Goal: Task Accomplishment & Management: Use online tool/utility

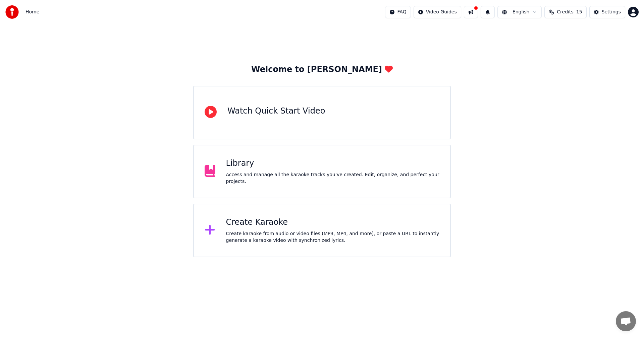
click at [574, 143] on div "Welcome to Youka Watch Quick Start Video Library Access and manage all the kara…" at bounding box center [322, 140] width 644 height 233
click at [275, 238] on div "Create karaoke from audio or video files (MP3, MP4, and more), or paste a URL t…" at bounding box center [333, 237] width 214 height 13
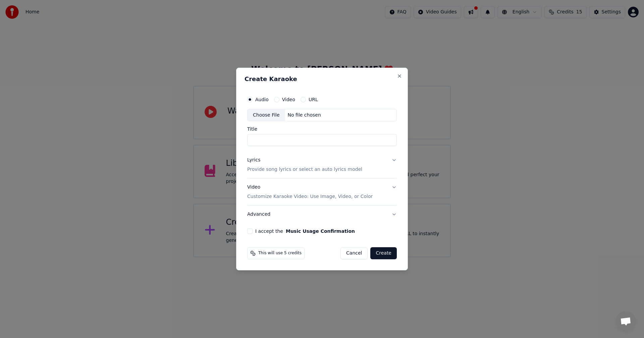
click at [266, 117] on div "Choose File" at bounding box center [266, 115] width 38 height 12
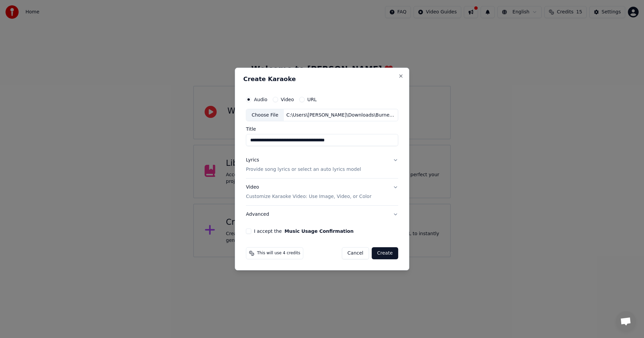
drag, startPoint x: 355, startPoint y: 142, endPoint x: 324, endPoint y: 143, distance: 30.9
click at [324, 143] on input "**********" at bounding box center [322, 140] width 152 height 12
type input "**********"
click at [389, 161] on button "Lyrics Provide song lyrics or select an auto lyrics model" at bounding box center [322, 165] width 152 height 27
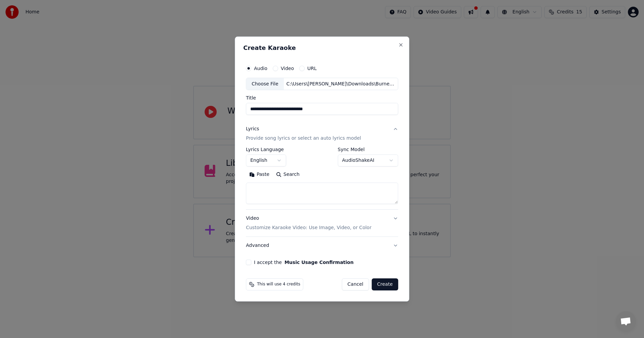
click at [276, 159] on body "**********" at bounding box center [322, 128] width 644 height 257
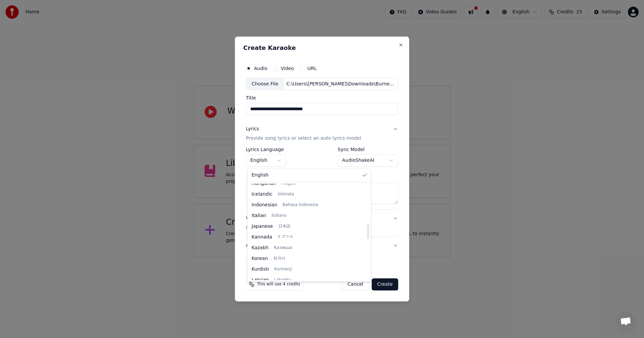
scroll to position [515, 0]
drag, startPoint x: 322, startPoint y: 192, endPoint x: 327, endPoint y: 281, distance: 89.3
click at [367, 280] on div at bounding box center [368, 272] width 2 height 15
select select "**"
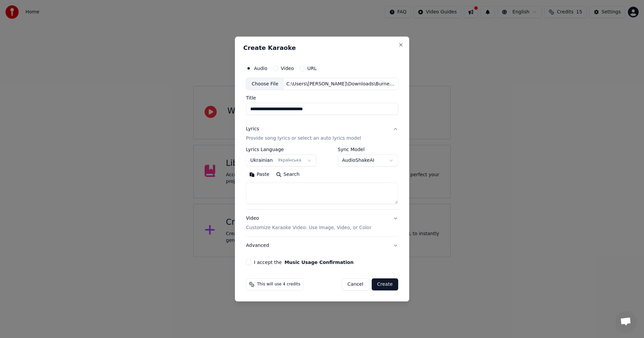
click at [289, 184] on textarea at bounding box center [322, 193] width 152 height 21
click at [282, 189] on textarea at bounding box center [322, 193] width 152 height 21
paste textarea "**********"
click at [284, 193] on textarea "**********" at bounding box center [321, 193] width 150 height 21
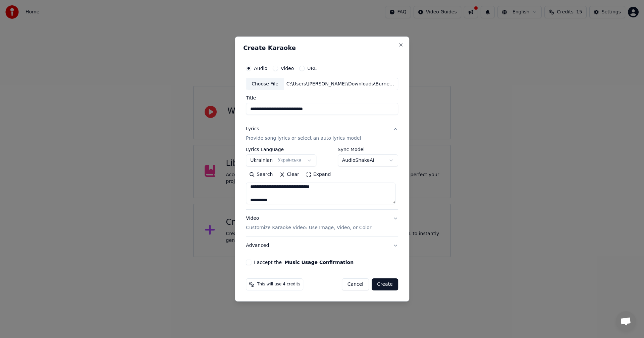
scroll to position [56, 0]
drag, startPoint x: 260, startPoint y: 194, endPoint x: 253, endPoint y: 193, distance: 7.4
click at [253, 193] on textarea "**********" at bounding box center [321, 193] width 150 height 21
click at [320, 200] on textarea "**********" at bounding box center [321, 193] width 150 height 21
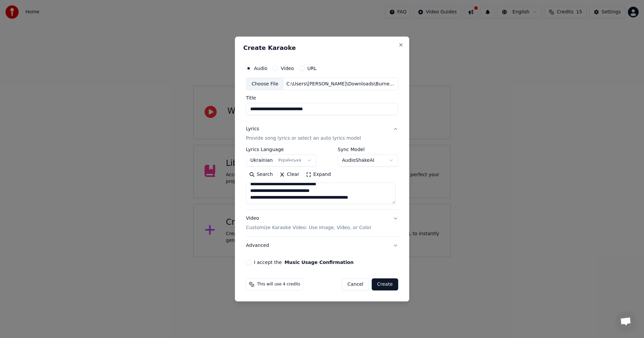
click at [374, 198] on textarea "**********" at bounding box center [321, 193] width 150 height 21
click at [278, 199] on textarea "**********" at bounding box center [321, 193] width 150 height 21
paste textarea "**********"
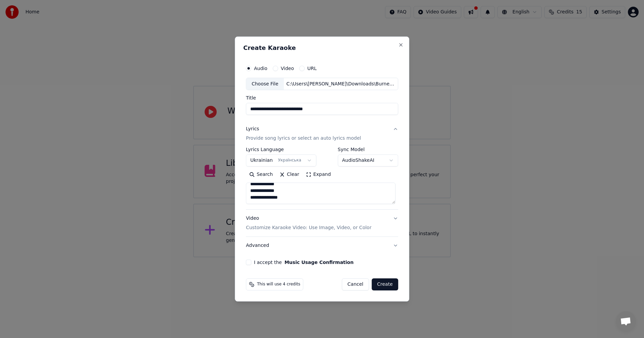
click at [281, 197] on textarea "**********" at bounding box center [321, 193] width 150 height 21
click at [267, 198] on textarea "**********" at bounding box center [321, 193] width 150 height 21
paste textarea "**********"
drag, startPoint x: 262, startPoint y: 188, endPoint x: 255, endPoint y: 188, distance: 7.4
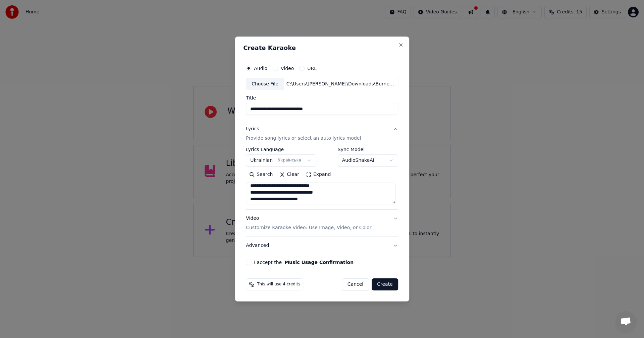
click at [255, 188] on textarea at bounding box center [321, 193] width 150 height 21
click at [274, 194] on textarea at bounding box center [321, 193] width 150 height 21
click at [283, 197] on textarea at bounding box center [321, 193] width 150 height 21
drag, startPoint x: 264, startPoint y: 187, endPoint x: 260, endPoint y: 187, distance: 4.4
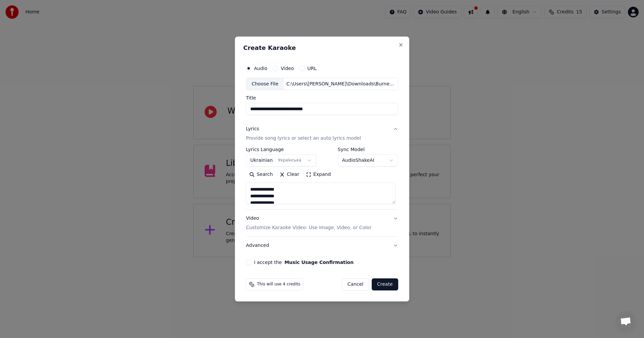
click at [260, 187] on textarea at bounding box center [321, 193] width 150 height 21
click at [276, 195] on textarea at bounding box center [321, 193] width 150 height 21
click at [279, 195] on textarea at bounding box center [321, 193] width 150 height 21
click at [269, 188] on textarea at bounding box center [321, 193] width 150 height 21
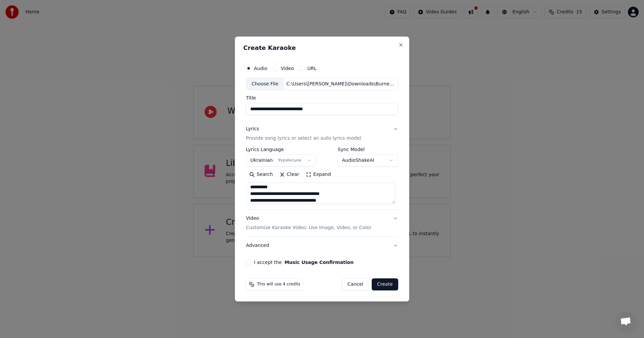
drag, startPoint x: 269, startPoint y: 188, endPoint x: 258, endPoint y: 189, distance: 10.7
click at [258, 189] on textarea at bounding box center [321, 193] width 150 height 21
click at [269, 194] on textarea at bounding box center [321, 193] width 150 height 21
click at [272, 196] on textarea at bounding box center [321, 193] width 150 height 21
drag, startPoint x: 268, startPoint y: 200, endPoint x: 258, endPoint y: 197, distance: 10.3
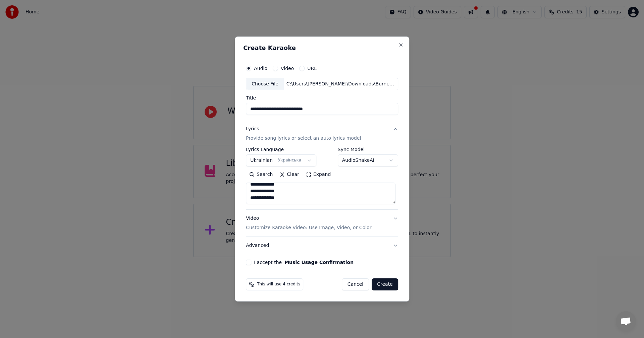
click at [257, 198] on textarea at bounding box center [321, 193] width 150 height 21
click at [268, 193] on textarea at bounding box center [321, 193] width 150 height 21
drag, startPoint x: 270, startPoint y: 188, endPoint x: 266, endPoint y: 197, distance: 10.2
click at [266, 197] on textarea at bounding box center [321, 193] width 150 height 21
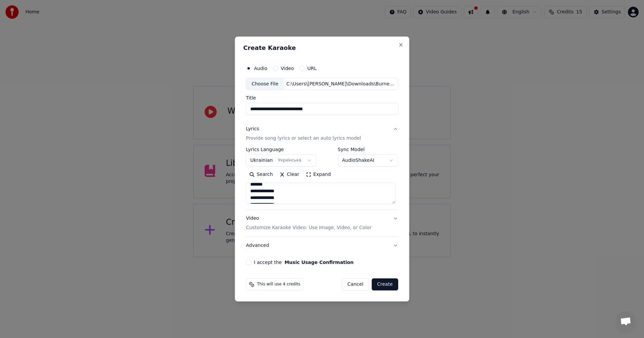
scroll to position [299, 0]
click at [273, 194] on textarea at bounding box center [321, 193] width 150 height 21
drag, startPoint x: 273, startPoint y: 193, endPoint x: 253, endPoint y: 193, distance: 19.8
click at [253, 193] on textarea at bounding box center [321, 193] width 150 height 21
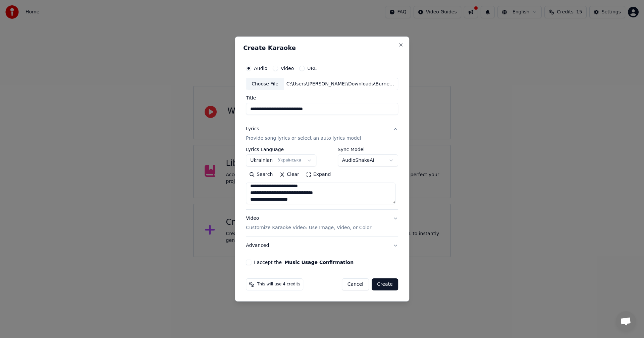
scroll to position [56, 0]
type textarea "**********"
click at [251, 263] on button "I accept the Music Usage Confirmation" at bounding box center [248, 262] width 5 height 5
click at [387, 220] on button "Video Customize Karaoke Video: Use Image, Video, or Color" at bounding box center [322, 223] width 152 height 27
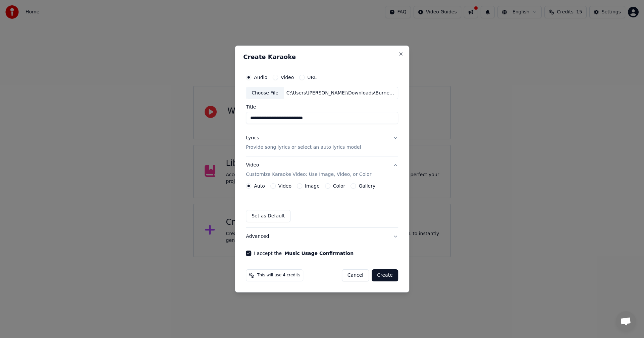
click at [301, 187] on button "Image" at bounding box center [299, 185] width 5 height 5
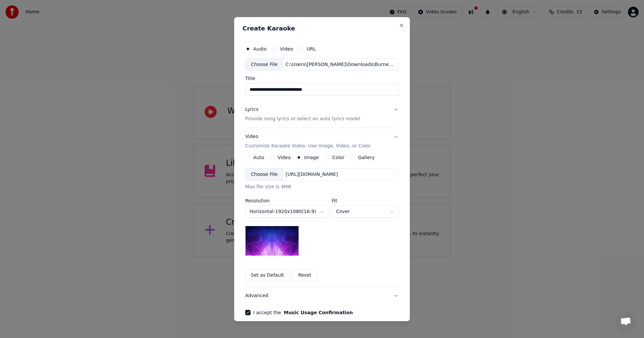
click at [258, 177] on div "Choose File" at bounding box center [264, 175] width 38 height 12
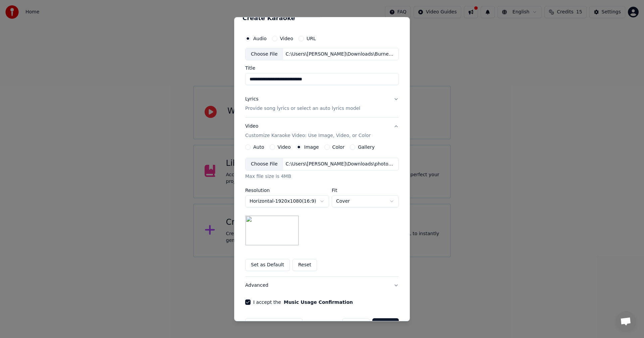
scroll to position [31, 0]
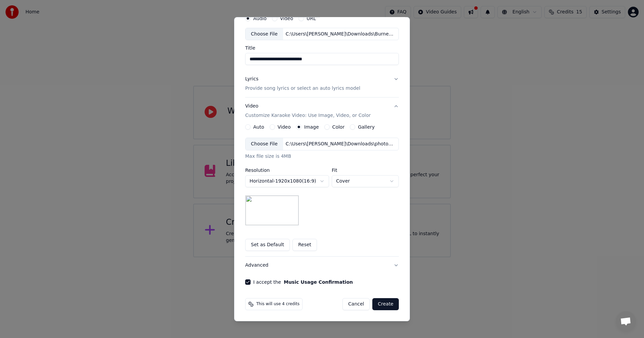
click at [384, 305] on button "Create" at bounding box center [385, 304] width 26 height 12
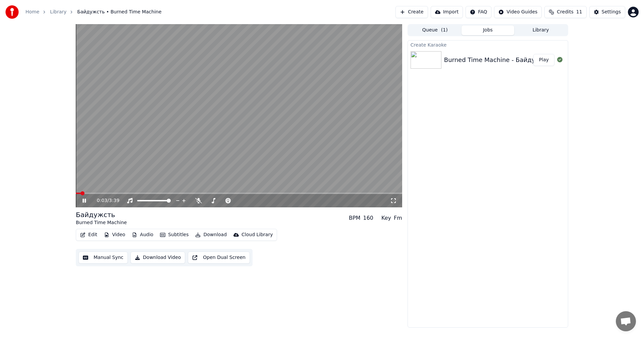
click at [236, 141] on video at bounding box center [239, 115] width 326 height 183
click at [93, 234] on button "Edit" at bounding box center [88, 234] width 22 height 9
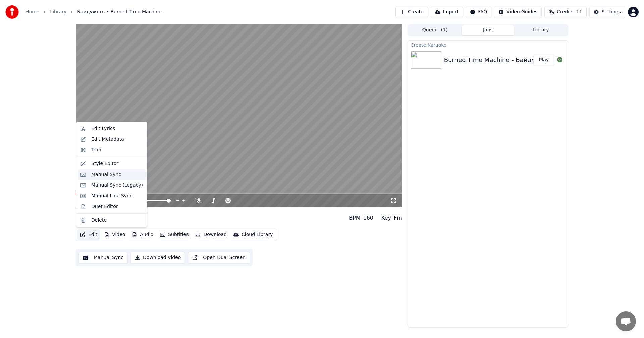
click at [110, 173] on div "Manual Sync" at bounding box center [106, 174] width 30 height 7
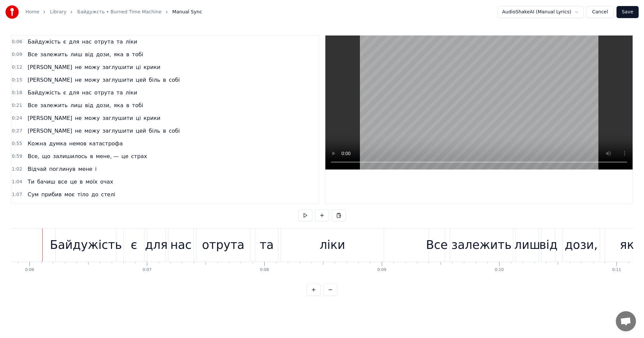
scroll to position [0, 683]
click at [450, 90] on video at bounding box center [478, 103] width 307 height 134
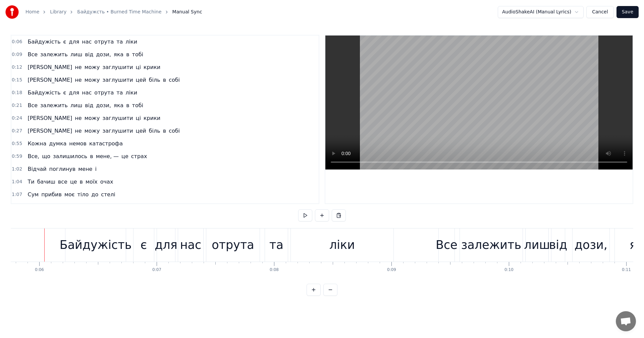
click at [453, 93] on video at bounding box center [478, 103] width 307 height 134
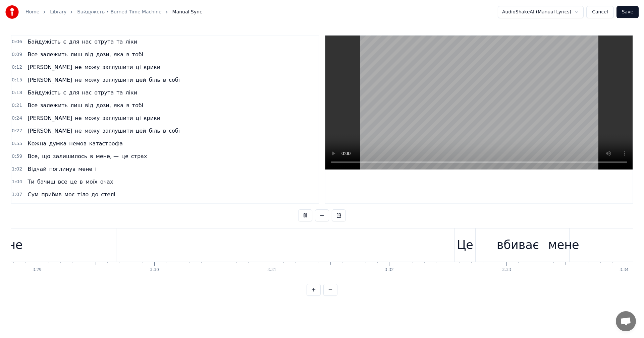
scroll to position [0, 24518]
click at [463, 122] on video at bounding box center [478, 103] width 307 height 134
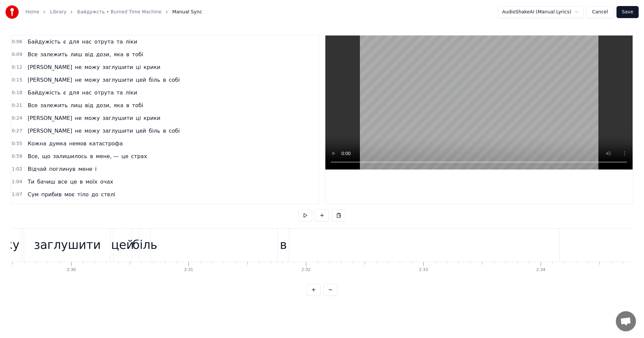
scroll to position [0, 17457]
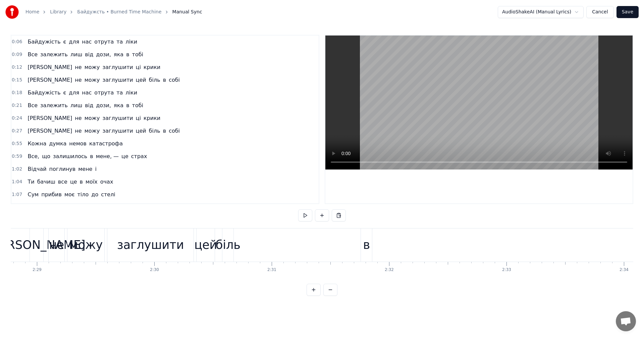
click at [289, 243] on div "Я не можу заглушити цей біль в собі!" at bounding box center [549, 245] width 1039 height 33
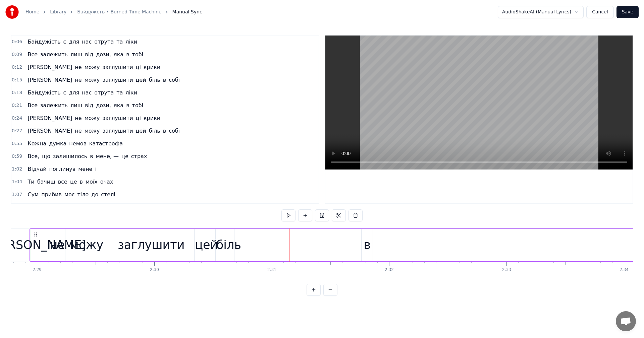
click at [253, 239] on div "Я не можу заглушити цей біль в собі!" at bounding box center [549, 245] width 1039 height 33
click at [430, 115] on video at bounding box center [478, 103] width 307 height 134
click at [444, 116] on video at bounding box center [478, 103] width 307 height 134
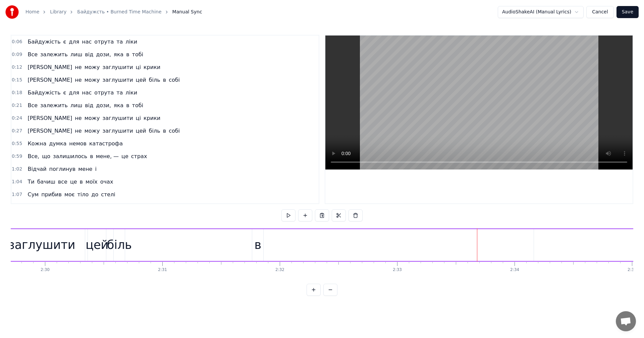
scroll to position [0, 17650]
click at [177, 244] on div "в" at bounding box center [173, 245] width 7 height 18
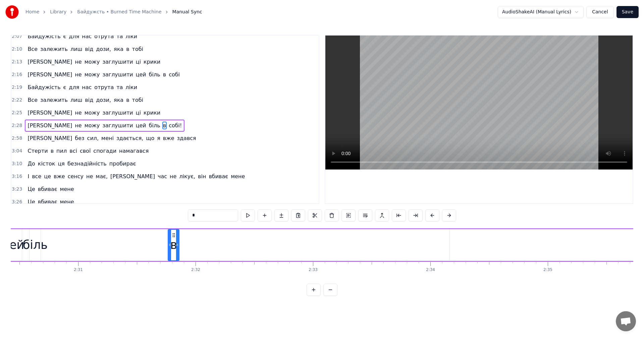
scroll to position [330, 0]
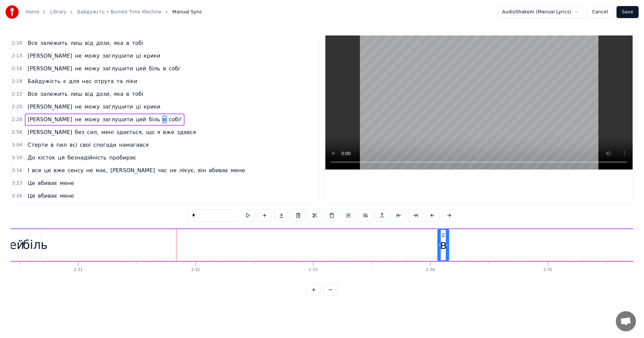
drag, startPoint x: 173, startPoint y: 235, endPoint x: 443, endPoint y: 233, distance: 269.5
click at [443, 233] on icon at bounding box center [443, 235] width 5 height 5
click at [374, 240] on div "Я не можу заглушити цей біль в собі!" at bounding box center [355, 245] width 1039 height 33
click at [439, 93] on video at bounding box center [478, 103] width 307 height 134
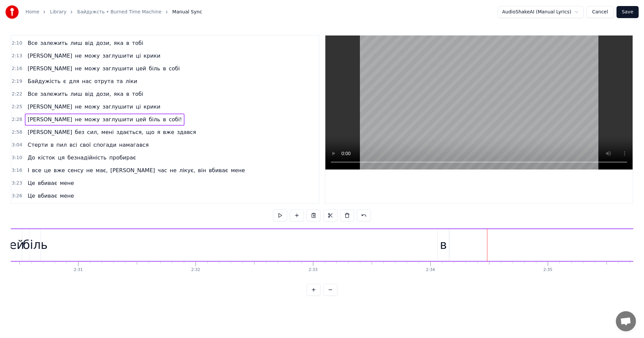
scroll to position [0, 17876]
click at [83, 244] on div "Я не можу заглушити цей біль в собі!" at bounding box center [129, 245] width 1039 height 33
click at [430, 113] on video at bounding box center [478, 103] width 307 height 134
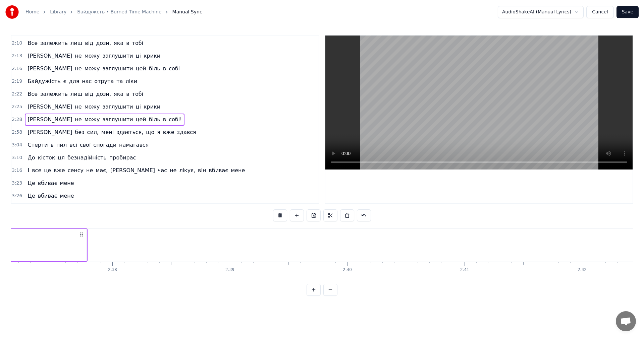
scroll to position [0, 18438]
click at [461, 101] on video at bounding box center [478, 103] width 307 height 134
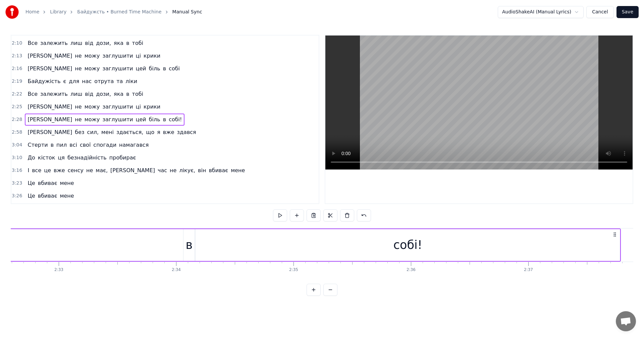
scroll to position [0, 17819]
click at [65, 242] on div "Я не можу заглушити цей біль в собі!" at bounding box center [186, 245] width 1039 height 33
click at [47, 243] on div "Я не можу заглушити цей біль в собі!" at bounding box center [186, 245] width 1039 height 33
click at [442, 114] on video at bounding box center [478, 103] width 307 height 134
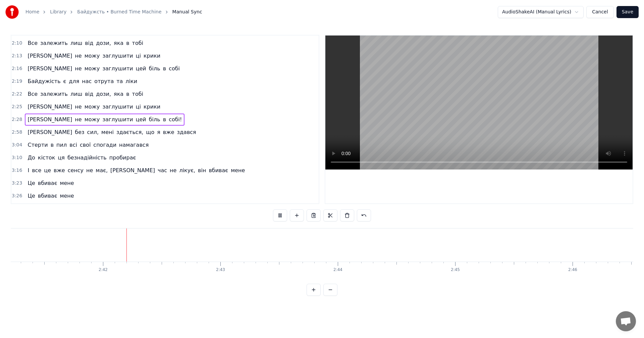
scroll to position [0, 18937]
drag, startPoint x: 467, startPoint y: 76, endPoint x: 547, endPoint y: 55, distance: 82.9
click at [468, 74] on video at bounding box center [478, 103] width 307 height 134
click at [628, 12] on button "Save" at bounding box center [627, 12] width 22 height 12
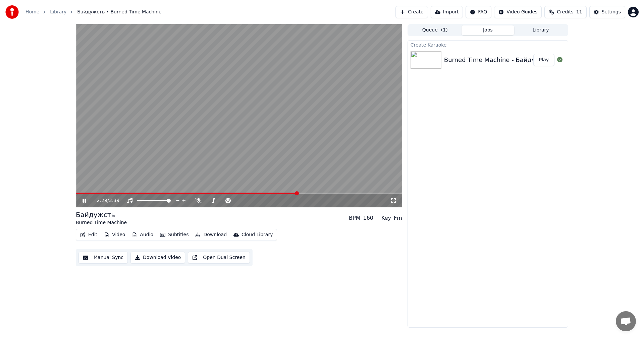
click at [298, 193] on span at bounding box center [239, 193] width 326 height 1
click at [305, 193] on span at bounding box center [307, 193] width 4 height 4
click at [299, 193] on span at bounding box center [192, 193] width 233 height 1
click at [339, 192] on video at bounding box center [239, 115] width 326 height 183
click at [336, 193] on span at bounding box center [239, 193] width 326 height 1
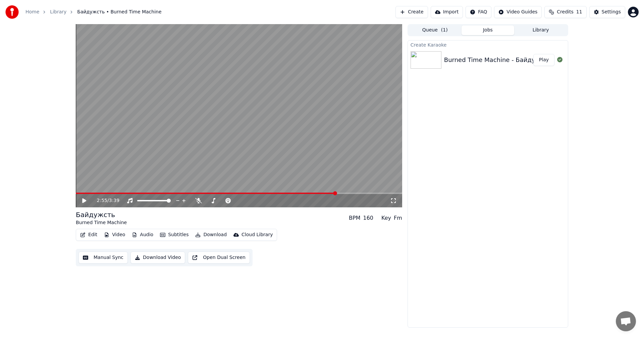
click at [343, 160] on video at bounding box center [239, 115] width 326 height 183
drag, startPoint x: 328, startPoint y: 136, endPoint x: 327, endPoint y: 131, distance: 5.2
click at [328, 132] on video at bounding box center [239, 115] width 326 height 183
click at [153, 258] on button "Download Video" at bounding box center [157, 258] width 55 height 12
click at [425, 10] on button "Create" at bounding box center [411, 12] width 33 height 12
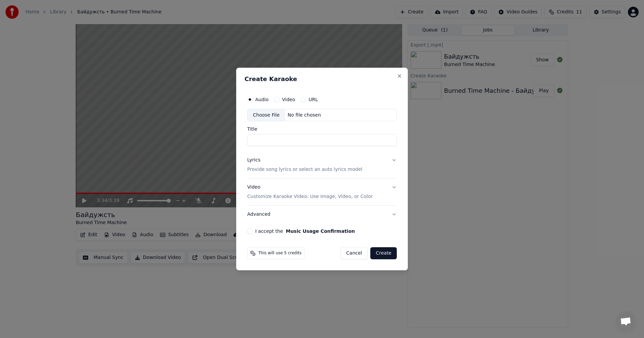
click at [266, 116] on div "Choose File" at bounding box center [266, 115] width 38 height 12
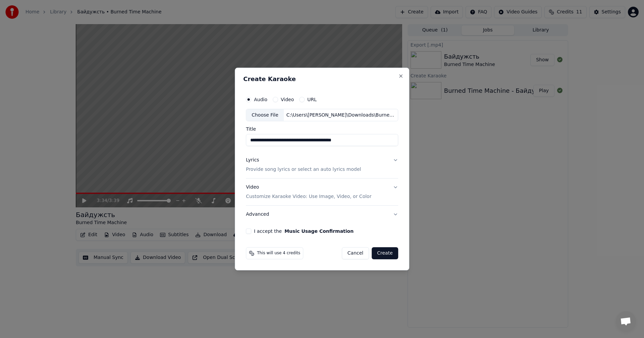
drag, startPoint x: 366, startPoint y: 139, endPoint x: 334, endPoint y: 135, distance: 31.7
click at [334, 135] on input "**********" at bounding box center [322, 140] width 152 height 12
click at [298, 139] on input "**********" at bounding box center [322, 140] width 152 height 12
click at [334, 142] on input "**********" at bounding box center [322, 140] width 152 height 12
type input "**********"
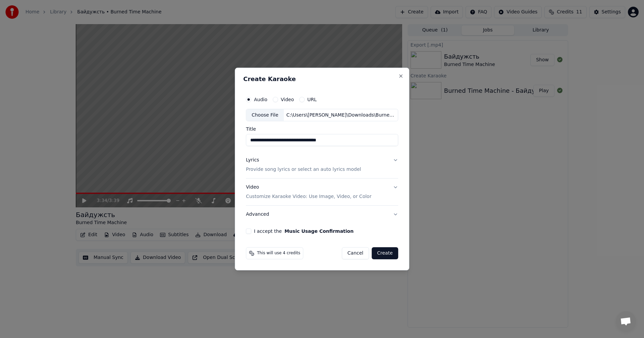
click at [397, 160] on div "**********" at bounding box center [322, 163] width 158 height 147
click at [395, 160] on button "Lyrics Provide song lyrics or select an auto lyrics model" at bounding box center [322, 165] width 152 height 27
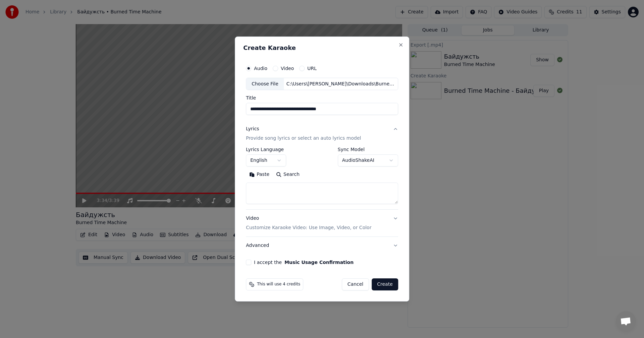
click at [282, 162] on body "**********" at bounding box center [322, 169] width 644 height 338
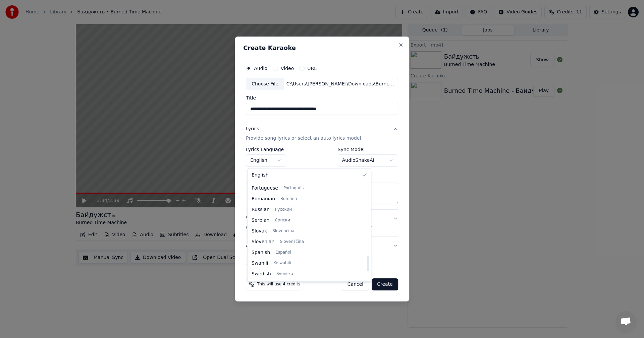
scroll to position [515, 0]
drag, startPoint x: 320, startPoint y: 187, endPoint x: 310, endPoint y: 279, distance: 92.1
click at [367, 280] on div at bounding box center [368, 272] width 2 height 15
select select "**"
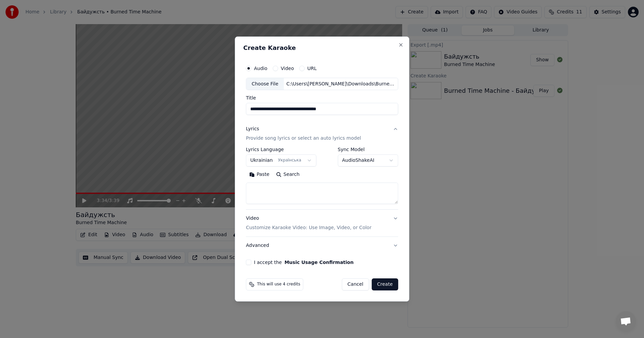
click at [300, 187] on textarea at bounding box center [322, 193] width 152 height 21
click at [317, 196] on textarea at bounding box center [322, 193] width 152 height 21
paste textarea "**********"
drag, startPoint x: 331, startPoint y: 200, endPoint x: 252, endPoint y: 195, distance: 78.6
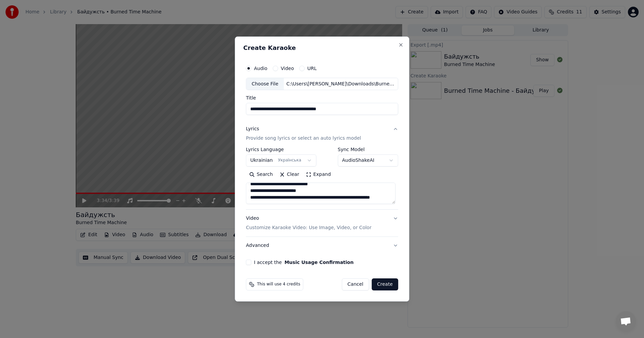
click at [252, 195] on textarea "**********" at bounding box center [321, 193] width 150 height 21
type textarea "**********"
drag, startPoint x: 324, startPoint y: 196, endPoint x: 238, endPoint y: 176, distance: 87.8
click at [238, 176] on div "**********" at bounding box center [322, 170] width 174 height 266
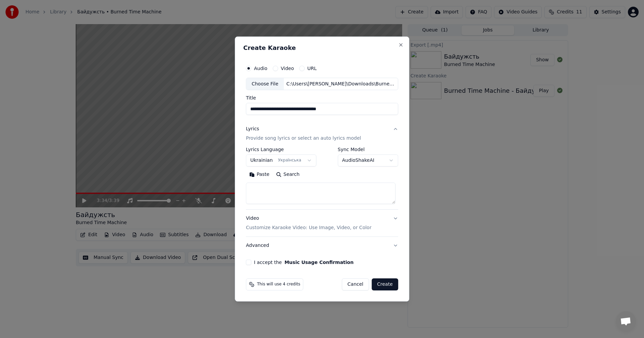
click at [312, 191] on textarea at bounding box center [321, 193] width 150 height 21
paste textarea "**********"
drag, startPoint x: 273, startPoint y: 200, endPoint x: 249, endPoint y: 194, distance: 24.2
click at [249, 194] on textarea "**********" at bounding box center [321, 193] width 150 height 21
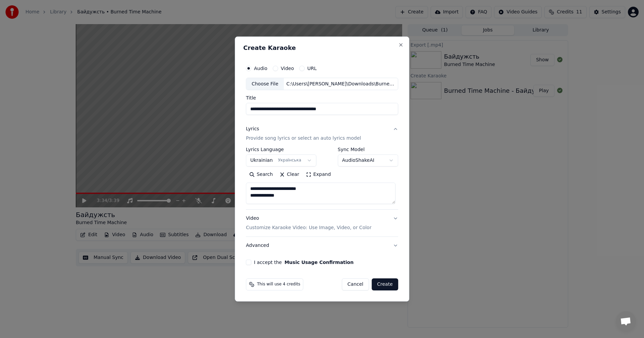
scroll to position [0, 0]
drag, startPoint x: 309, startPoint y: 194, endPoint x: 274, endPoint y: 190, distance: 35.5
type textarea "*"
click at [323, 193] on textarea at bounding box center [321, 193] width 150 height 21
paste textarea "**********"
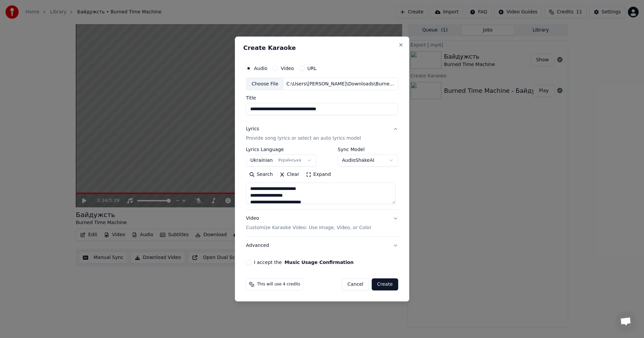
click at [252, 192] on textarea "**********" at bounding box center [321, 193] width 150 height 21
click at [258, 186] on textarea "**********" at bounding box center [321, 193] width 150 height 21
paste textarea "**********"
click at [293, 193] on textarea "**********" at bounding box center [321, 193] width 150 height 21
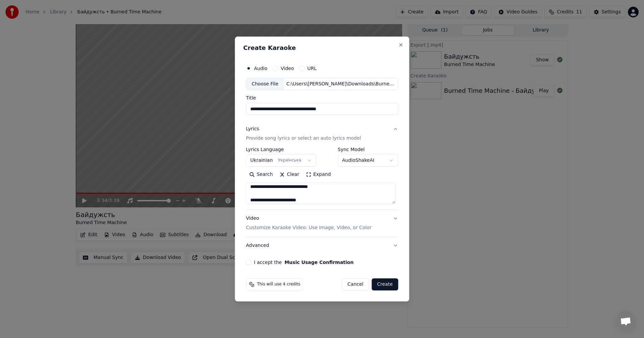
paste textarea "**********"
click at [344, 192] on textarea "**********" at bounding box center [321, 193] width 150 height 21
click at [340, 193] on textarea "**********" at bounding box center [321, 193] width 150 height 21
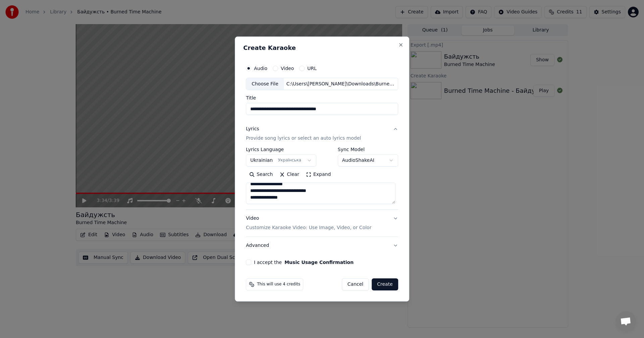
click at [327, 203] on textarea "**********" at bounding box center [321, 193] width 150 height 21
paste textarea "**********"
click at [322, 199] on textarea "**********" at bounding box center [321, 193] width 150 height 21
paste textarea "**********"
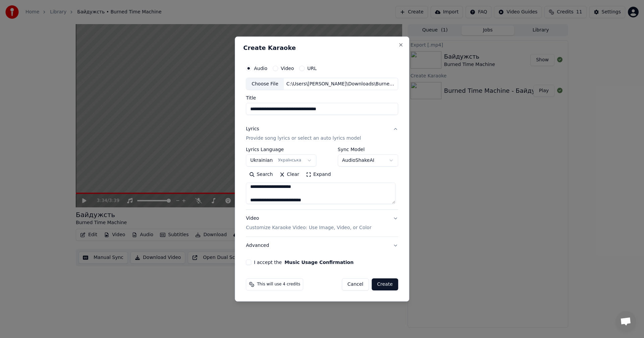
scroll to position [176, 0]
click at [333, 190] on textarea "**********" at bounding box center [321, 193] width 150 height 21
click at [326, 196] on textarea "**********" at bounding box center [321, 193] width 150 height 21
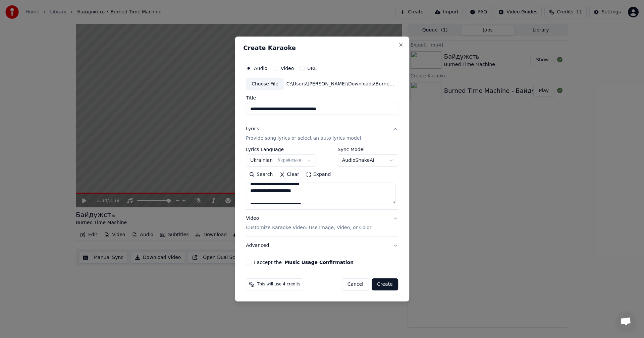
click at [315, 193] on textarea "**********" at bounding box center [321, 193] width 150 height 21
click at [322, 199] on textarea "**********" at bounding box center [321, 193] width 150 height 21
click at [274, 199] on textarea "**********" at bounding box center [321, 193] width 150 height 21
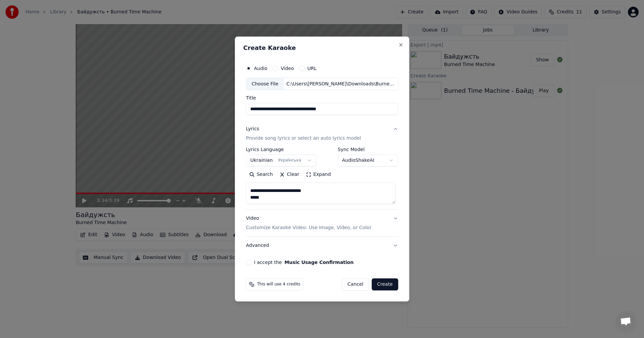
paste textarea "**********"
click at [300, 199] on textarea "**********" at bounding box center [321, 193] width 150 height 21
paste textarea "**********"
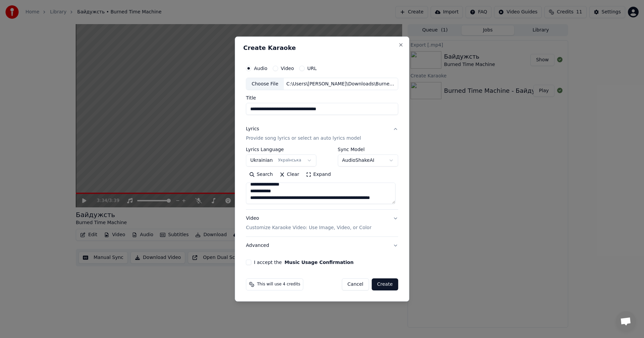
drag, startPoint x: 287, startPoint y: 200, endPoint x: 253, endPoint y: 196, distance: 34.1
click at [253, 196] on textarea at bounding box center [321, 193] width 150 height 21
click at [351, 193] on textarea at bounding box center [321, 193] width 150 height 21
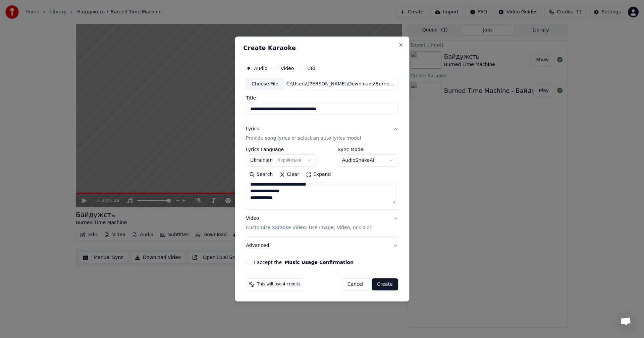
click at [266, 197] on textarea at bounding box center [321, 193] width 150 height 21
paste textarea "**********"
click at [274, 200] on textarea at bounding box center [321, 193] width 150 height 21
paste textarea "**********"
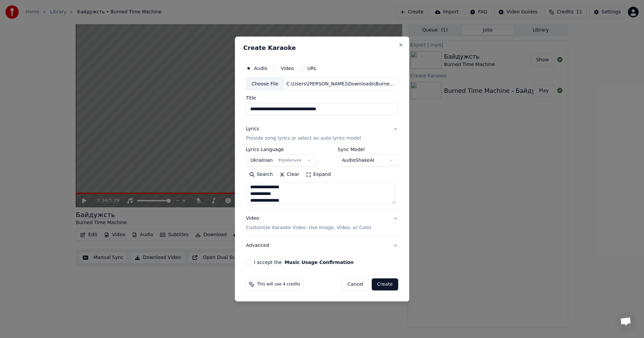
click at [358, 195] on textarea at bounding box center [321, 193] width 150 height 21
click at [342, 197] on textarea at bounding box center [321, 193] width 150 height 21
click at [340, 198] on textarea at bounding box center [321, 193] width 150 height 21
type textarea "**********"
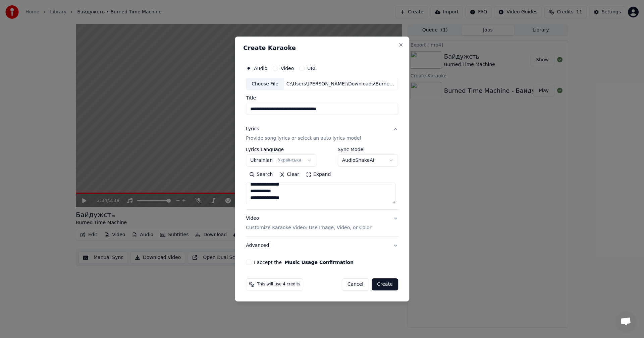
click at [396, 219] on button "Video Customize Karaoke Video: Use Image, Video, or Color" at bounding box center [322, 223] width 152 height 27
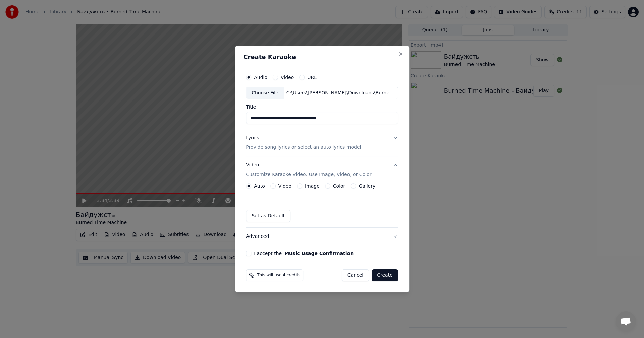
click at [304, 187] on div "Image" at bounding box center [308, 185] width 23 height 5
click at [298, 187] on button "Image" at bounding box center [299, 185] width 5 height 5
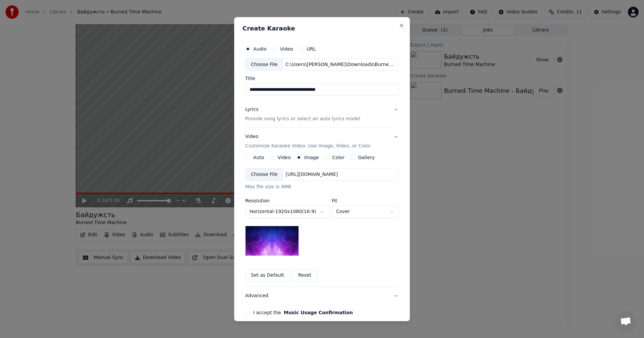
click at [256, 175] on div "Choose File" at bounding box center [264, 175] width 38 height 12
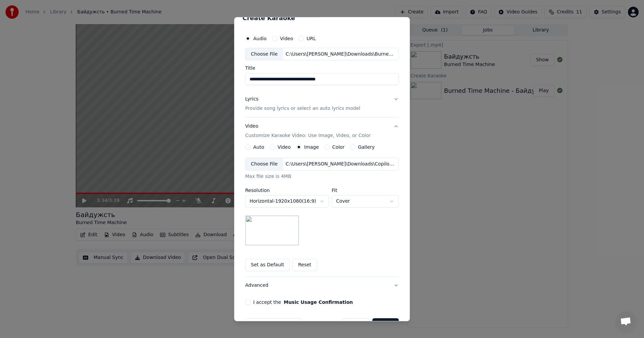
scroll to position [31, 0]
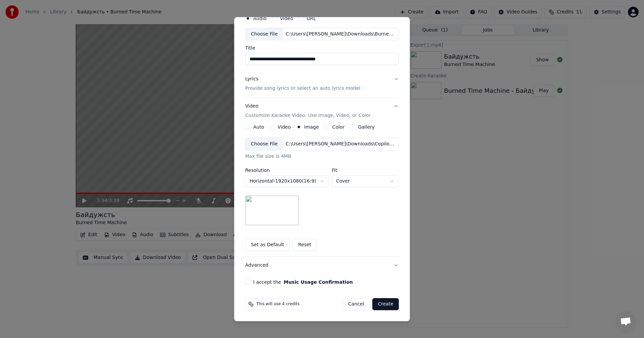
click at [246, 283] on button "I accept the Music Usage Confirmation" at bounding box center [247, 282] width 5 height 5
click at [386, 302] on button "Create" at bounding box center [385, 304] width 26 height 12
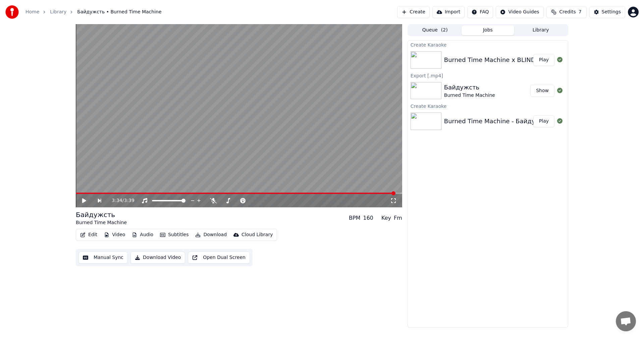
click at [100, 262] on button "Manual Sync" at bounding box center [102, 258] width 49 height 12
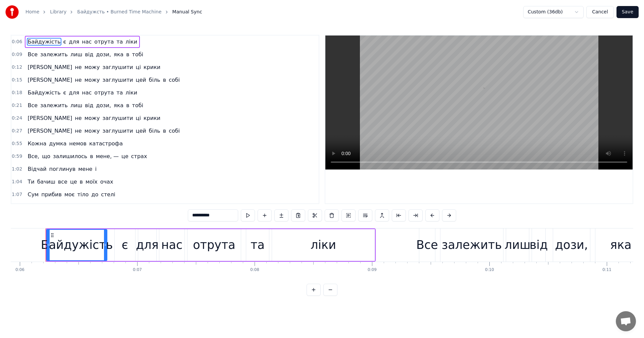
scroll to position [0, 696]
click at [466, 90] on video at bounding box center [478, 103] width 307 height 134
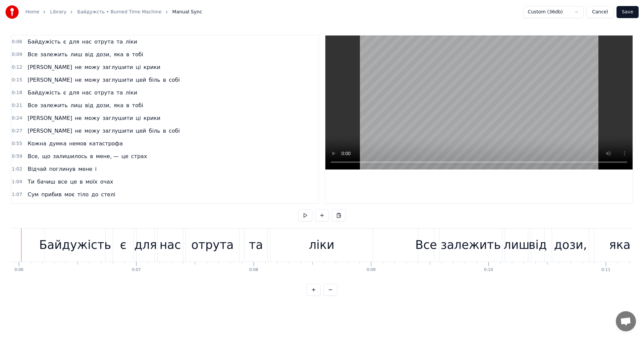
scroll to position [0, 673]
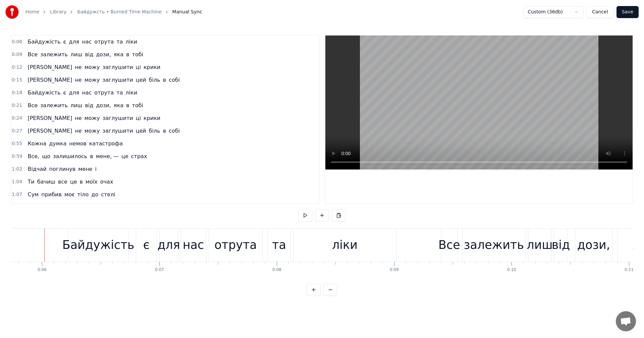
click at [412, 114] on video at bounding box center [478, 103] width 307 height 134
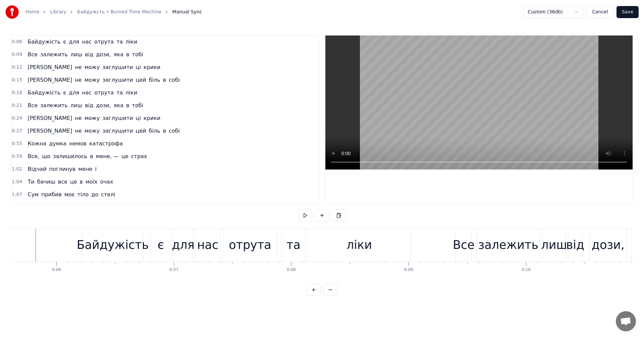
scroll to position [0, 650]
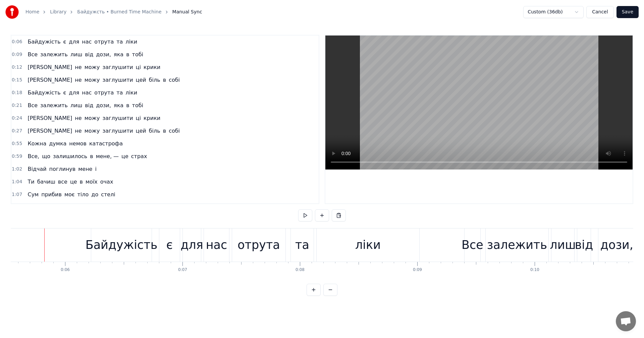
click at [605, 12] on button "Cancel" at bounding box center [599, 12] width 27 height 12
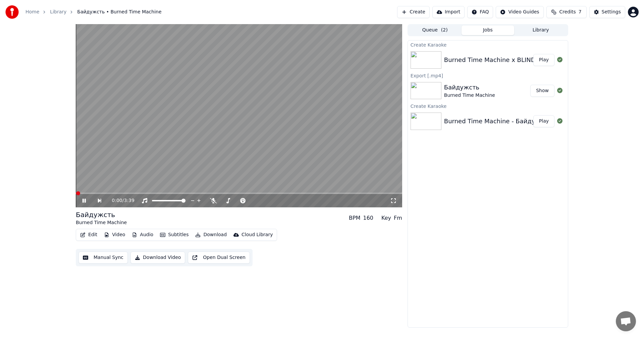
click at [553, 59] on button "Play" at bounding box center [543, 60] width 21 height 12
click at [188, 134] on video at bounding box center [239, 115] width 326 height 183
click at [92, 234] on button "Edit" at bounding box center [88, 234] width 22 height 9
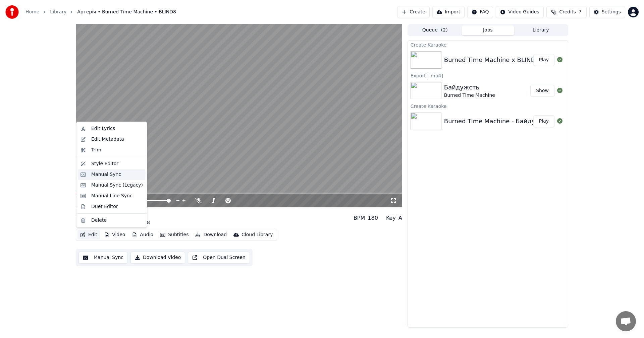
click at [115, 174] on div "Manual Sync" at bounding box center [106, 174] width 30 height 7
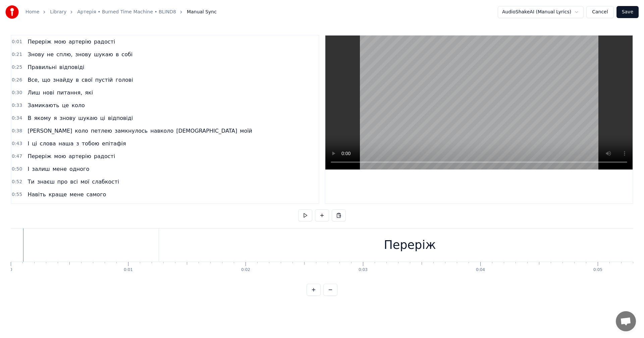
click at [426, 96] on video at bounding box center [478, 103] width 307 height 134
click at [492, 100] on video at bounding box center [478, 103] width 307 height 134
click at [605, 13] on button "Cancel" at bounding box center [599, 12] width 27 height 12
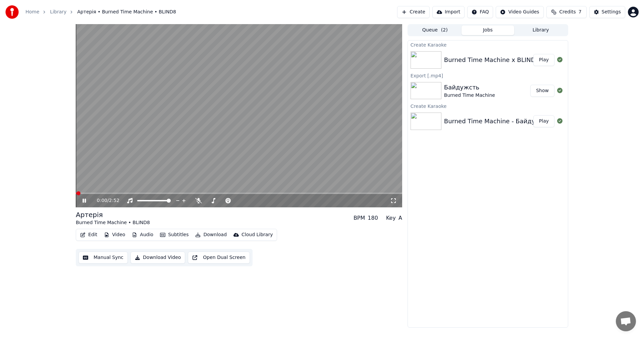
click at [192, 129] on video at bounding box center [239, 115] width 326 height 183
click at [90, 235] on button "Edit" at bounding box center [88, 234] width 22 height 9
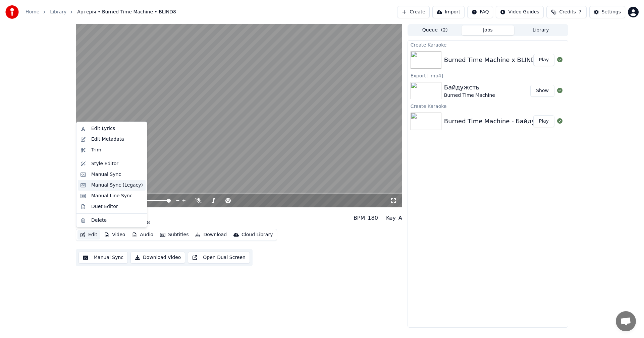
click at [121, 187] on div "Manual Sync (Legacy)" at bounding box center [117, 185] width 52 height 7
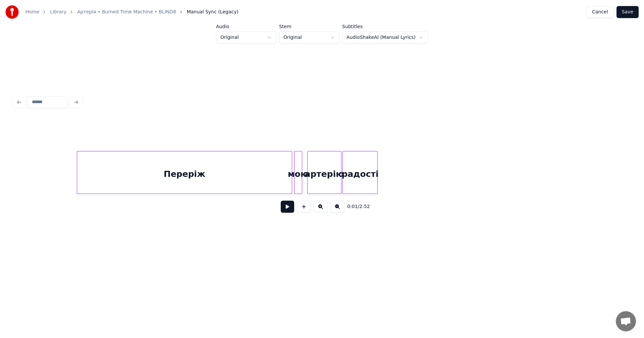
click at [285, 210] on button at bounding box center [287, 207] width 13 height 12
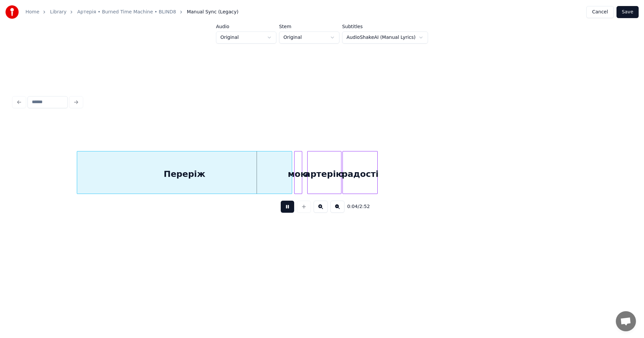
click at [288, 210] on button at bounding box center [287, 207] width 13 height 12
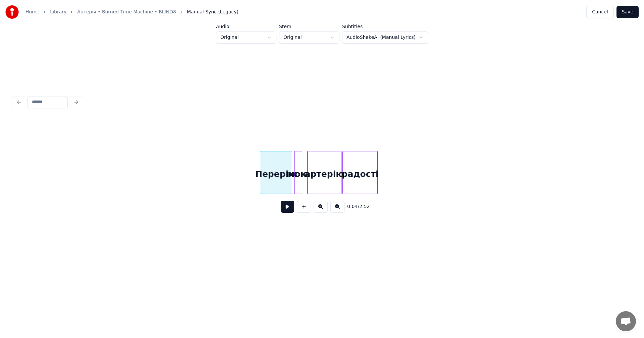
click at [261, 167] on div at bounding box center [261, 173] width 2 height 42
click at [291, 210] on button at bounding box center [287, 207] width 13 height 12
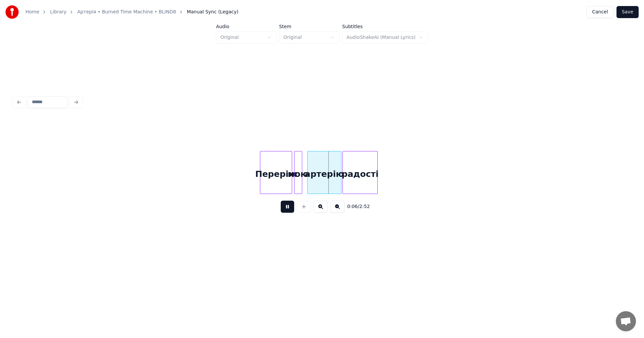
drag, startPoint x: 288, startPoint y: 210, endPoint x: 370, endPoint y: 180, distance: 87.4
click at [291, 208] on button at bounding box center [287, 207] width 13 height 12
click at [388, 171] on div at bounding box center [388, 173] width 2 height 42
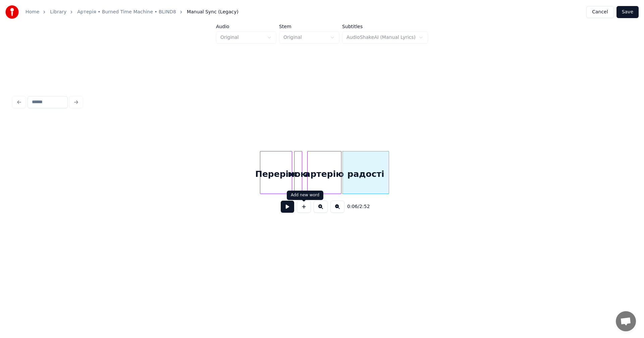
click at [291, 212] on button at bounding box center [287, 207] width 13 height 12
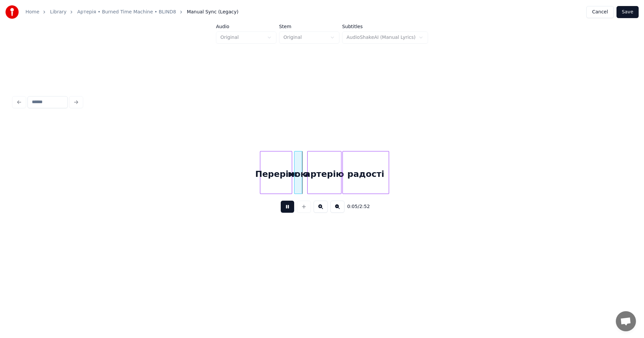
click at [291, 212] on button at bounding box center [287, 207] width 13 height 12
click at [261, 168] on div "Переріж" at bounding box center [276, 172] width 32 height 43
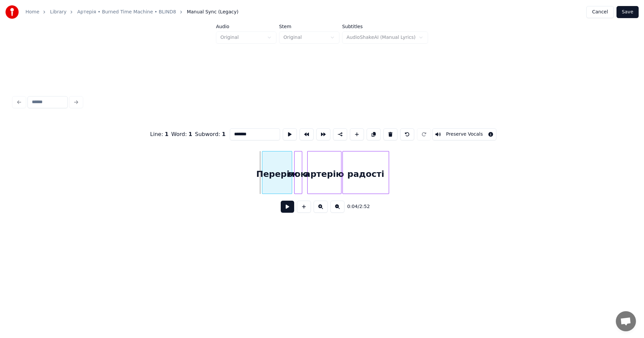
click at [263, 168] on div at bounding box center [263, 173] width 2 height 42
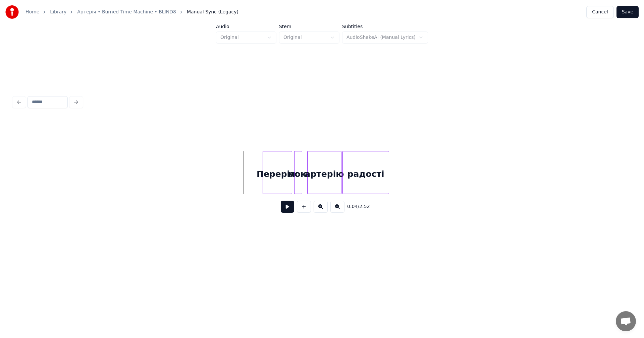
click at [288, 208] on button at bounding box center [287, 207] width 13 height 12
click at [288, 209] on button at bounding box center [287, 207] width 13 height 12
click at [302, 210] on button at bounding box center [304, 207] width 14 height 12
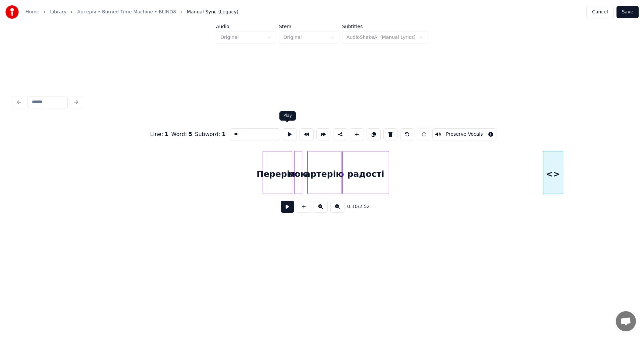
drag, startPoint x: 251, startPoint y: 133, endPoint x: 212, endPoint y: 134, distance: 38.9
click at [212, 134] on div "Line : 1 Word : 5 Subword : 1 ** Preserve Vocals" at bounding box center [321, 135] width 617 height 34
type input "*"
click at [234, 132] on input "***" at bounding box center [255, 134] width 50 height 12
click at [527, 171] on div "ОУ" at bounding box center [531, 175] width 19 height 46
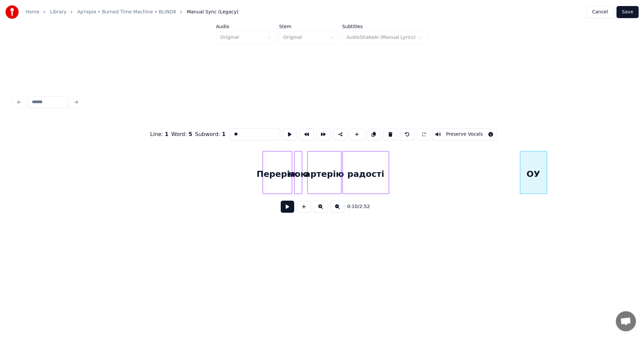
click at [545, 171] on div at bounding box center [545, 173] width 2 height 42
click at [537, 170] on div "ОУ" at bounding box center [536, 175] width 26 height 46
type input "**"
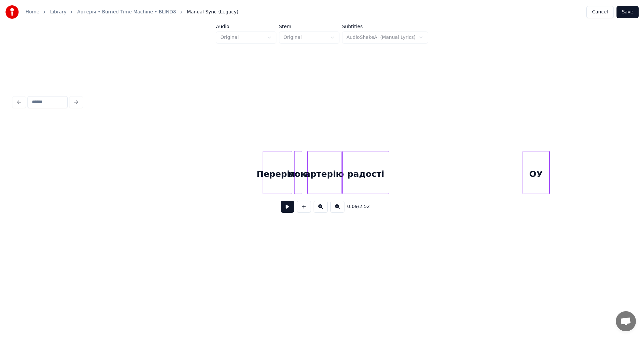
click at [287, 208] on button at bounding box center [287, 207] width 13 height 12
click at [523, 171] on div "ОУ" at bounding box center [531, 175] width 26 height 46
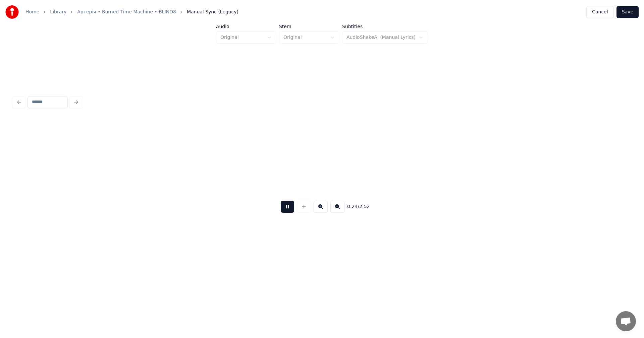
scroll to position [0, 1234]
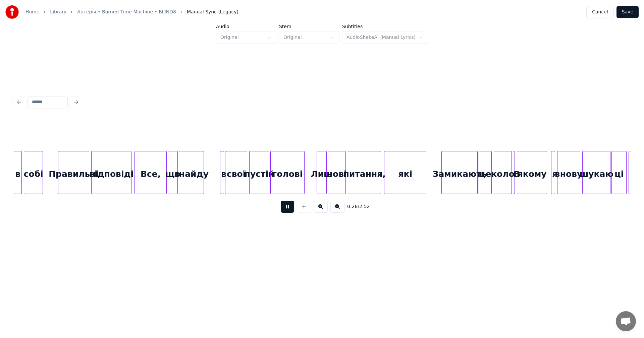
click at [58, 170] on div "Правильні" at bounding box center [73, 175] width 31 height 46
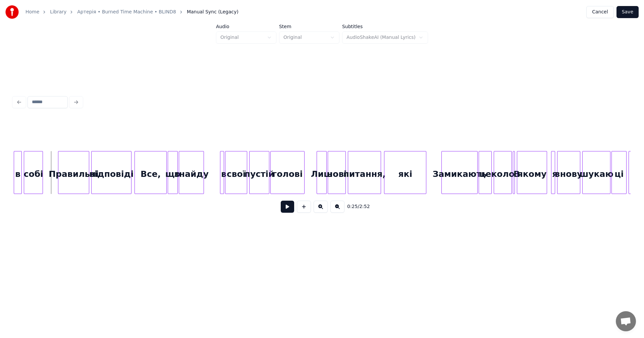
click at [285, 209] on button at bounding box center [287, 207] width 13 height 12
click at [336, 213] on button at bounding box center [337, 207] width 14 height 12
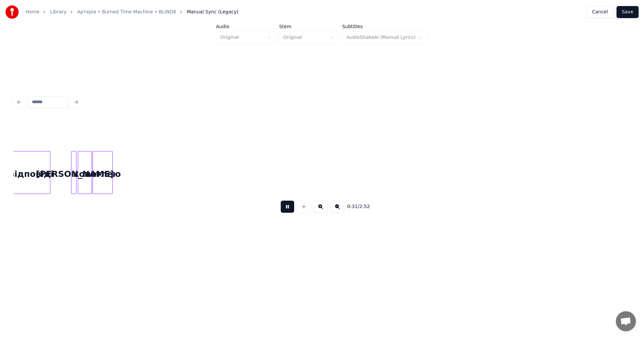
scroll to position [0, 710]
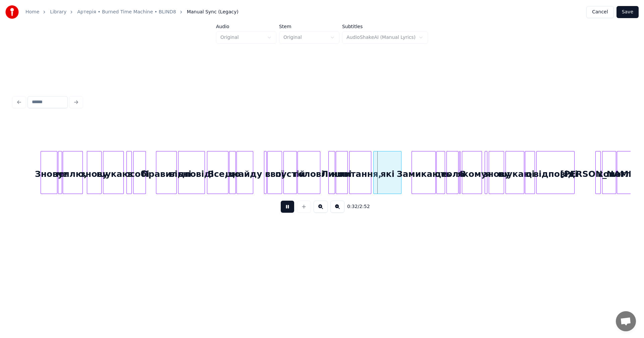
click at [323, 211] on button at bounding box center [320, 207] width 14 height 12
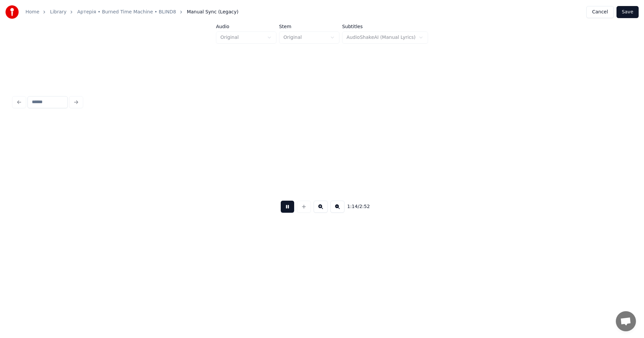
scroll to position [0, 3718]
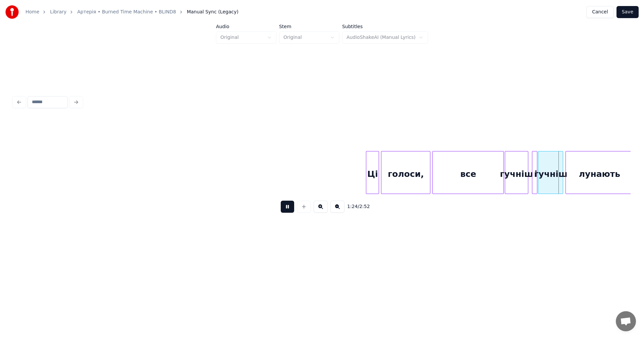
click at [288, 211] on button at bounding box center [287, 207] width 13 height 12
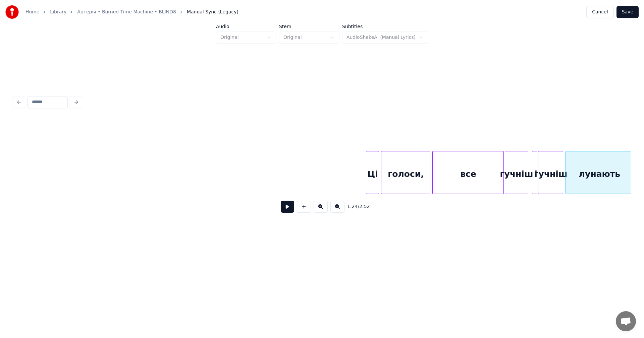
click at [312, 171] on div "Ці голоси, все гучніш і гучніш лунають" at bounding box center [630, 172] width 8669 height 43
click at [288, 210] on button at bounding box center [287, 207] width 13 height 12
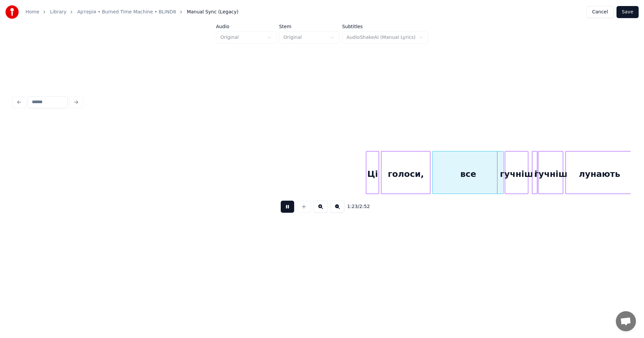
click at [288, 210] on button at bounding box center [287, 207] width 13 height 12
click at [449, 162] on div "все" at bounding box center [467, 175] width 71 height 46
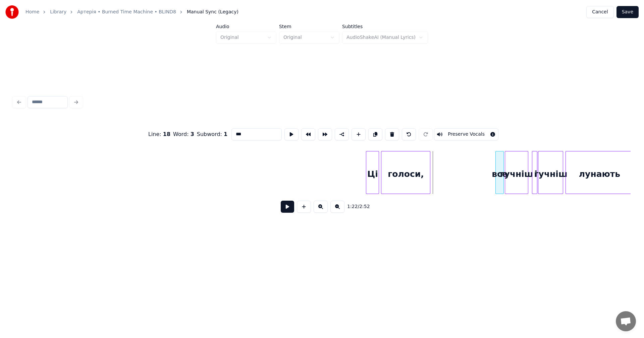
click at [495, 173] on div at bounding box center [496, 173] width 2 height 42
click at [443, 166] on div "Ці голоси, все гучніш і гучніш лунають" at bounding box center [630, 172] width 8669 height 43
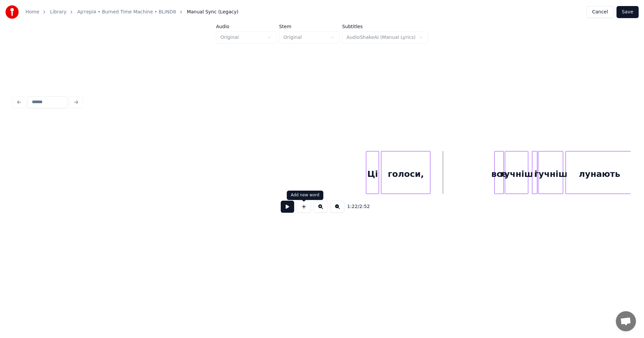
click at [288, 207] on button at bounding box center [287, 207] width 13 height 12
click at [328, 168] on div "Ці голоси, все гучніш і гучніш лунають" at bounding box center [630, 172] width 8669 height 43
click at [285, 208] on button at bounding box center [287, 207] width 13 height 12
click at [287, 212] on button at bounding box center [287, 207] width 13 height 12
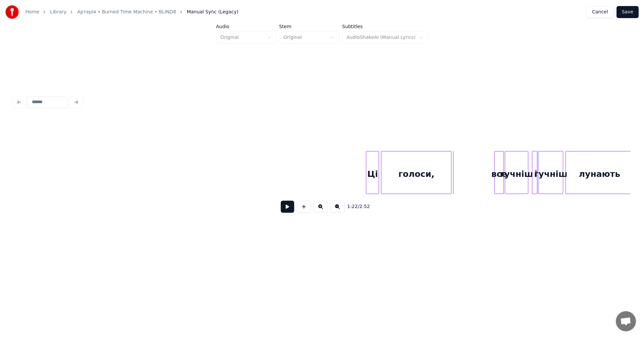
click at [450, 173] on div at bounding box center [450, 173] width 2 height 42
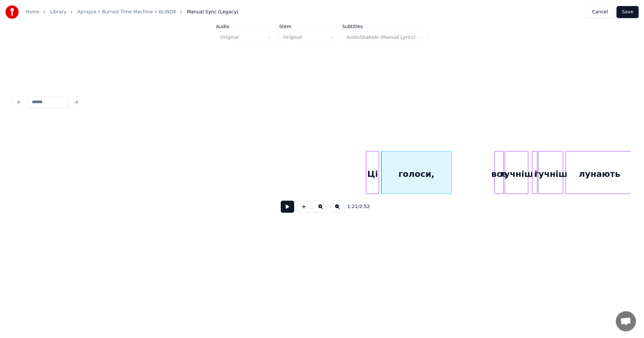
click at [324, 173] on div "Ці голоси, все гучніш і гучніш лунають" at bounding box center [630, 172] width 8669 height 43
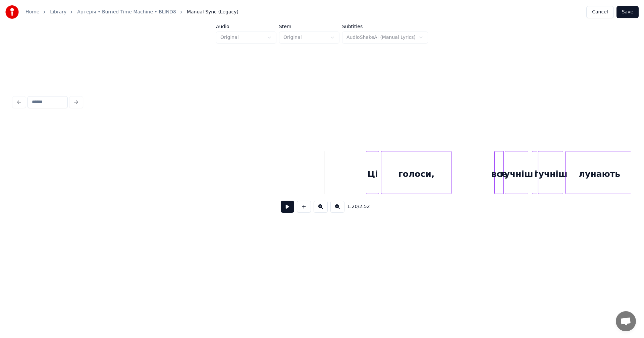
click at [286, 210] on button at bounding box center [287, 207] width 13 height 12
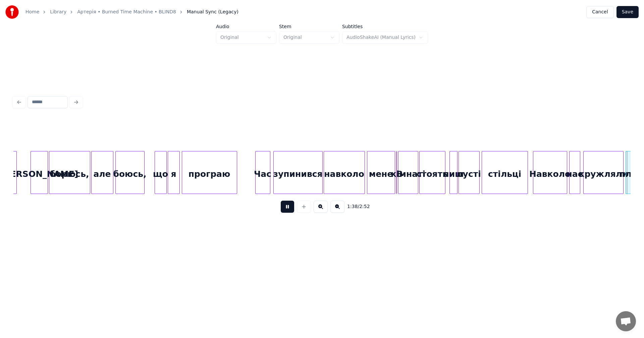
scroll to position [0, 4951]
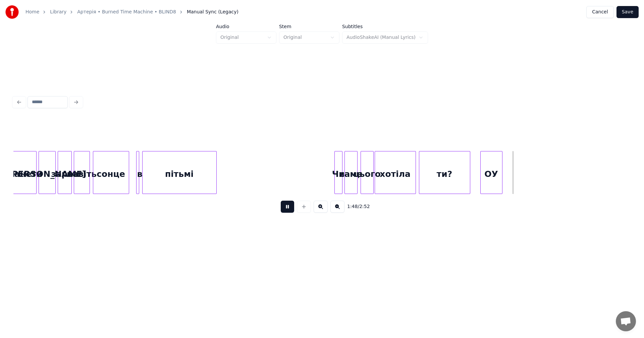
click at [290, 208] on button at bounding box center [287, 207] width 13 height 12
click at [491, 174] on div "ОУ" at bounding box center [488, 175] width 21 height 46
click at [287, 209] on button at bounding box center [287, 207] width 13 height 12
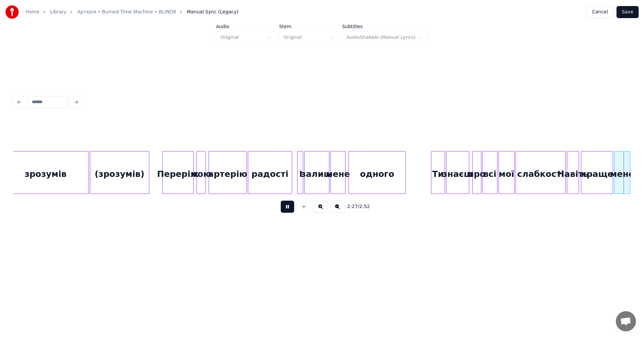
scroll to position [0, 7419]
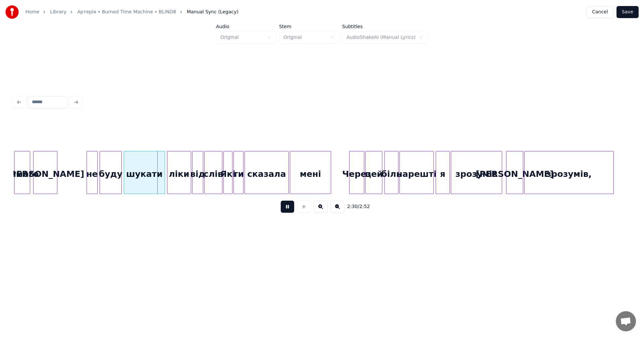
click at [289, 211] on button at bounding box center [287, 207] width 13 height 12
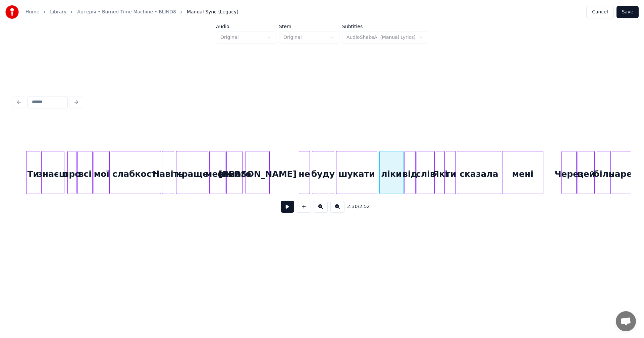
scroll to position [0, 7197]
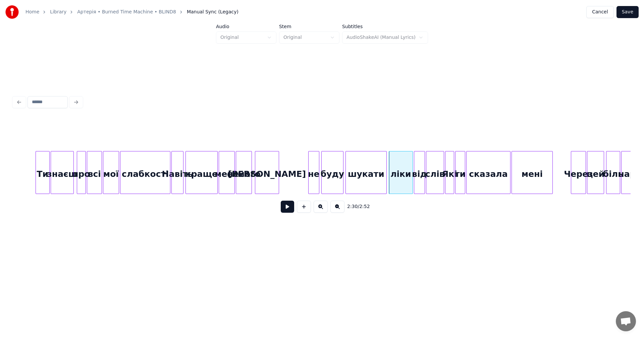
click at [286, 207] on button at bounding box center [287, 207] width 13 height 12
click at [286, 211] on button at bounding box center [287, 207] width 13 height 12
click at [269, 178] on div "[PERSON_NAME]" at bounding box center [266, 175] width 23 height 46
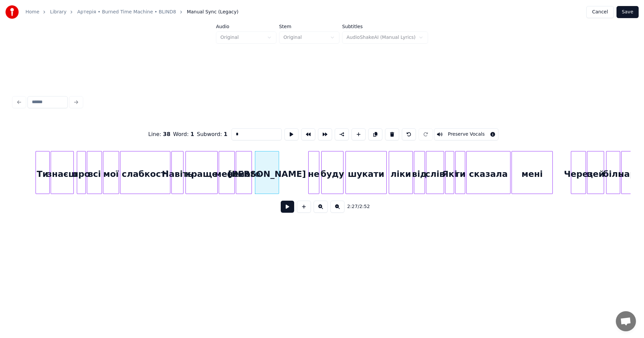
click at [279, 174] on div "[PERSON_NAME]" at bounding box center [267, 172] width 24 height 43
click at [261, 172] on div at bounding box center [261, 173] width 2 height 42
click at [304, 182] on div "[PERSON_NAME]" at bounding box center [303, 175] width 7 height 46
click at [276, 166] on div at bounding box center [276, 173] width 2 height 42
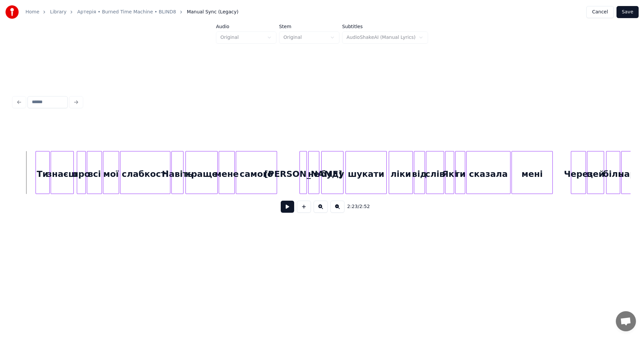
click at [288, 210] on button at bounding box center [287, 207] width 13 height 12
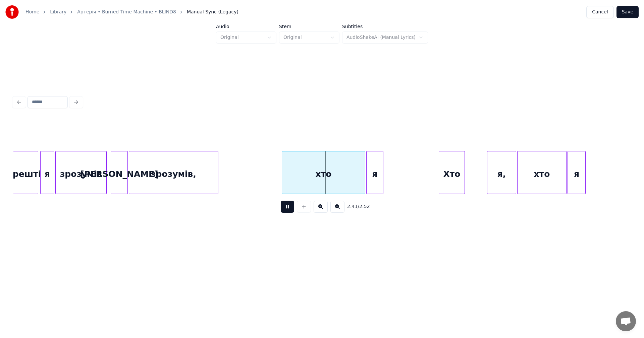
click at [284, 210] on button at bounding box center [287, 207] width 13 height 12
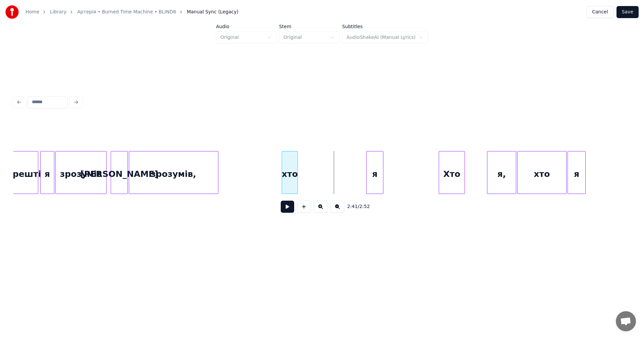
click at [297, 174] on div at bounding box center [296, 173] width 2 height 42
click at [301, 172] on div "я" at bounding box center [306, 175] width 16 height 46
click at [285, 207] on button at bounding box center [287, 207] width 13 height 12
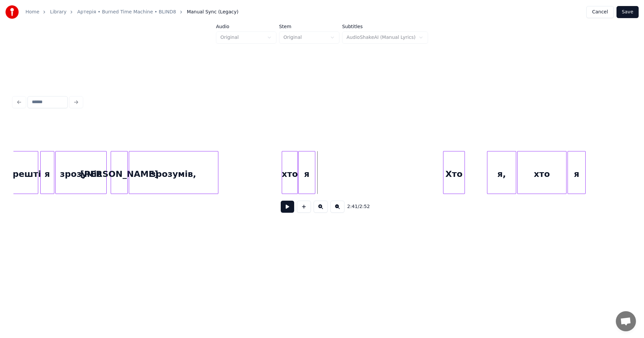
click at [445, 177] on div at bounding box center [444, 173] width 2 height 42
click at [356, 171] on div "Хто" at bounding box center [355, 175] width 21 height 46
click at [351, 172] on div at bounding box center [351, 173] width 2 height 42
click at [494, 166] on div "я," at bounding box center [501, 175] width 28 height 46
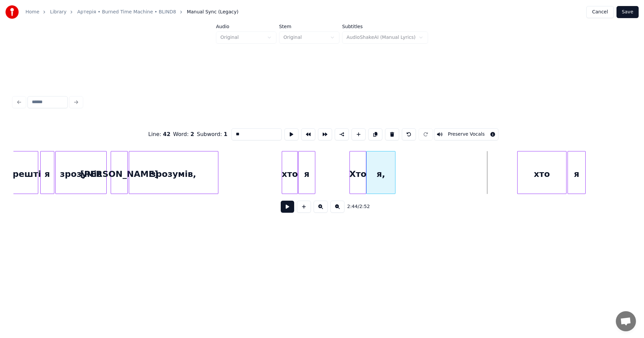
click at [386, 173] on div "я," at bounding box center [380, 175] width 28 height 46
click at [380, 173] on div at bounding box center [380, 173] width 2 height 42
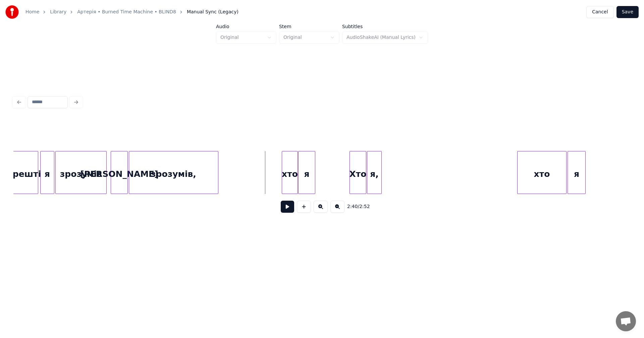
click at [288, 204] on button at bounding box center [287, 207] width 13 height 12
click at [288, 205] on button at bounding box center [287, 207] width 13 height 12
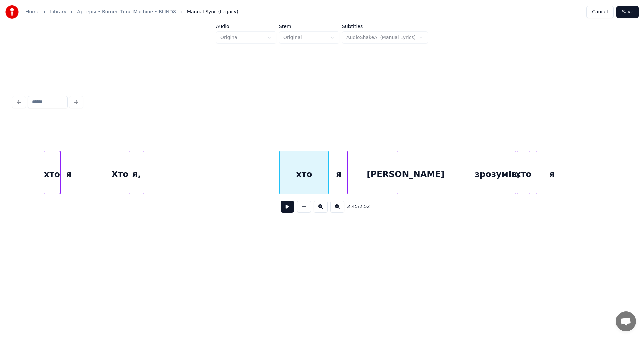
scroll to position [0, 8033]
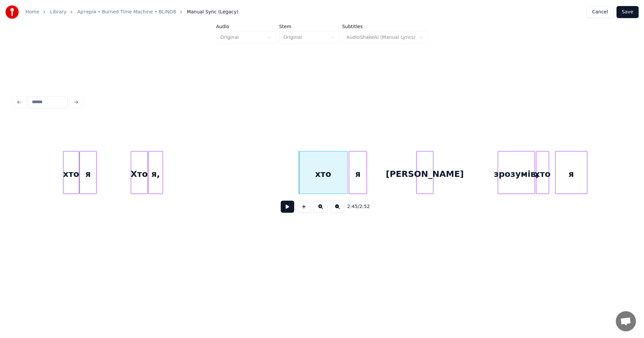
click at [333, 182] on div "хто" at bounding box center [323, 175] width 49 height 46
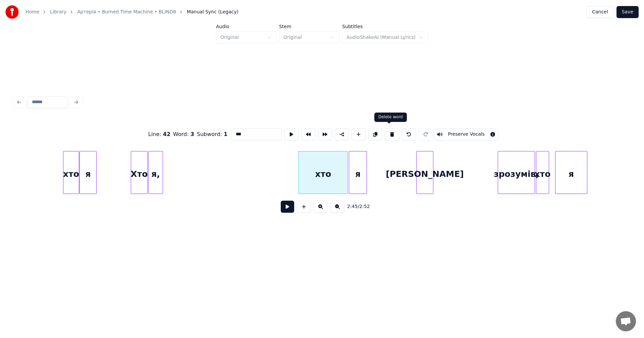
click at [387, 134] on button at bounding box center [392, 134] width 14 height 12
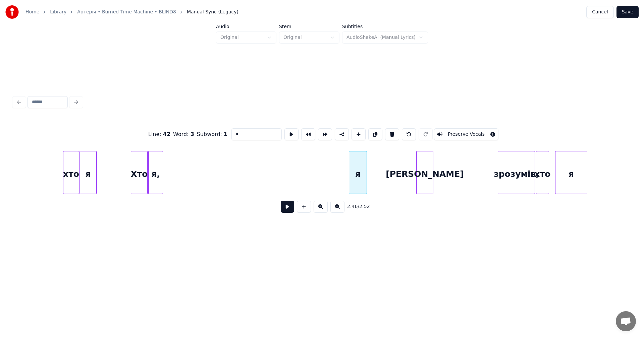
click at [363, 165] on div "я" at bounding box center [357, 175] width 17 height 46
click at [387, 131] on button at bounding box center [392, 134] width 14 height 12
type input "*"
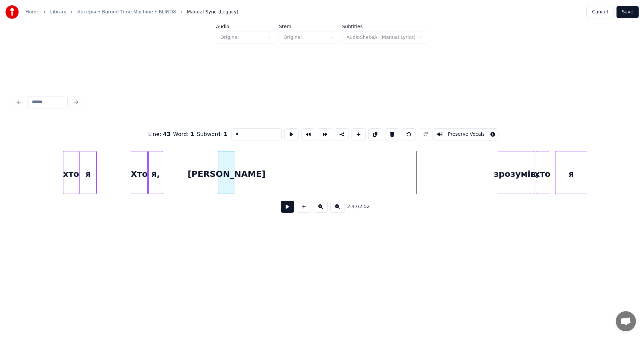
click at [230, 179] on div "[PERSON_NAME]" at bounding box center [226, 175] width 16 height 46
click at [248, 181] on div "зрозумів," at bounding box center [255, 175] width 37 height 46
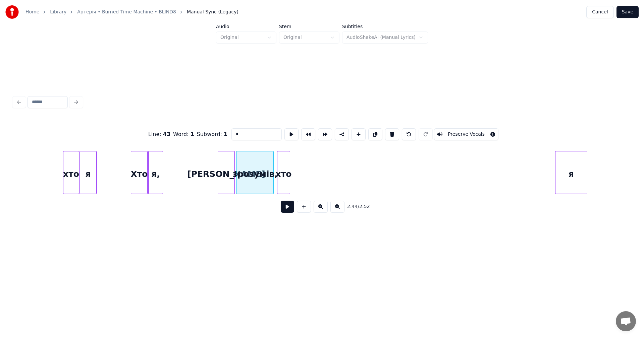
click at [282, 180] on div "хто" at bounding box center [283, 175] width 12 height 46
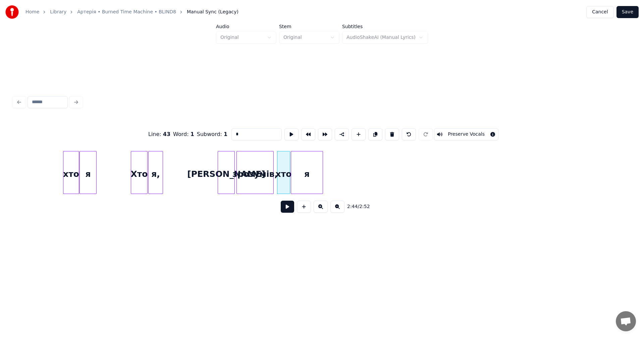
click at [312, 182] on div "я" at bounding box center [307, 175] width 32 height 46
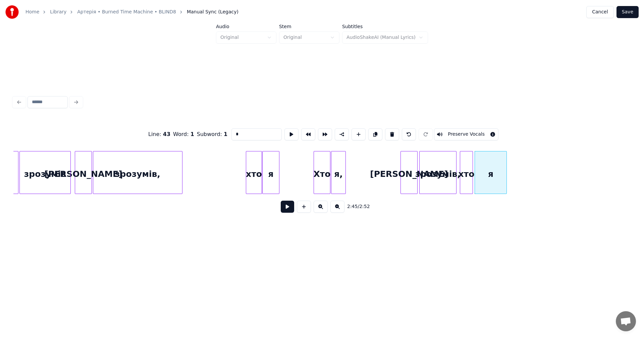
scroll to position [0, 7788]
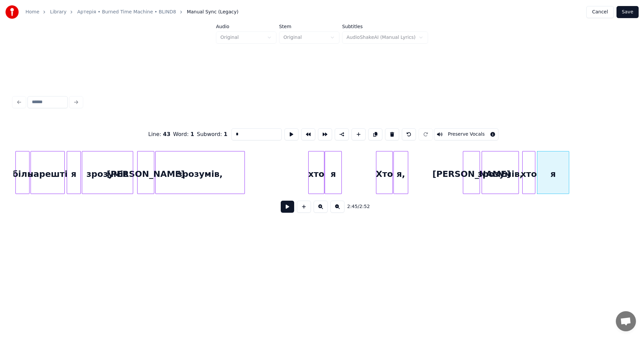
drag, startPoint x: 272, startPoint y: 172, endPoint x: 284, endPoint y: 196, distance: 26.7
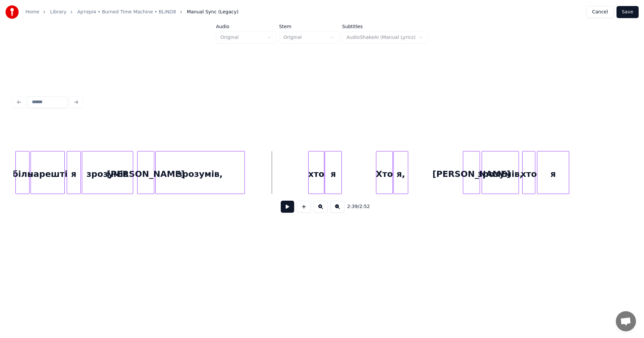
click at [286, 209] on button at bounding box center [287, 207] width 13 height 12
click at [287, 212] on button at bounding box center [287, 207] width 13 height 12
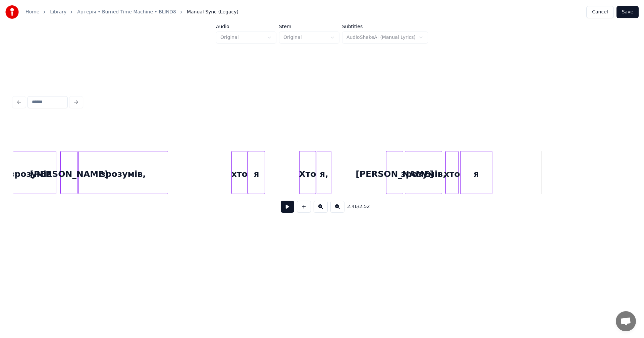
scroll to position [0, 7869]
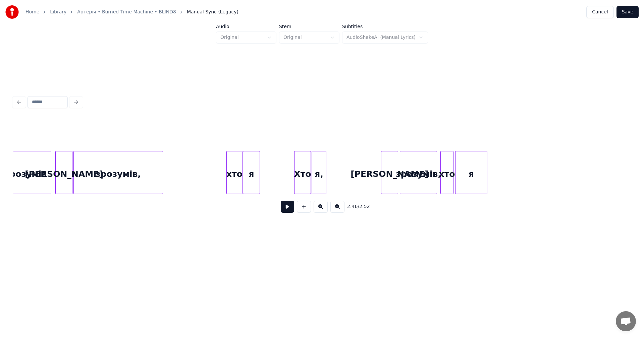
click at [285, 209] on button at bounding box center [287, 207] width 13 height 12
click at [392, 170] on div at bounding box center [392, 173] width 2 height 42
click at [408, 171] on div "зрозумів," at bounding box center [416, 175] width 37 height 46
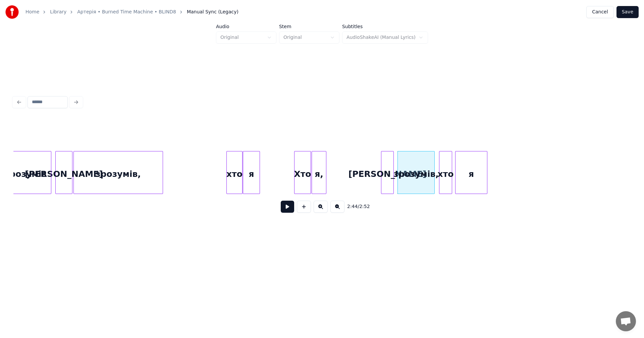
click at [445, 167] on div "хто" at bounding box center [445, 175] width 12 height 46
click at [471, 167] on div "я" at bounding box center [471, 175] width 32 height 46
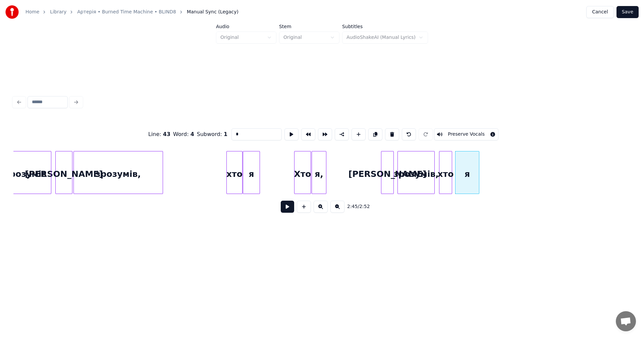
click at [478, 171] on div at bounding box center [478, 173] width 2 height 42
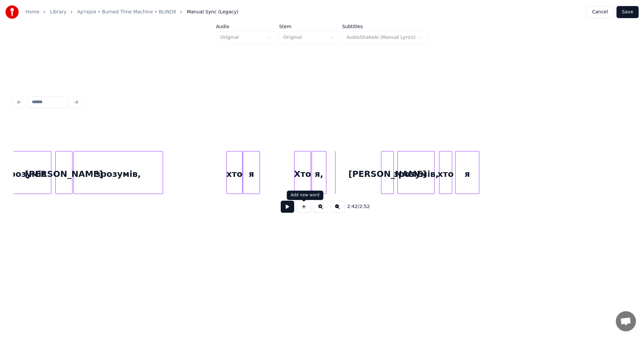
click at [287, 208] on button at bounding box center [287, 207] width 13 height 12
click at [300, 163] on div "Хто" at bounding box center [302, 175] width 16 height 46
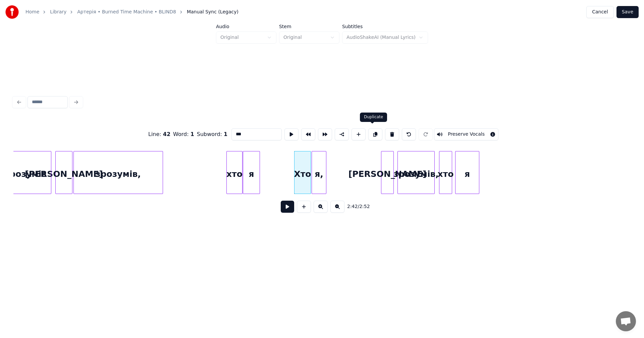
click at [371, 132] on button at bounding box center [375, 134] width 14 height 12
click at [505, 157] on div "Хто" at bounding box center [504, 175] width 16 height 46
click at [316, 168] on div "я," at bounding box center [319, 175] width 14 height 46
click at [375, 134] on button at bounding box center [375, 134] width 14 height 12
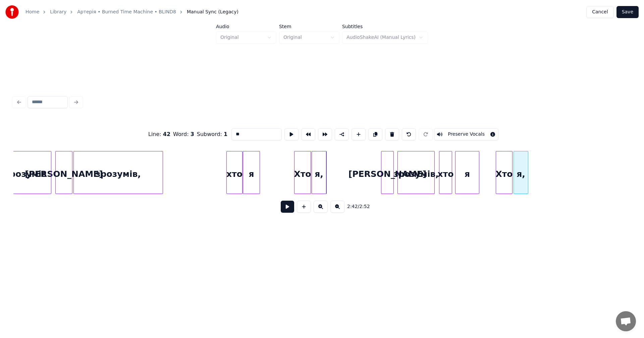
click at [523, 162] on div "я," at bounding box center [521, 175] width 14 height 46
click at [510, 164] on div at bounding box center [511, 173] width 2 height 42
click at [373, 135] on button at bounding box center [375, 134] width 14 height 12
click at [573, 162] on div "Хто" at bounding box center [571, 175] width 16 height 46
click at [520, 166] on div "я," at bounding box center [521, 175] width 14 height 46
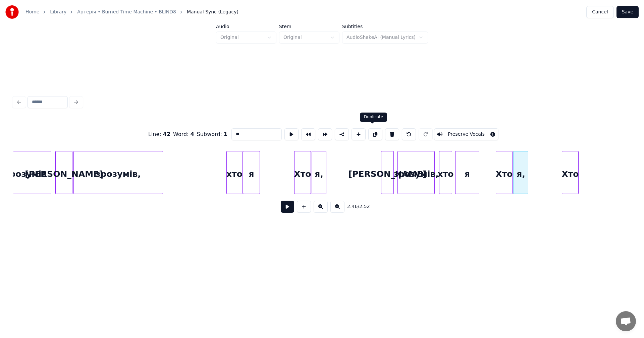
click at [376, 134] on button at bounding box center [375, 134] width 14 height 12
click at [591, 171] on div "я," at bounding box center [586, 175] width 14 height 46
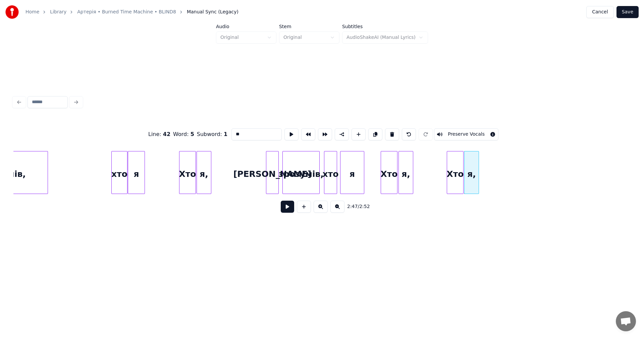
scroll to position [0, 8052]
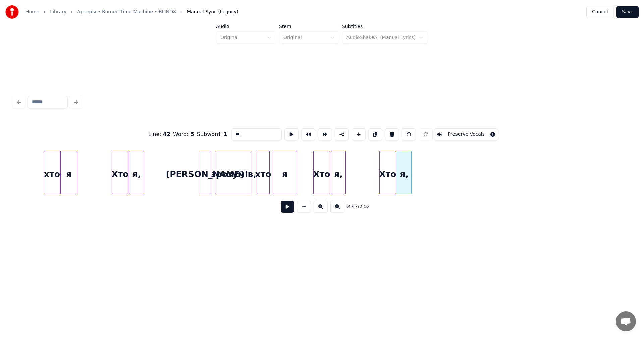
click at [286, 172] on div "я" at bounding box center [284, 175] width 23 height 46
click at [207, 166] on div "[PERSON_NAME]" at bounding box center [205, 175] width 12 height 46
click at [370, 132] on button at bounding box center [375, 134] width 14 height 12
click at [473, 160] on div "[PERSON_NAME]" at bounding box center [471, 175] width 12 height 46
click at [240, 164] on div "зрозумів," at bounding box center [233, 175] width 37 height 46
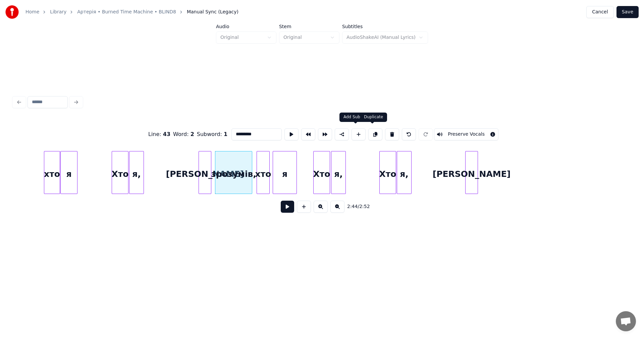
click at [370, 133] on button at bounding box center [375, 134] width 14 height 12
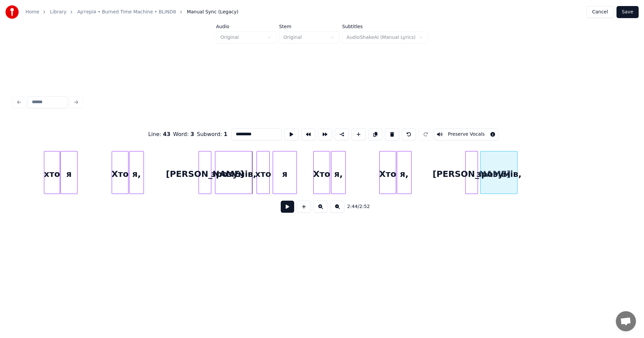
click at [493, 155] on div "зрозумів," at bounding box center [498, 175] width 37 height 46
click at [267, 167] on div "хто" at bounding box center [263, 175] width 12 height 46
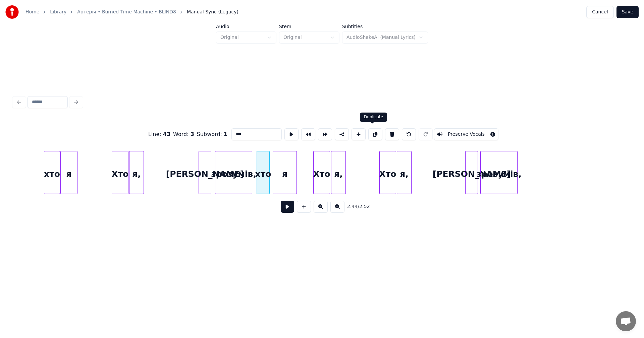
click at [374, 136] on button at bounding box center [375, 134] width 14 height 12
click at [529, 158] on div "хто" at bounding box center [526, 175] width 12 height 46
click at [403, 168] on div "я," at bounding box center [404, 175] width 14 height 46
type input "**"
drag, startPoint x: 376, startPoint y: 136, endPoint x: 414, endPoint y: 148, distance: 39.8
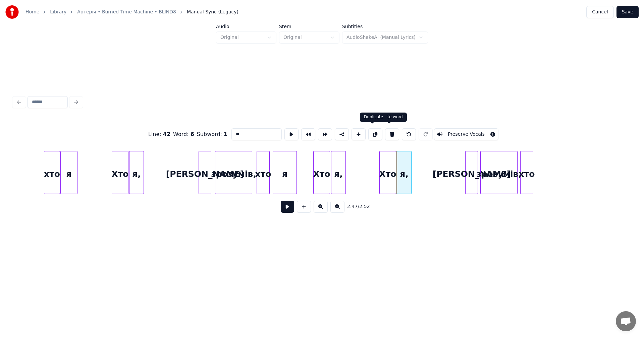
click at [376, 135] on button at bounding box center [375, 134] width 14 height 12
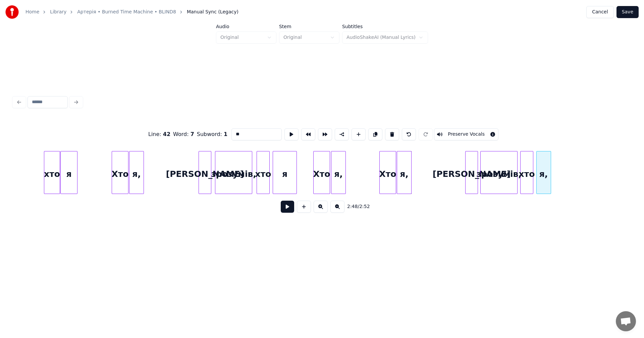
click at [544, 157] on div "я," at bounding box center [543, 175] width 14 height 46
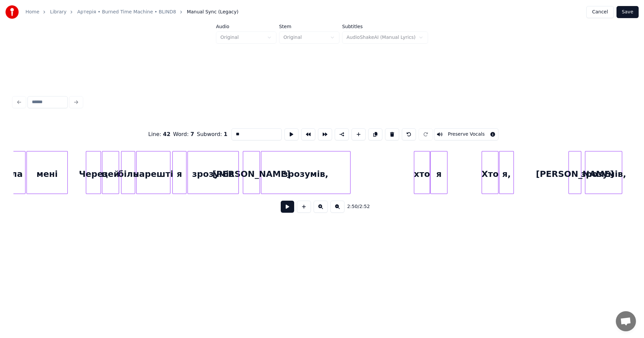
scroll to position [0, 7644]
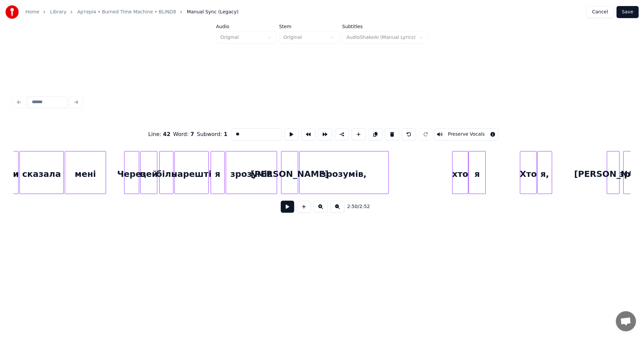
click at [290, 209] on button at bounding box center [287, 207] width 13 height 12
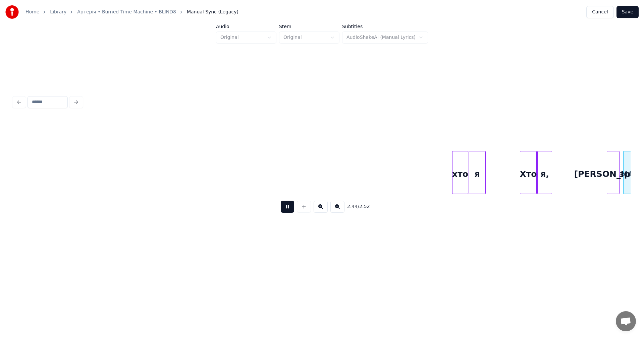
scroll to position [0, 8052]
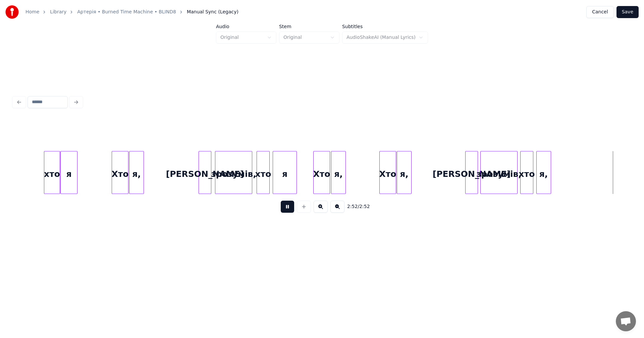
click at [286, 208] on button at bounding box center [287, 207] width 13 height 12
click at [560, 163] on div at bounding box center [559, 173] width 2 height 42
click at [629, 14] on button "Save" at bounding box center [627, 12] width 22 height 12
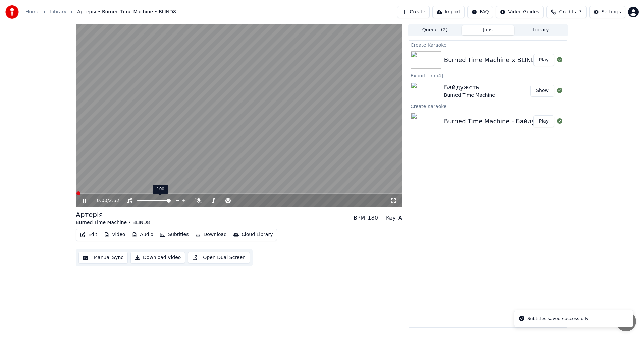
click at [127, 154] on video at bounding box center [239, 115] width 326 height 183
click at [92, 235] on button "Edit" at bounding box center [88, 234] width 22 height 9
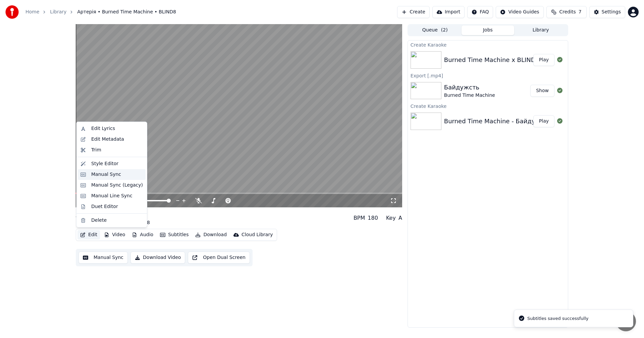
click at [110, 175] on div "Manual Sync" at bounding box center [106, 174] width 30 height 7
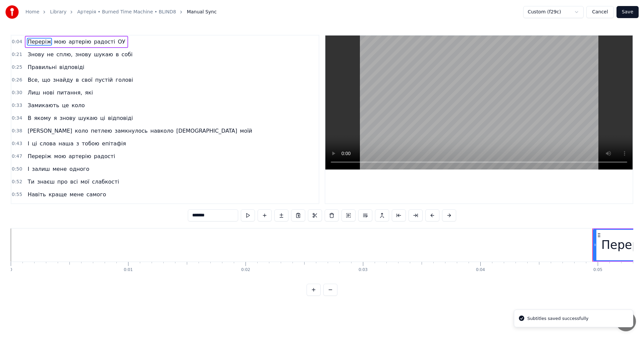
click at [454, 104] on video at bounding box center [478, 103] width 307 height 134
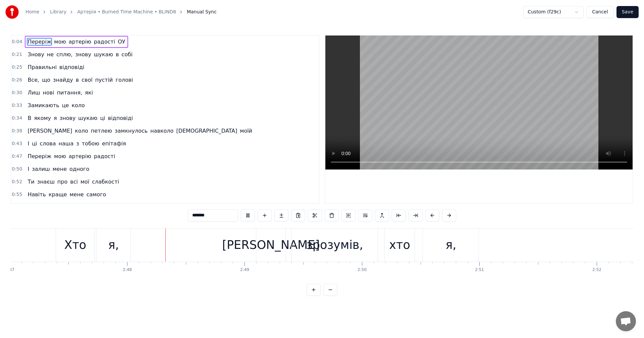
scroll to position [0, 19608]
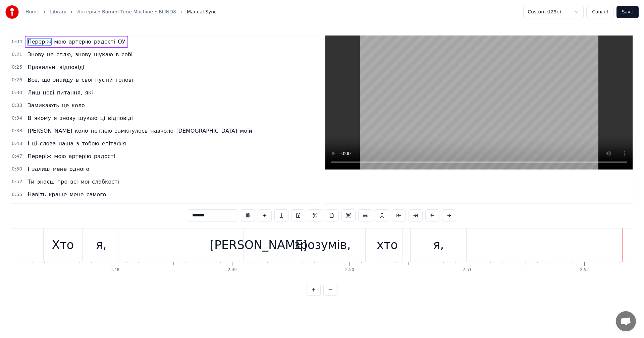
click at [443, 106] on video at bounding box center [478, 103] width 307 height 134
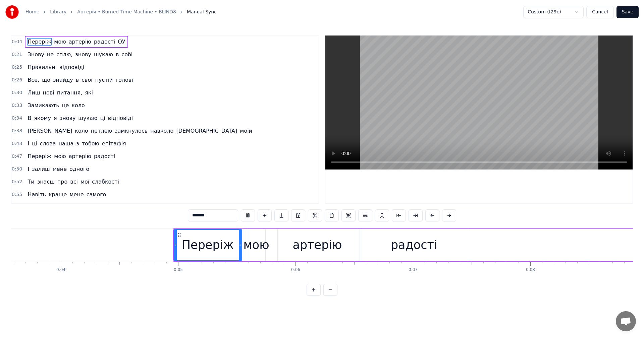
scroll to position [0, 394]
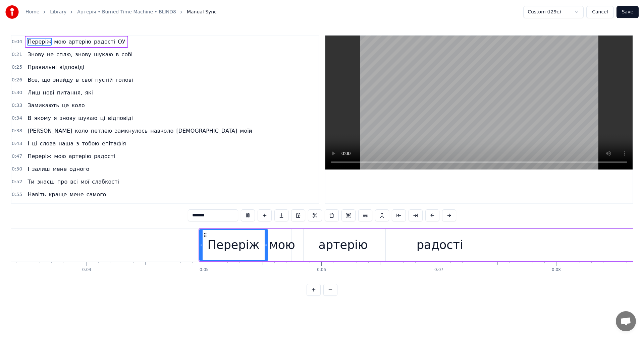
click at [410, 115] on video at bounding box center [478, 103] width 307 height 134
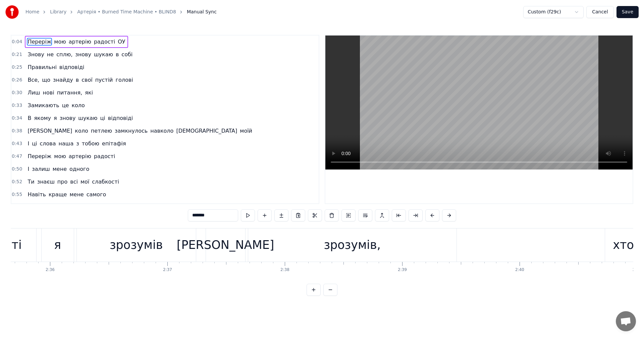
scroll to position [0, 18276]
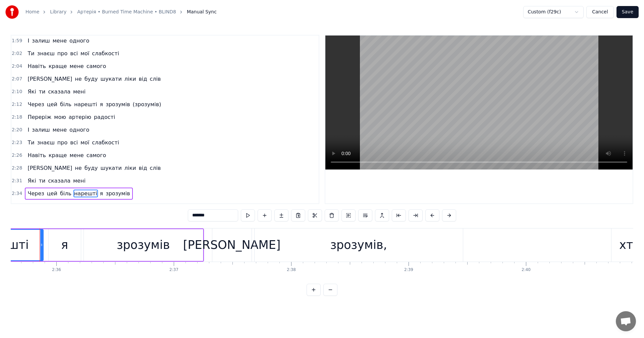
scroll to position [0, 18254]
click at [476, 108] on video at bounding box center [478, 103] width 307 height 134
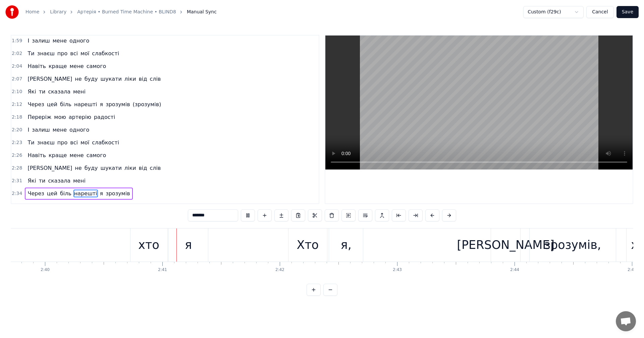
click at [501, 109] on video at bounding box center [478, 103] width 307 height 134
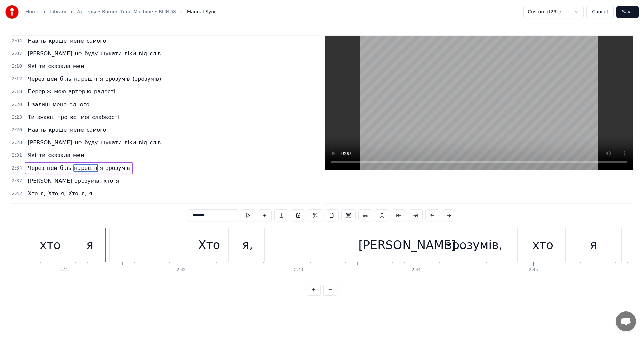
scroll to position [380, 0]
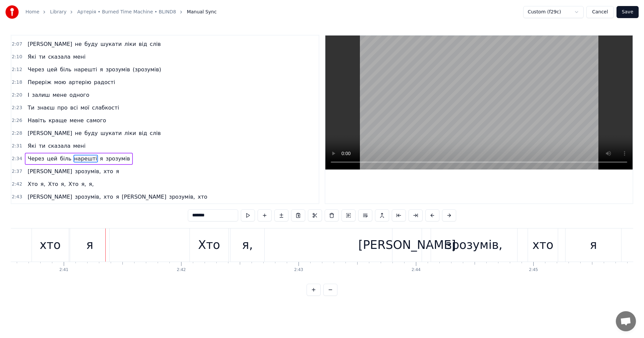
click at [27, 173] on span "[PERSON_NAME]" at bounding box center [50, 172] width 46 height 8
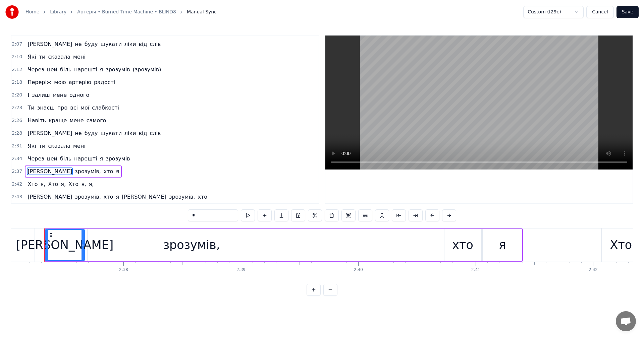
scroll to position [0, 18426]
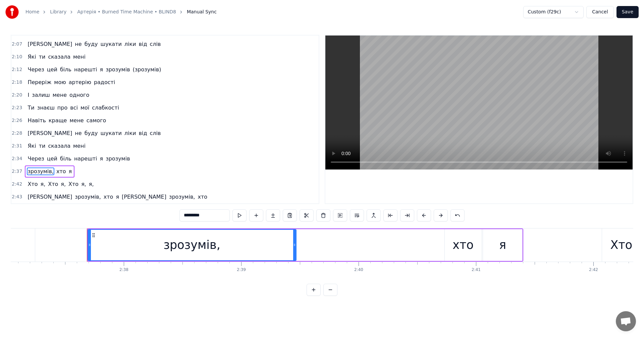
click at [34, 173] on span "зрозумів," at bounding box center [40, 172] width 27 height 8
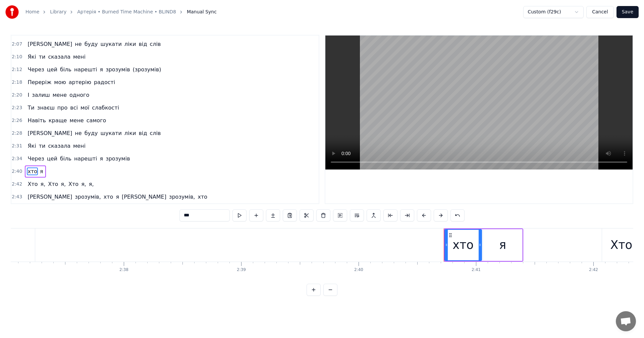
click at [32, 172] on span "хто" at bounding box center [32, 172] width 11 height 8
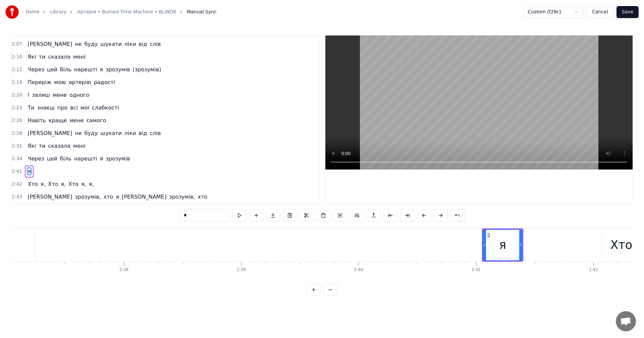
click at [28, 172] on span "я" at bounding box center [29, 172] width 5 height 8
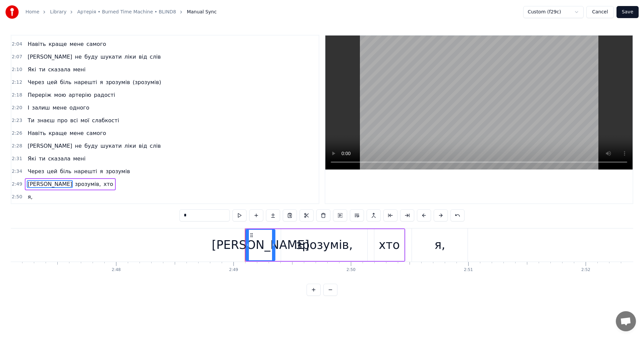
scroll to position [0, 19607]
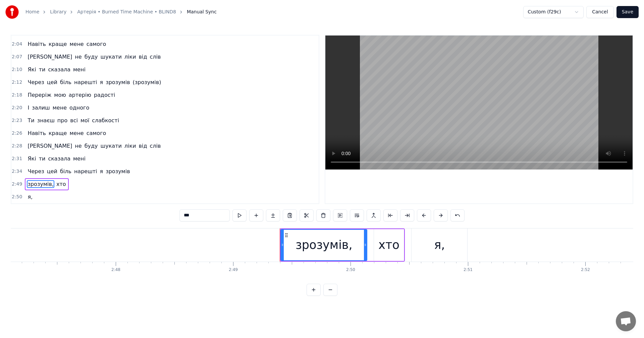
type input "**"
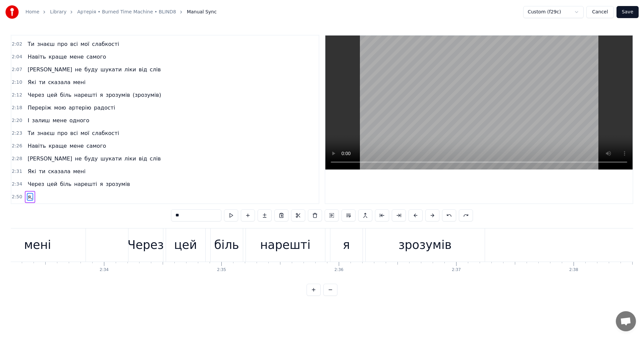
scroll to position [367, 0]
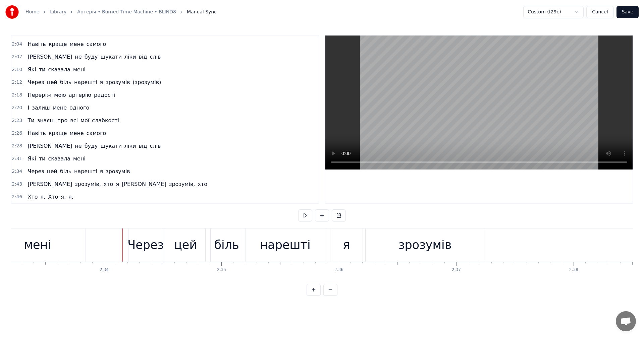
click at [438, 113] on video at bounding box center [478, 103] width 307 height 134
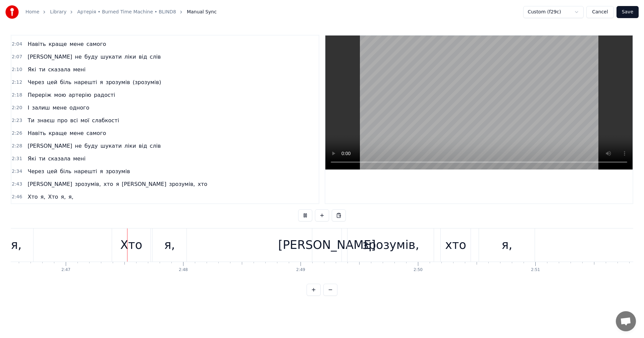
scroll to position [0, 19543]
click at [523, 116] on video at bounding box center [478, 103] width 307 height 134
click at [603, 12] on button "Cancel" at bounding box center [599, 12] width 27 height 12
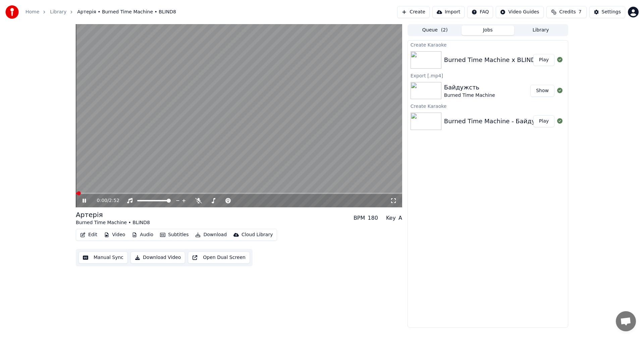
click at [247, 132] on video at bounding box center [239, 115] width 326 height 183
click at [90, 237] on button "Edit" at bounding box center [88, 234] width 22 height 9
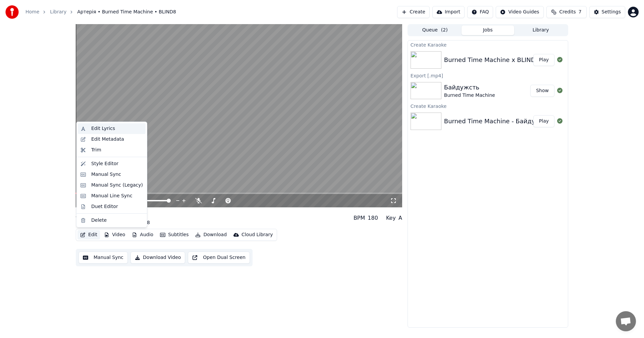
click at [106, 130] on div "Edit Lyrics" at bounding box center [103, 128] width 24 height 7
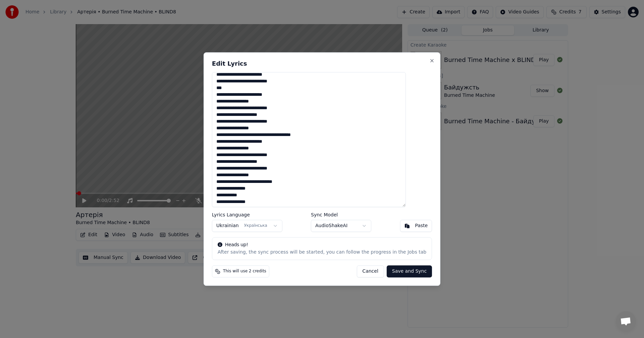
scroll to position [159, 0]
drag, startPoint x: 271, startPoint y: 201, endPoint x: 229, endPoint y: 189, distance: 43.2
click at [229, 189] on textarea at bounding box center [309, 139] width 194 height 135
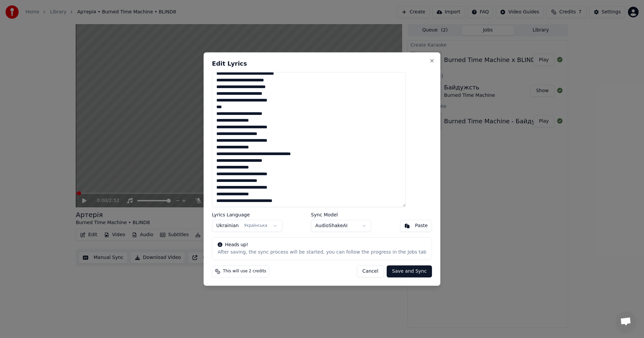
scroll to position [138, 0]
type textarea "**********"
click at [397, 269] on button "Save and Sync" at bounding box center [409, 272] width 45 height 12
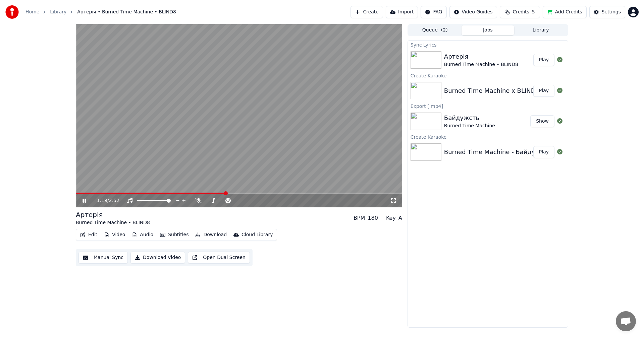
click at [250, 130] on video at bounding box center [239, 115] width 326 height 183
click at [93, 234] on button "Edit" at bounding box center [88, 234] width 22 height 9
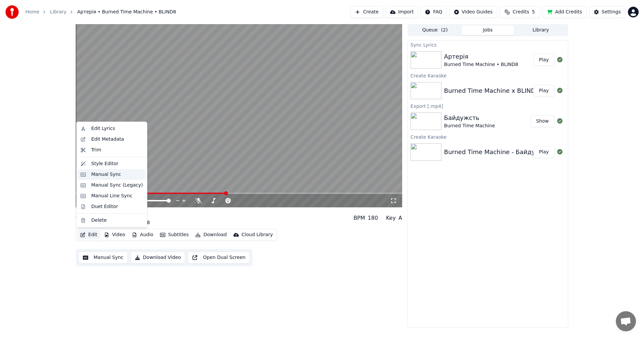
click at [109, 173] on div "Manual Sync" at bounding box center [106, 174] width 30 height 7
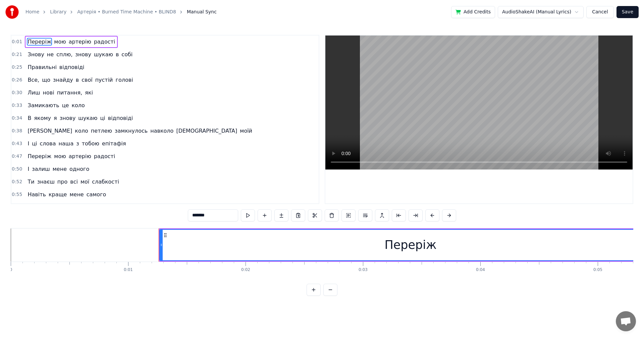
click at [473, 103] on video at bounding box center [478, 103] width 307 height 134
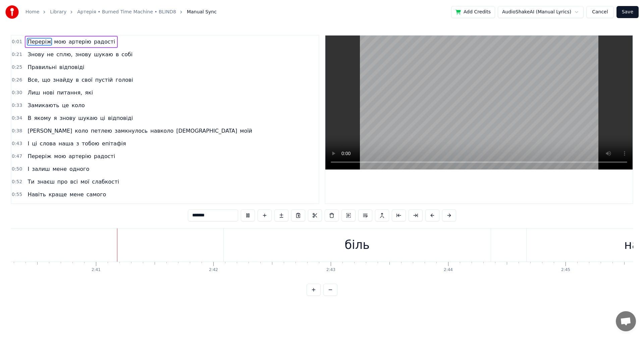
scroll to position [0, 18808]
click at [496, 119] on video at bounding box center [478, 103] width 307 height 134
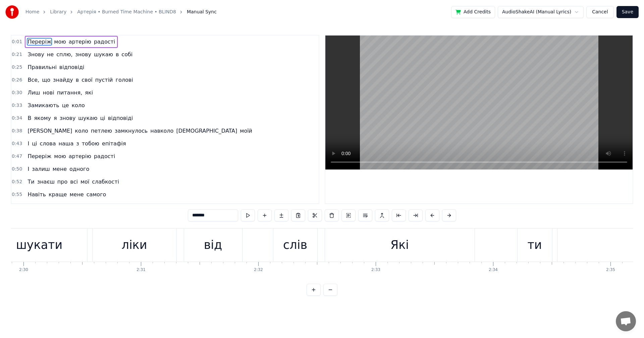
scroll to position [0, 17443]
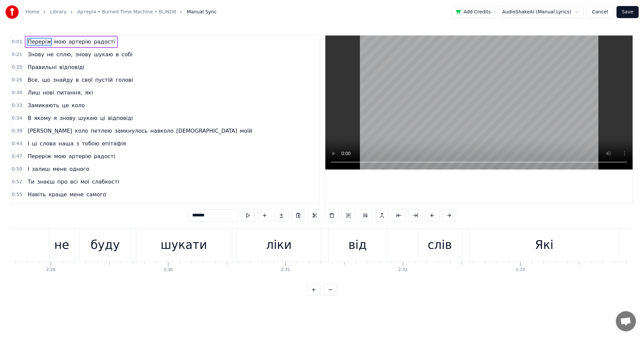
click at [29, 242] on div "Я не буду шукати ліки від слів" at bounding box center [194, 245] width 539 height 33
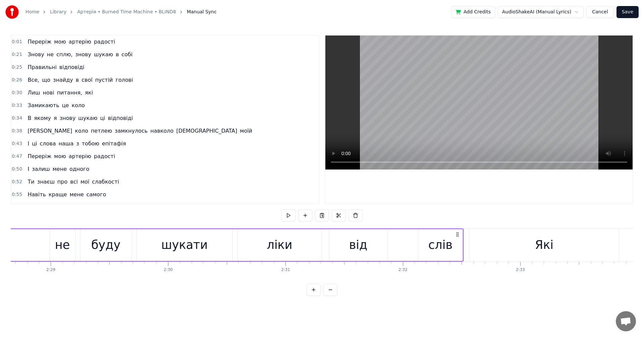
scroll to position [0, 17427]
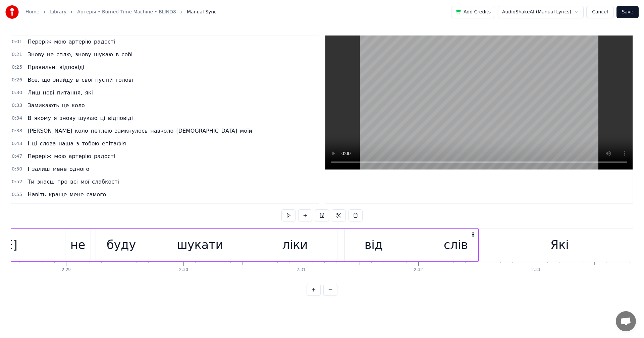
click at [464, 111] on video at bounding box center [478, 103] width 307 height 134
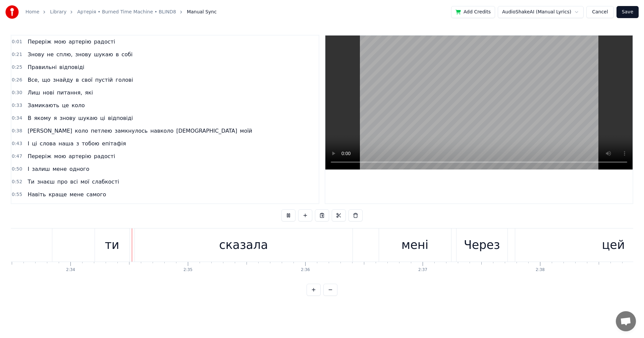
scroll to position [0, 18013]
click at [464, 111] on video at bounding box center [478, 103] width 307 height 134
click at [607, 15] on button "Cancel" at bounding box center [599, 12] width 27 height 12
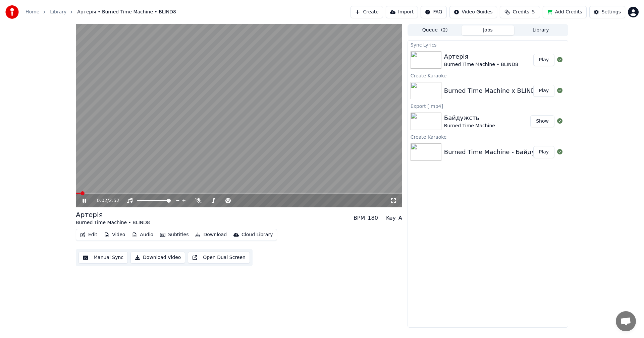
click at [234, 139] on video at bounding box center [239, 115] width 326 height 183
click at [89, 236] on button "Edit" at bounding box center [88, 234] width 22 height 9
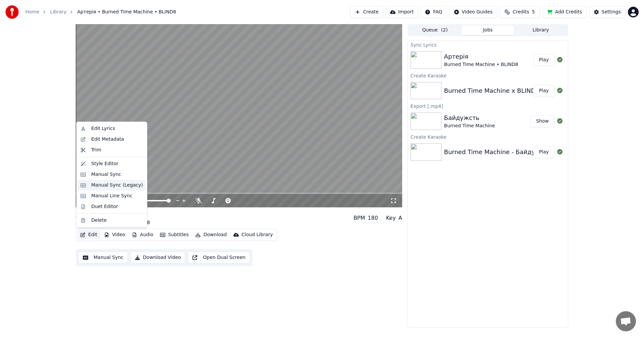
click at [116, 180] on div "Manual Sync (Legacy)" at bounding box center [112, 185] width 68 height 11
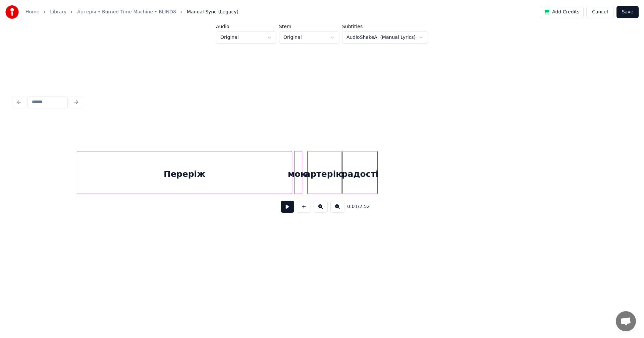
click at [285, 211] on button at bounding box center [287, 207] width 13 height 12
click at [608, 13] on button "Cancel" at bounding box center [599, 12] width 27 height 12
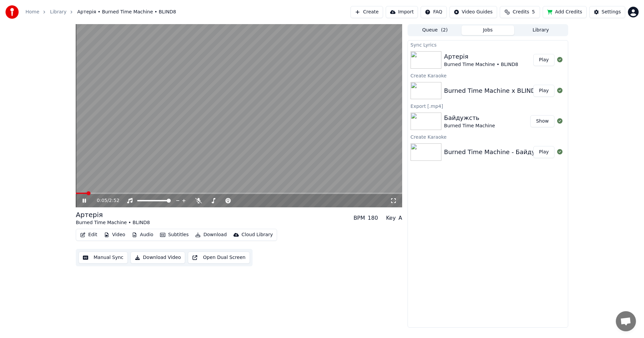
click at [177, 142] on video at bounding box center [239, 115] width 326 height 183
click at [92, 236] on button "Edit" at bounding box center [88, 234] width 22 height 9
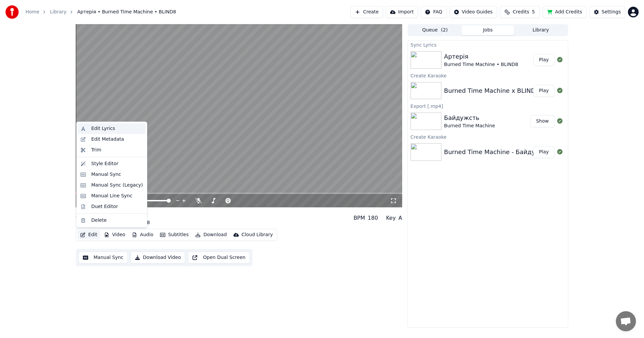
click at [113, 130] on div "Edit Lyrics" at bounding box center [117, 128] width 52 height 7
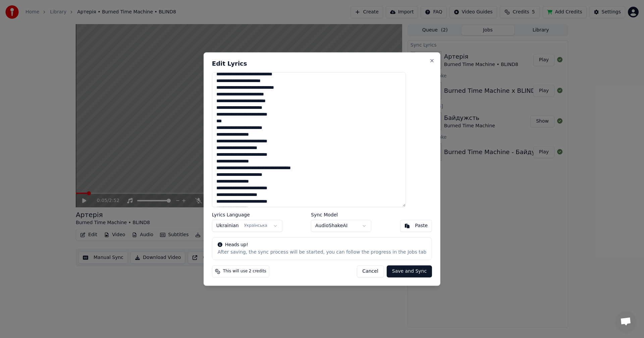
scroll to position [138, 0]
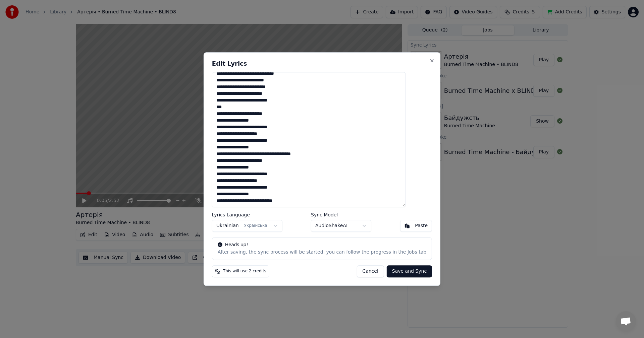
click at [315, 198] on textarea at bounding box center [309, 139] width 194 height 135
click at [315, 200] on textarea at bounding box center [309, 139] width 194 height 135
click at [308, 198] on textarea at bounding box center [309, 139] width 194 height 135
paste textarea "**********"
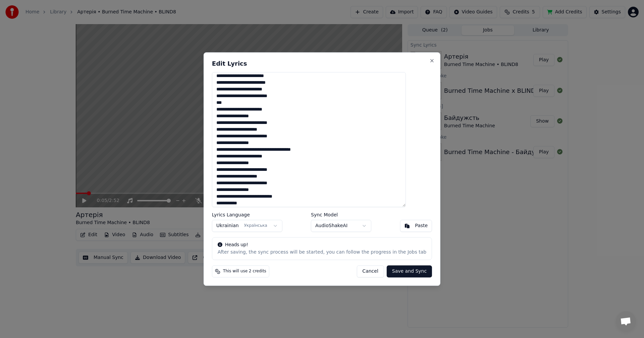
scroll to position [150, 0]
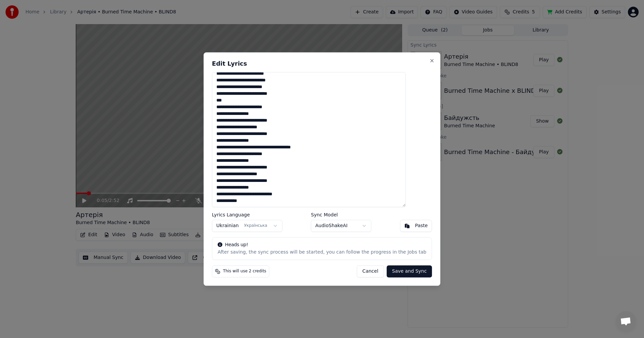
click at [242, 203] on textarea at bounding box center [309, 139] width 194 height 135
paste textarea "*****"
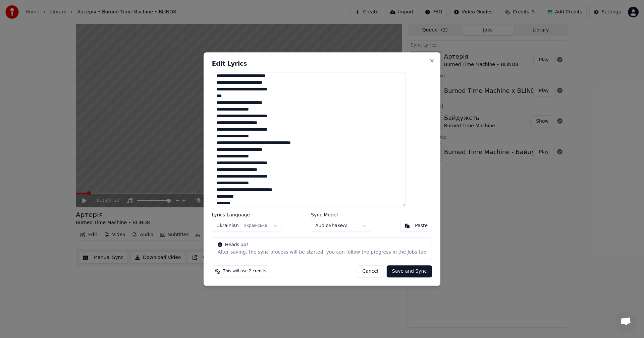
paste textarea "******"
click at [267, 201] on textarea at bounding box center [309, 139] width 194 height 135
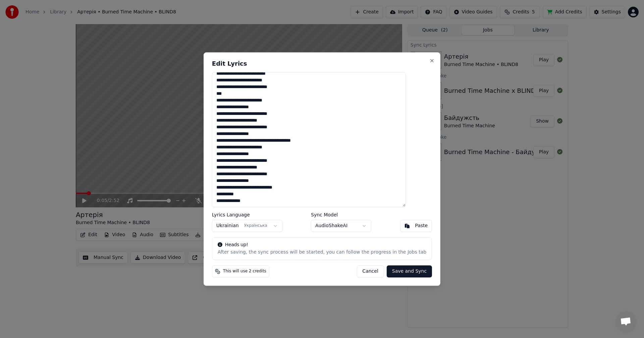
paste textarea "**********"
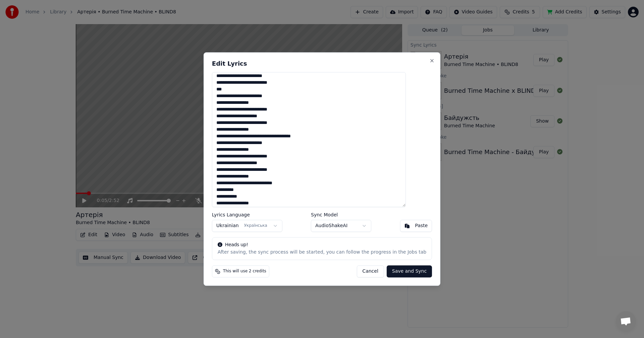
scroll to position [163, 0]
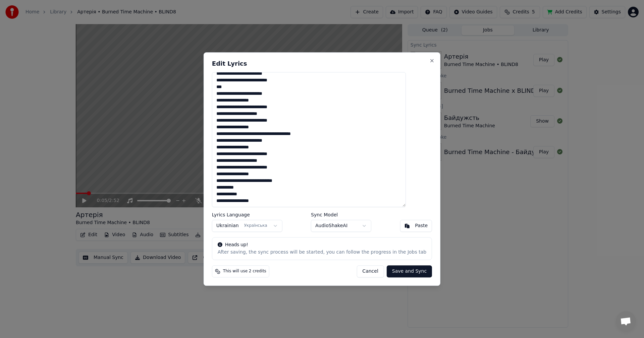
paste textarea "*****"
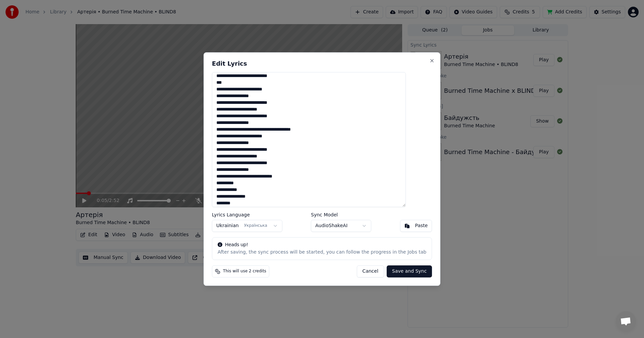
paste textarea "******"
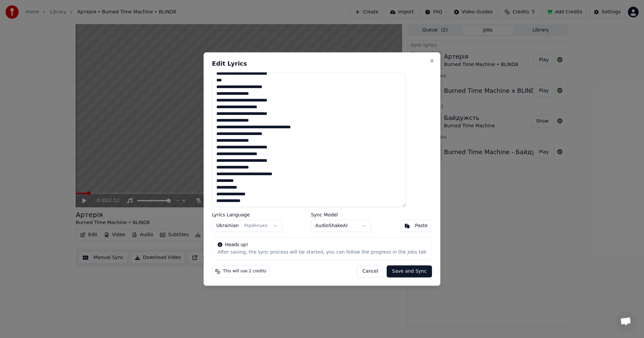
paste textarea "**********"
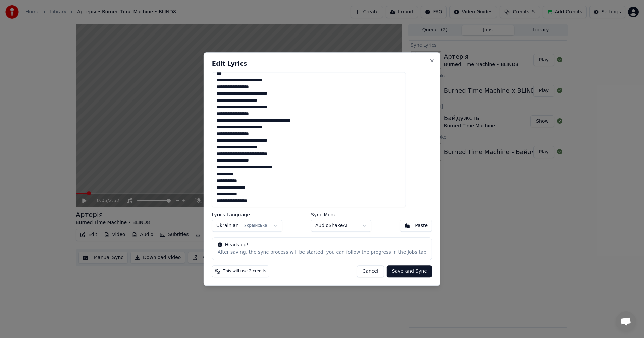
scroll to position [179, 0]
click at [260, 199] on textarea at bounding box center [309, 139] width 194 height 135
type textarea "**********"
click at [393, 272] on button "Save and Sync" at bounding box center [409, 272] width 45 height 12
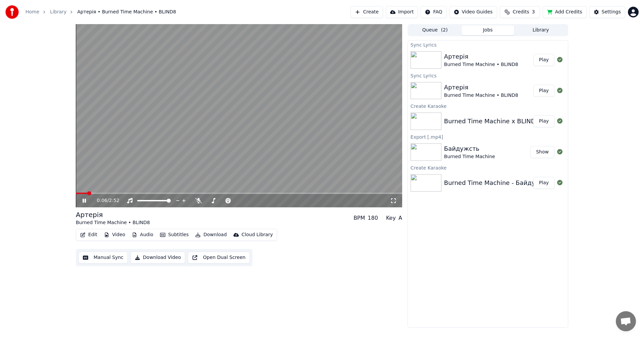
click at [317, 112] on video at bounding box center [239, 115] width 326 height 183
click at [95, 236] on button "Edit" at bounding box center [88, 234] width 22 height 9
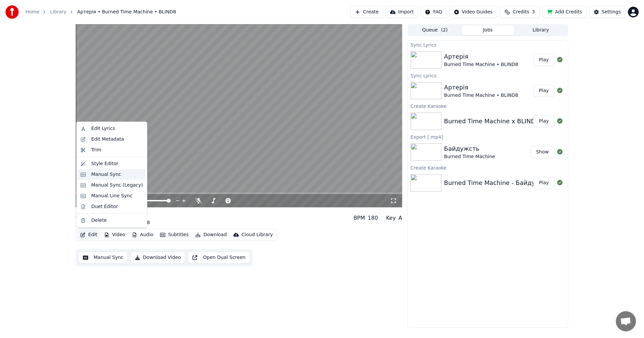
click at [118, 175] on div "Manual Sync" at bounding box center [117, 174] width 52 height 7
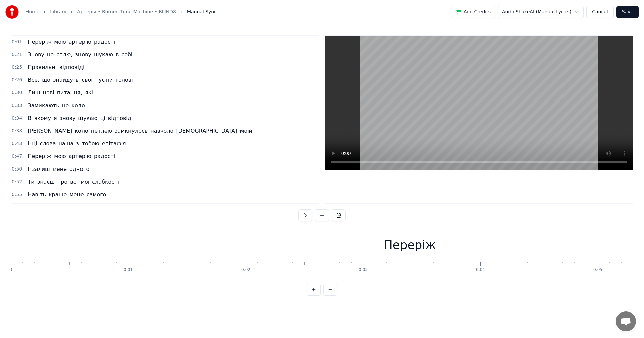
click at [455, 93] on video at bounding box center [478, 103] width 307 height 134
click at [432, 116] on video at bounding box center [478, 103] width 307 height 134
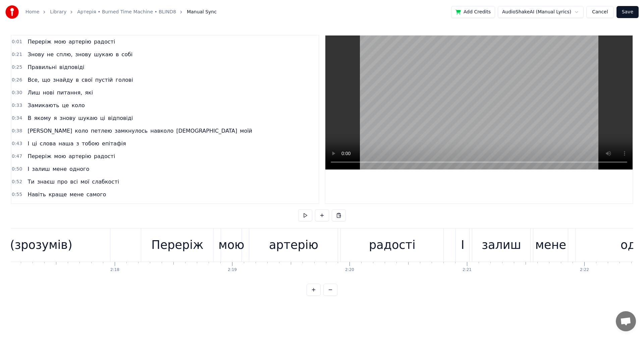
scroll to position [0, 15911]
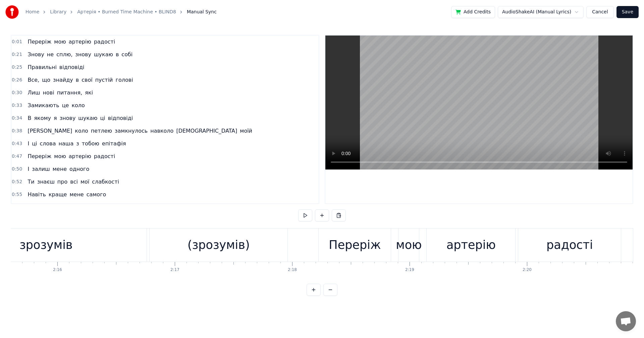
click at [107, 250] on div "зрозумів" at bounding box center [45, 245] width 201 height 33
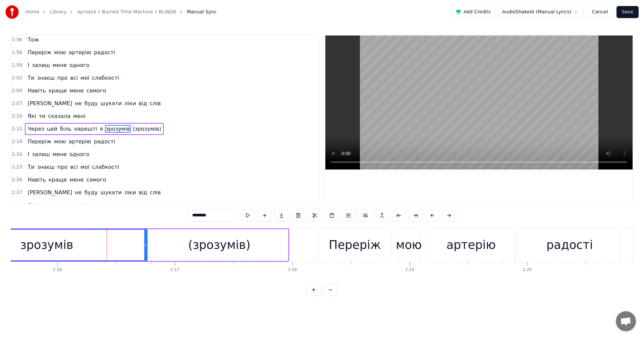
scroll to position [330, 0]
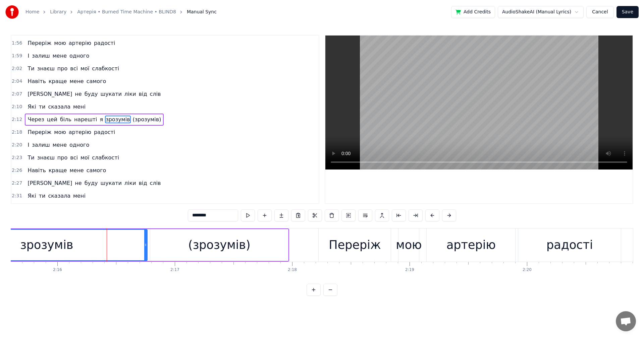
click at [462, 108] on video at bounding box center [478, 103] width 307 height 134
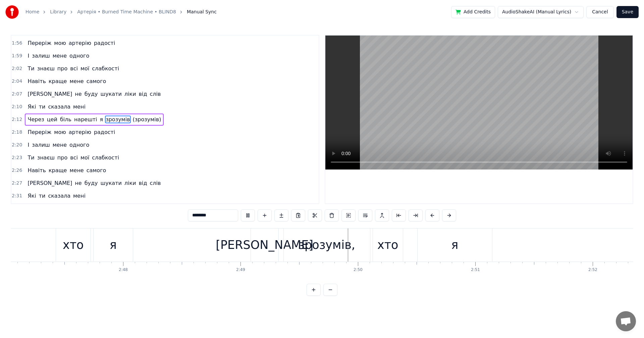
scroll to position [0, 19608]
click at [469, 88] on video at bounding box center [478, 103] width 307 height 134
click at [602, 14] on button "Cancel" at bounding box center [599, 12] width 27 height 12
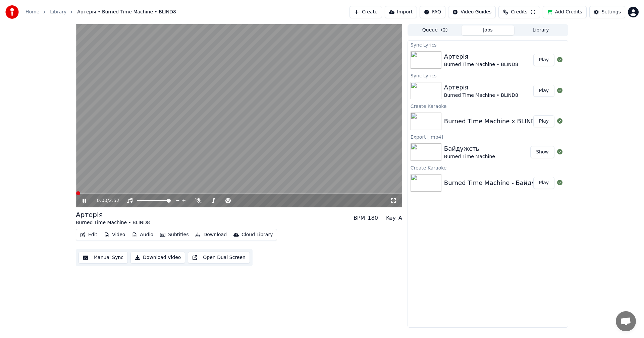
click at [151, 157] on video at bounding box center [239, 115] width 326 height 183
click at [84, 236] on icon "button" at bounding box center [82, 235] width 5 height 5
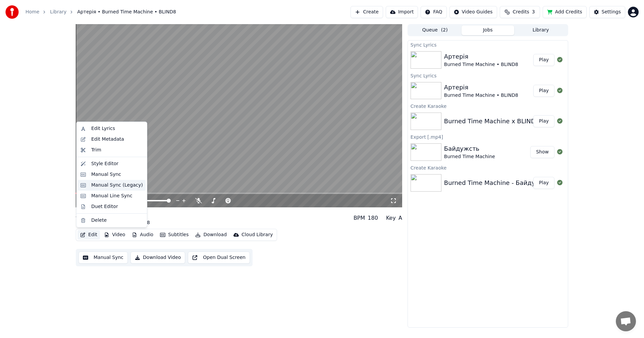
click at [128, 187] on div "Manual Sync (Legacy)" at bounding box center [117, 185] width 52 height 7
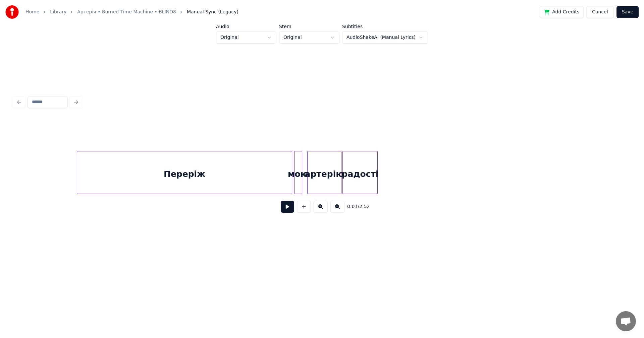
click at [288, 213] on button at bounding box center [287, 207] width 13 height 12
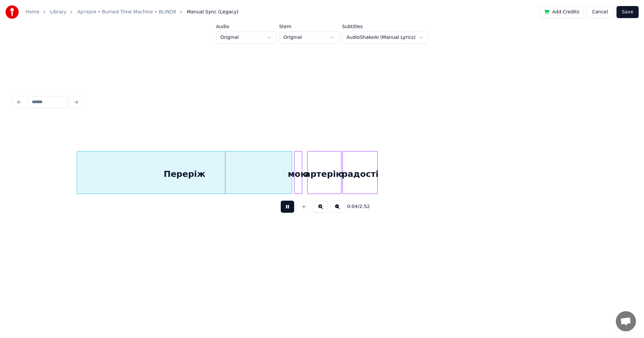
click at [288, 213] on button at bounding box center [287, 207] width 13 height 12
click at [604, 13] on button "Cancel" at bounding box center [599, 12] width 27 height 12
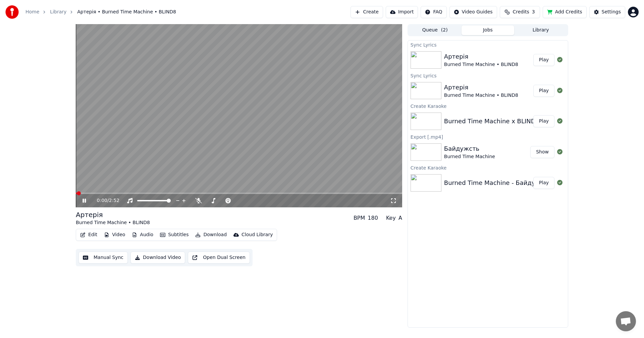
click at [153, 146] on video at bounding box center [239, 115] width 326 height 183
click at [94, 232] on button "Edit" at bounding box center [88, 234] width 22 height 9
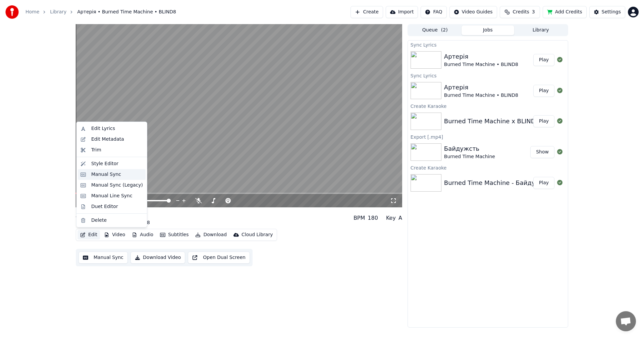
click at [118, 179] on div "Manual Sync" at bounding box center [112, 174] width 68 height 11
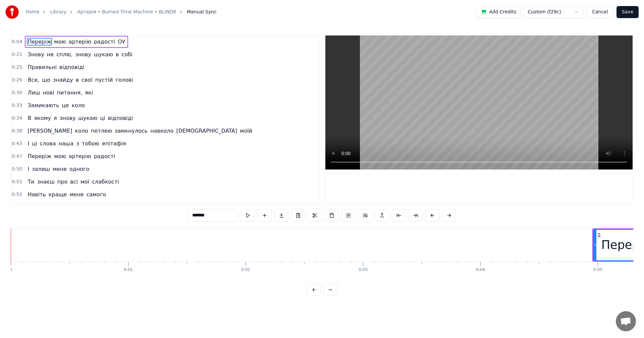
click at [432, 103] on video at bounding box center [478, 103] width 307 height 134
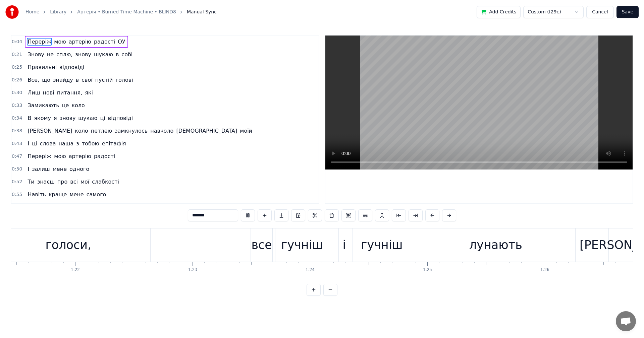
scroll to position [0, 9558]
click at [513, 105] on video at bounding box center [478, 103] width 307 height 134
drag, startPoint x: 494, startPoint y: 71, endPoint x: 485, endPoint y: 66, distance: 10.2
click at [495, 70] on video at bounding box center [478, 103] width 307 height 134
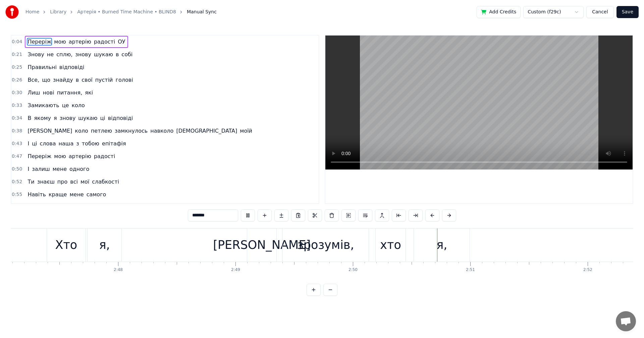
scroll to position [0, 19608]
click at [483, 106] on video at bounding box center [478, 103] width 307 height 134
click at [604, 11] on button "Cancel" at bounding box center [599, 12] width 27 height 12
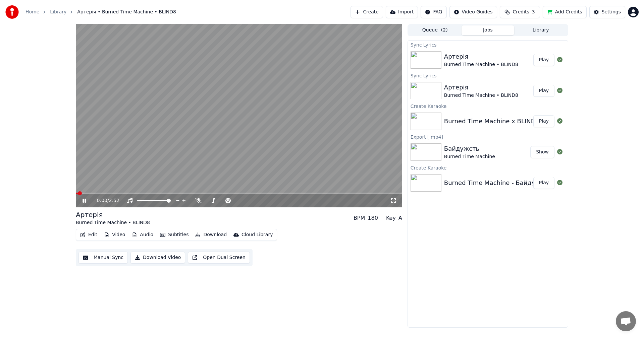
click at [350, 192] on video at bounding box center [239, 115] width 326 height 183
click at [352, 194] on span at bounding box center [239, 193] width 326 height 1
click at [331, 146] on video at bounding box center [239, 115] width 326 height 183
click at [366, 193] on span at bounding box center [239, 193] width 326 height 1
click at [317, 140] on video at bounding box center [239, 115] width 326 height 183
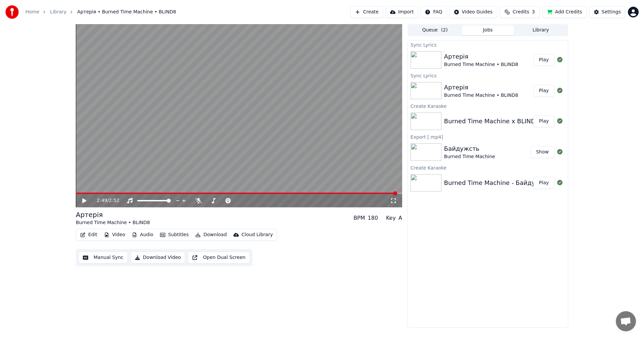
click at [110, 258] on button "Manual Sync" at bounding box center [102, 258] width 49 height 12
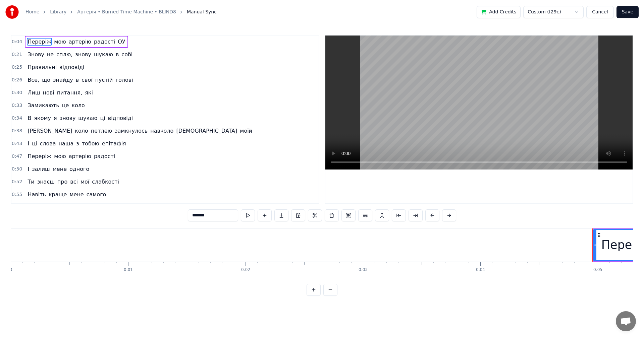
click at [604, 16] on button "Cancel" at bounding box center [599, 12] width 27 height 12
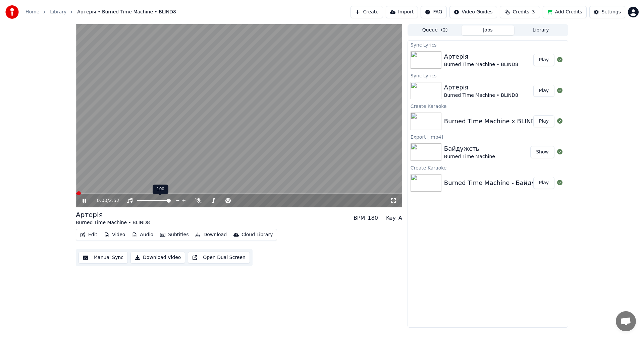
click at [185, 146] on video at bounding box center [239, 115] width 326 height 183
click at [88, 235] on button "Edit" at bounding box center [88, 234] width 22 height 9
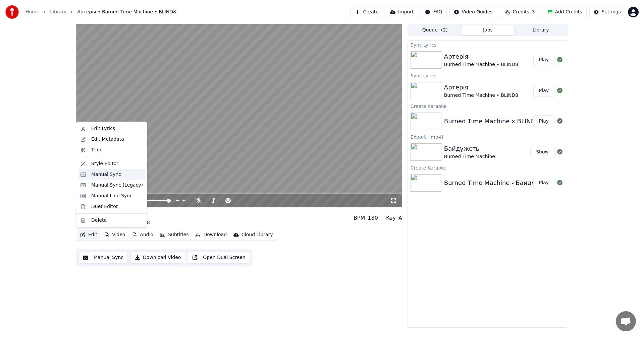
click at [118, 175] on div "Manual Sync" at bounding box center [117, 174] width 52 height 7
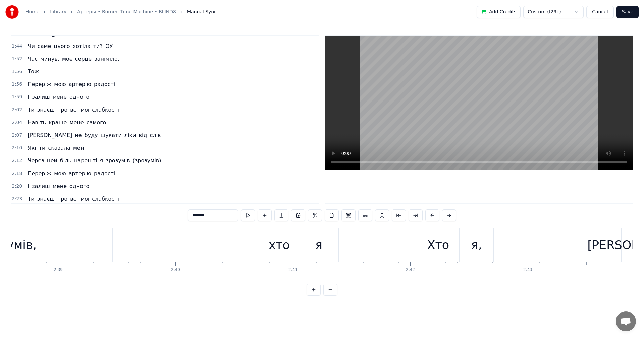
scroll to position [380, 0]
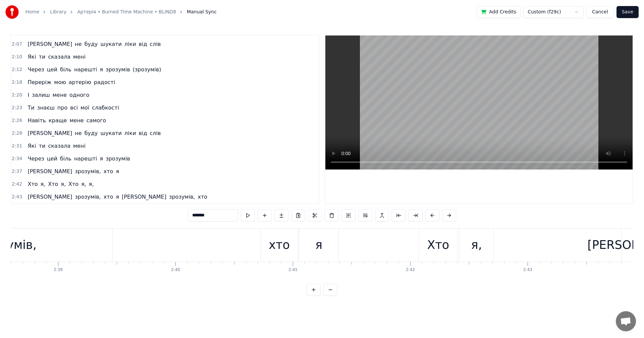
click at [27, 172] on span "[PERSON_NAME]" at bounding box center [50, 172] width 46 height 8
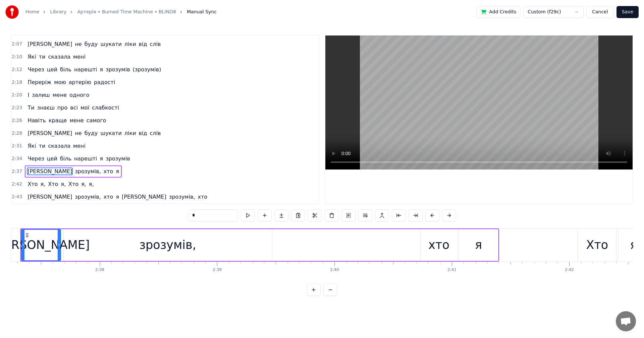
scroll to position [0, 18426]
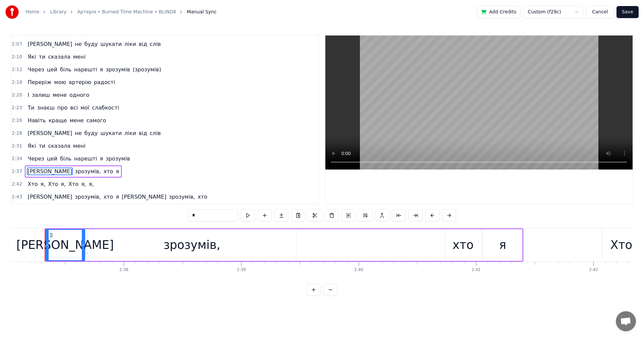
click at [444, 102] on video at bounding box center [478, 103] width 307 height 134
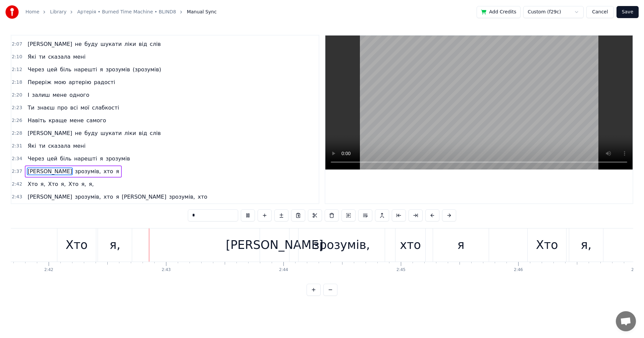
scroll to position [0, 19009]
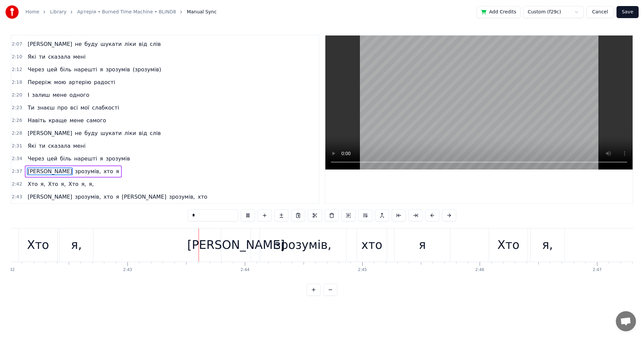
click at [453, 110] on video at bounding box center [478, 103] width 307 height 134
click at [50, 184] on span "Хто" at bounding box center [52, 184] width 11 height 8
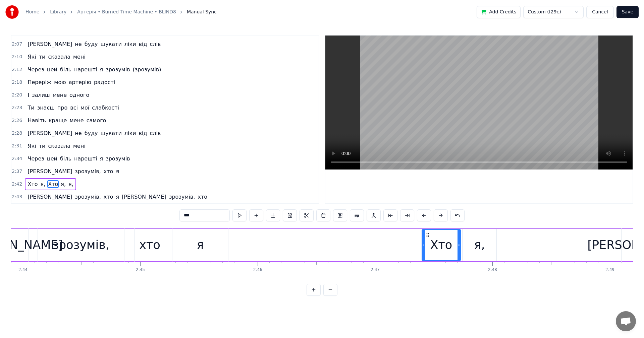
click at [50, 185] on span "Хто" at bounding box center [52, 184] width 11 height 8
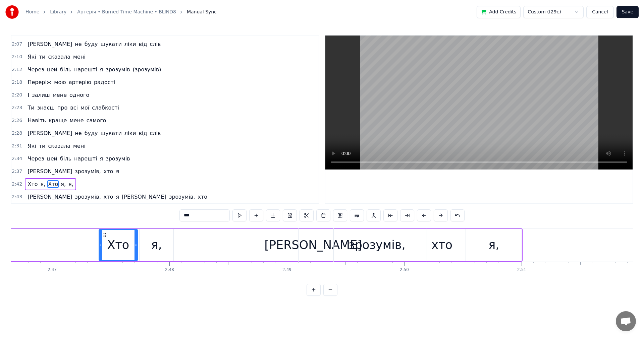
type input "**"
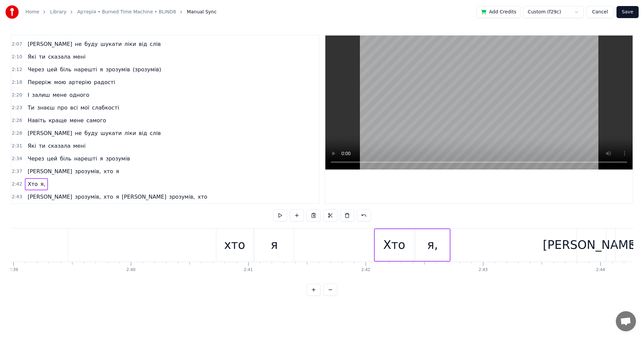
scroll to position [0, 18642]
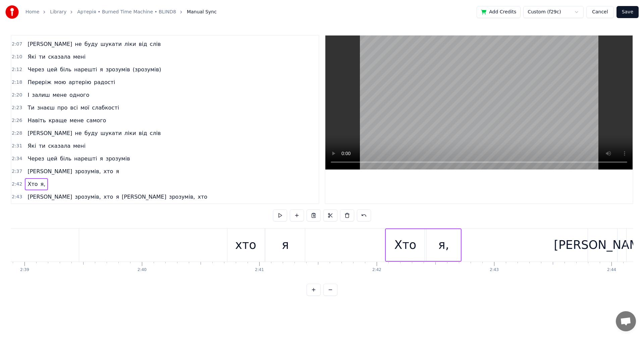
click at [168, 244] on div "Я зрозумів, хто я" at bounding box center [67, 245] width 478 height 33
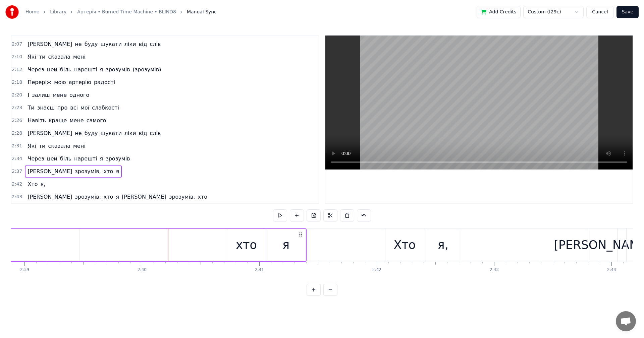
click at [448, 122] on video at bounding box center [478, 103] width 307 height 134
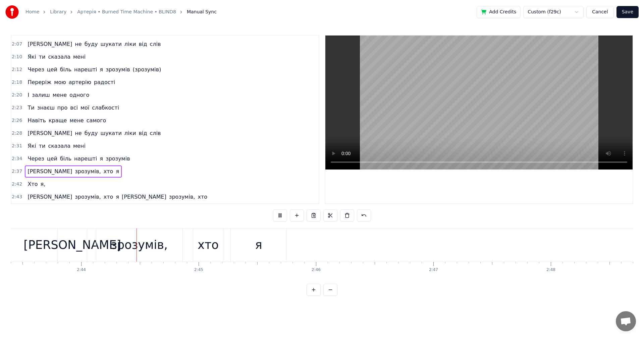
scroll to position [0, 19198]
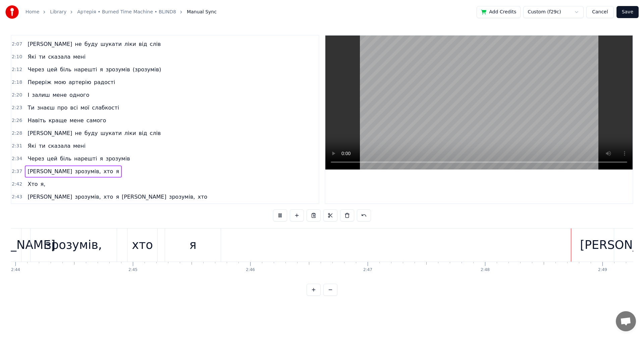
click at [468, 120] on video at bounding box center [478, 103] width 307 height 134
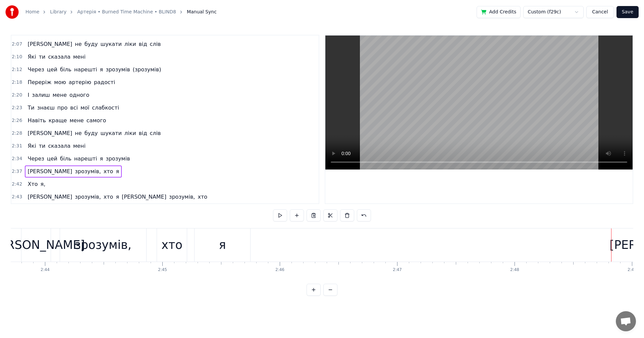
scroll to position [0, 19197]
click at [189, 248] on div "хто" at bounding box center [183, 245] width 21 height 18
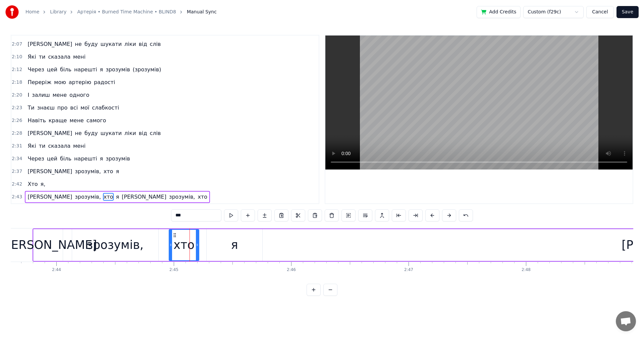
click at [320, 241] on div "Я зрозумів, хто я Я зрозумів, хто" at bounding box center [424, 245] width 782 height 33
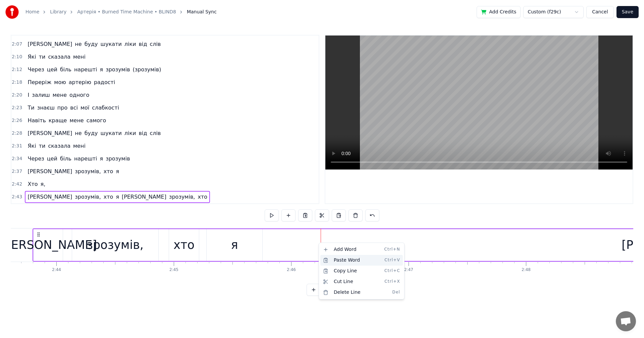
click at [334, 258] on div "Paste Word Ctrl+V" at bounding box center [361, 260] width 82 height 11
drag, startPoint x: 328, startPoint y: 247, endPoint x: 310, endPoint y: 248, distance: 17.8
click at [310, 248] on div "Я зрозумів, хто я хто Я зрозумів, хто" at bounding box center [424, 245] width 782 height 33
click at [322, 244] on div "хто" at bounding box center [336, 245] width 30 height 32
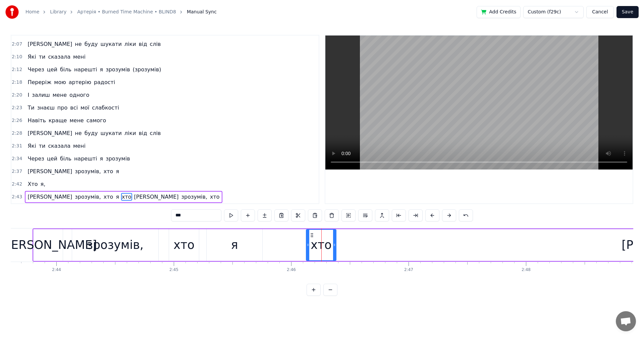
drag, startPoint x: 326, startPoint y: 235, endPoint x: 311, endPoint y: 236, distance: 15.4
click at [311, 236] on icon at bounding box center [311, 235] width 5 height 5
click at [234, 245] on div "я" at bounding box center [234, 245] width 7 height 18
type input "*"
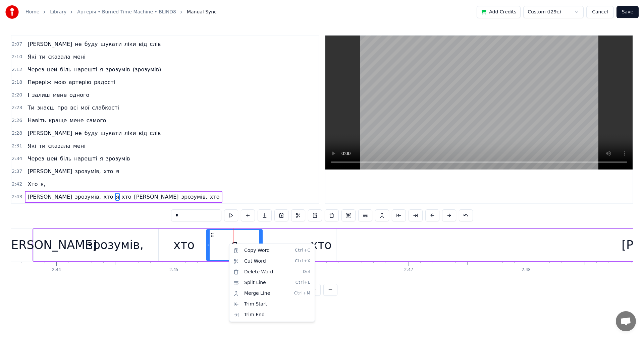
click at [350, 245] on html "Home Library [GEOGRAPHIC_DATA] • Burned Time Machine • BLIND8 Manual Sync Add C…" at bounding box center [322, 153] width 644 height 307
click at [362, 243] on div "Я зрозумів, хто я хто Я зрозумів, хто" at bounding box center [424, 245] width 782 height 33
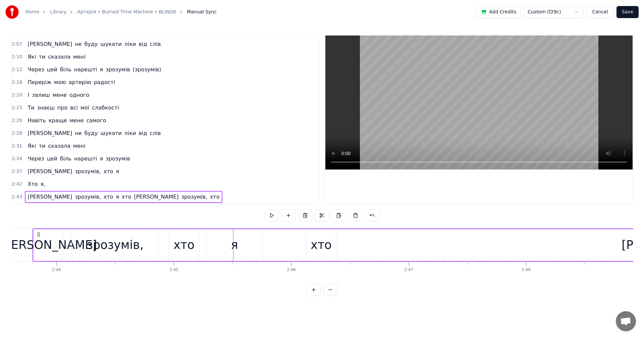
click at [365, 246] on div "Я зрозумів, хто я хто Я зрозумів, хто" at bounding box center [424, 245] width 782 height 33
click at [315, 292] on button at bounding box center [313, 290] width 14 height 12
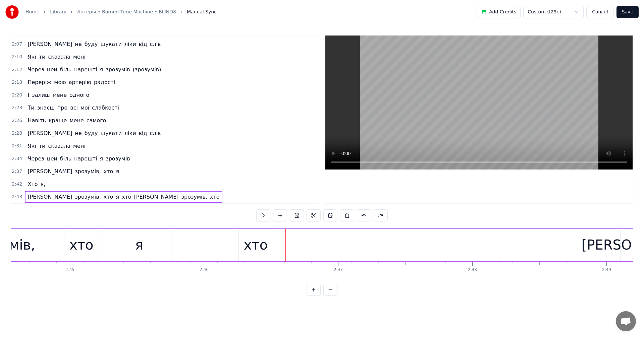
scroll to position [0, 21940]
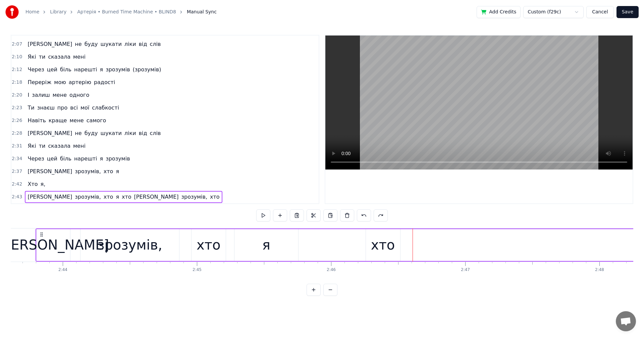
click at [415, 246] on div "Я зрозумів, хто я хто Я зрозумів, хто" at bounding box center [482, 245] width 893 height 33
click at [367, 244] on div "хто" at bounding box center [383, 245] width 34 height 32
drag, startPoint x: 376, startPoint y: 246, endPoint x: 371, endPoint y: 246, distance: 5.7
click at [371, 246] on div "хто" at bounding box center [383, 245] width 34 height 31
drag, startPoint x: 371, startPoint y: 236, endPoint x: 352, endPoint y: 235, distance: 18.8
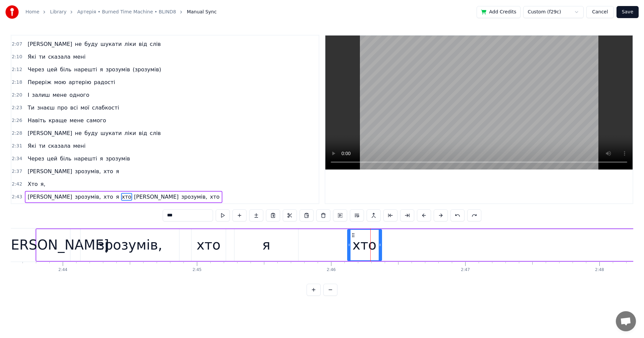
click at [352, 235] on icon at bounding box center [352, 235] width 5 height 5
click at [401, 246] on div "Я зрозумів, хто я хто Я зрозумів, хто" at bounding box center [482, 245] width 893 height 33
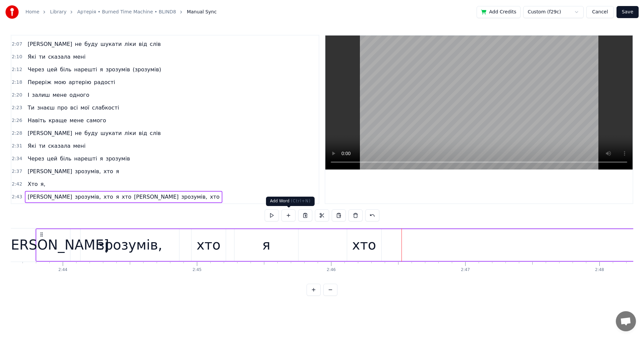
click at [290, 218] on button at bounding box center [288, 216] width 14 height 12
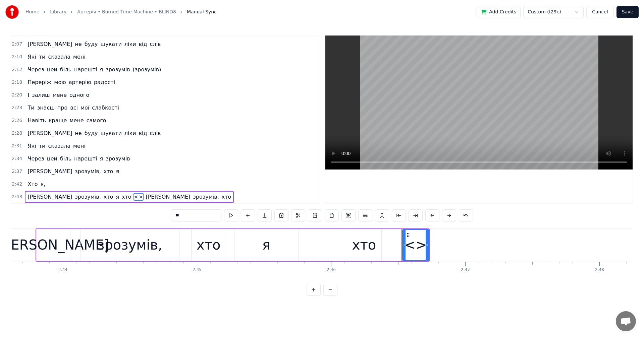
drag, startPoint x: 188, startPoint y: 213, endPoint x: 149, endPoint y: 217, distance: 39.4
click at [150, 217] on div "0:04 Переріж мою артерію радості ОУ 0:21 Знову не сплю, знову шукаю в собі 0:25…" at bounding box center [322, 165] width 622 height 261
type input "*"
click at [60, 252] on div "[PERSON_NAME]" at bounding box center [53, 245] width 33 height 32
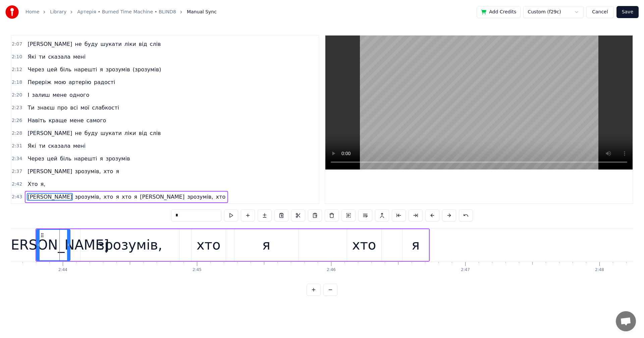
click at [467, 110] on video at bounding box center [478, 103] width 307 height 134
click at [463, 107] on video at bounding box center [478, 103] width 307 height 134
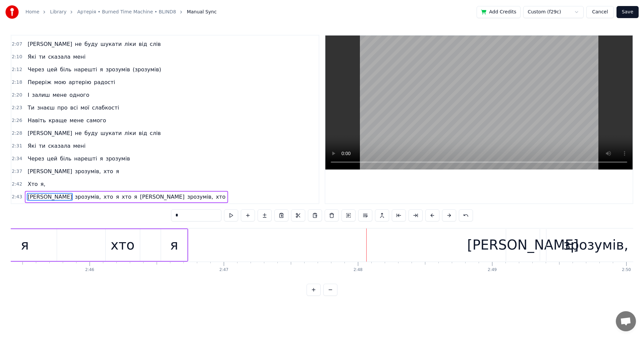
scroll to position [0, 22080]
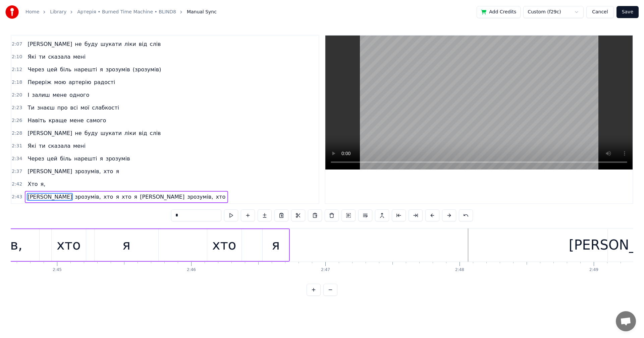
click at [217, 247] on div "хто" at bounding box center [224, 245] width 24 height 20
type input "***"
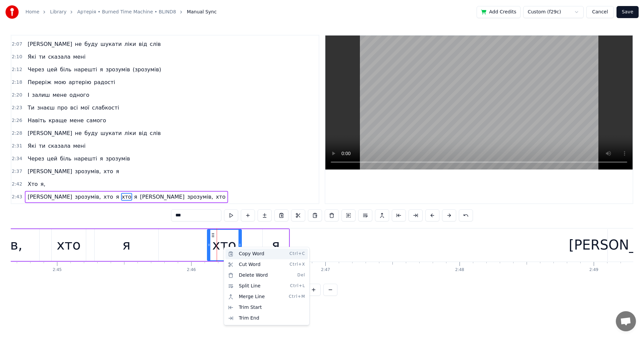
click at [255, 255] on div "Copy Word Ctrl+C" at bounding box center [266, 254] width 82 height 11
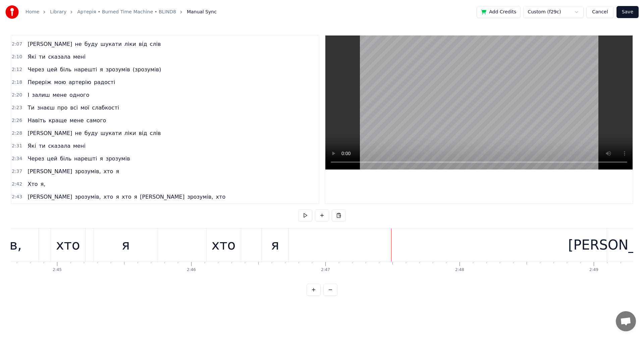
click at [390, 245] on div "Я зрозумів, хто я хто я Я зрозумів, хто" at bounding box center [342, 245] width 893 height 33
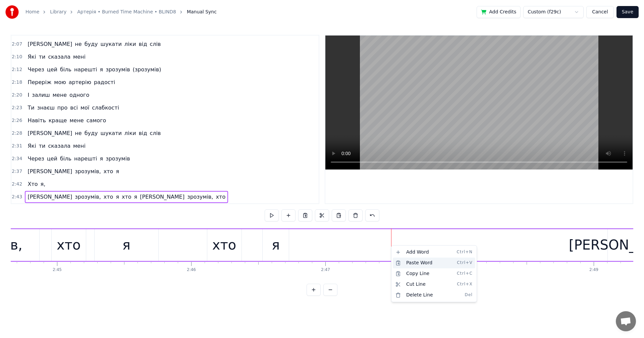
click at [412, 262] on div "Paste Word Ctrl+V" at bounding box center [434, 263] width 82 height 11
click at [276, 243] on div "я" at bounding box center [276, 245] width 8 height 20
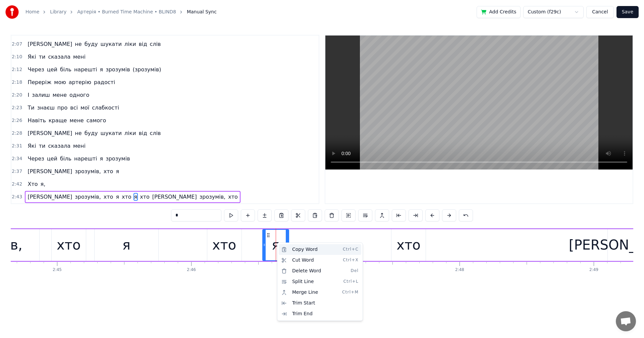
click at [301, 252] on div "Copy Word Ctrl+C" at bounding box center [320, 249] width 82 height 11
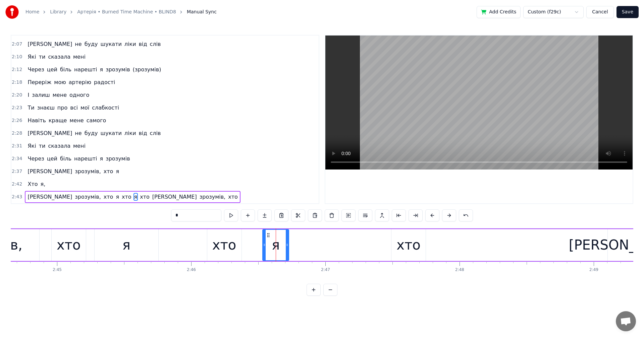
click at [451, 245] on div "Я зрозумів, хто я хто я хто Я зрозумів, хто" at bounding box center [342, 245] width 893 height 33
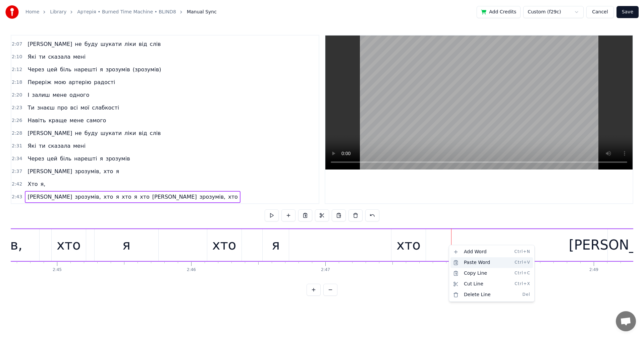
click at [468, 259] on div "Paste Word Ctrl+V" at bounding box center [491, 262] width 82 height 11
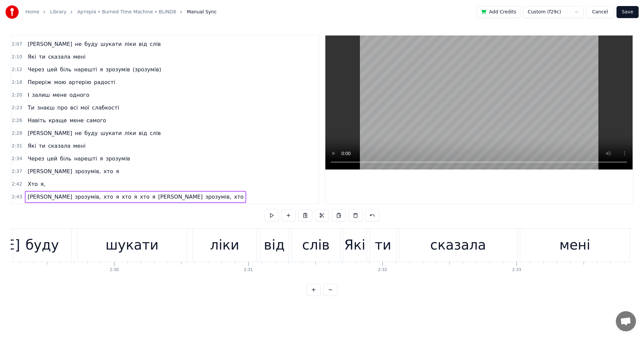
scroll to position [0, 19973]
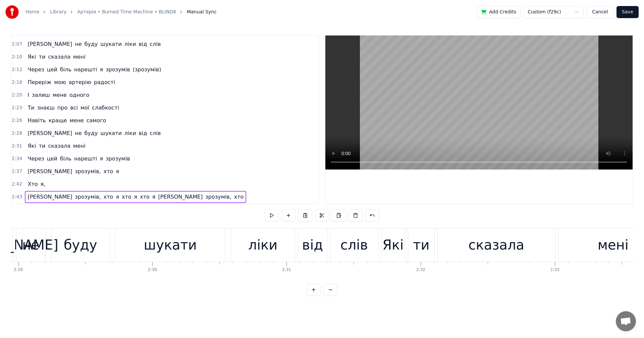
click at [416, 243] on div "ти" at bounding box center [421, 245] width 16 height 20
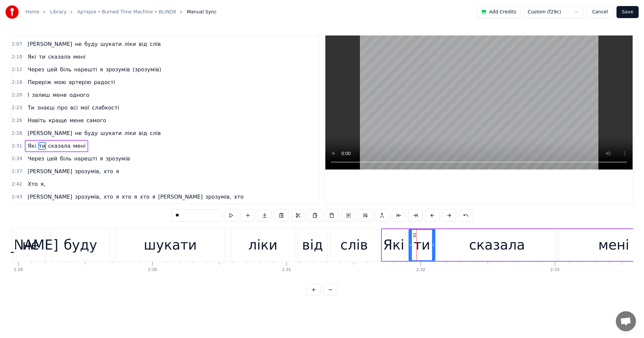
click at [447, 115] on video at bounding box center [478, 103] width 307 height 134
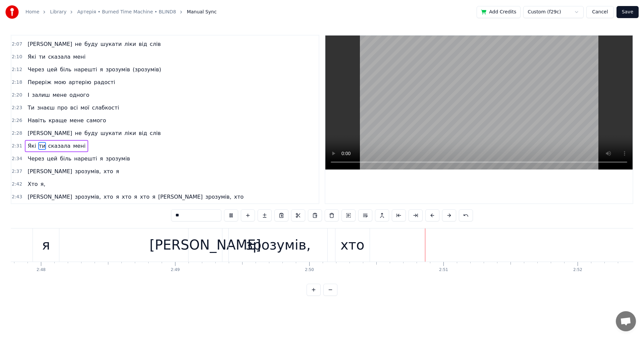
scroll to position [0, 22498]
click at [463, 99] on video at bounding box center [478, 103] width 307 height 134
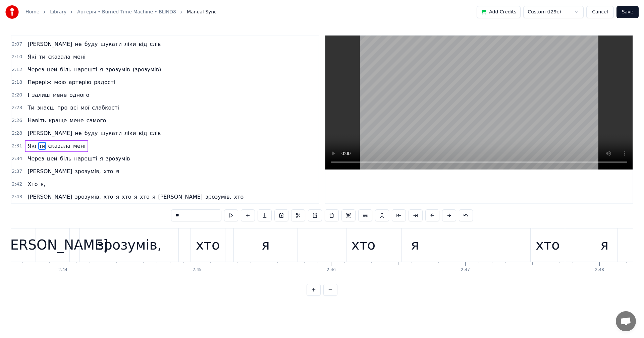
scroll to position [0, 21826]
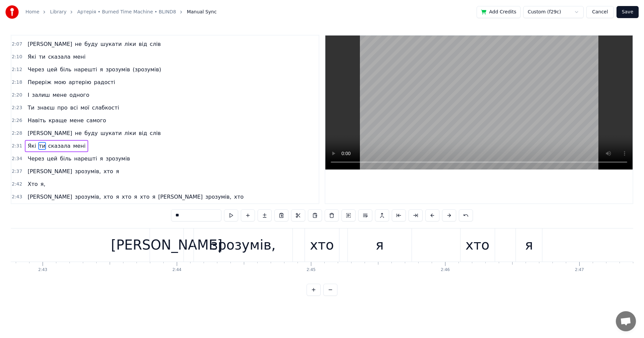
click at [374, 246] on div "я" at bounding box center [380, 245] width 64 height 33
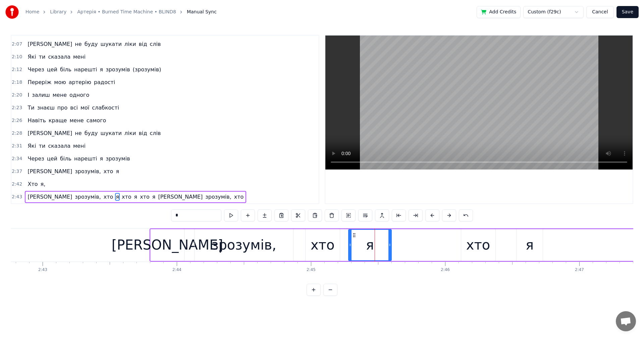
drag, startPoint x: 409, startPoint y: 241, endPoint x: 388, endPoint y: 241, distance: 21.1
click at [388, 241] on div at bounding box center [389, 245] width 3 height 31
click at [474, 243] on div "хто" at bounding box center [478, 245] width 24 height 20
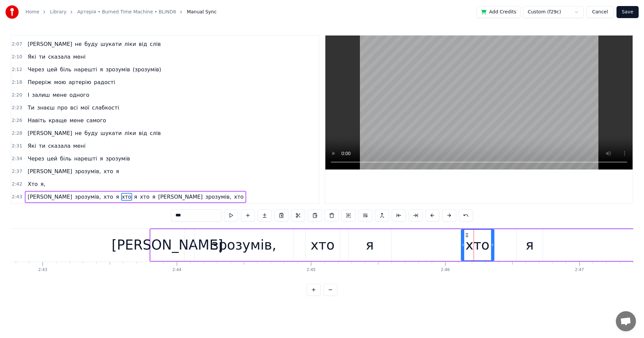
click at [491, 243] on icon at bounding box center [492, 244] width 3 height 5
click at [527, 243] on div "я" at bounding box center [529, 245] width 8 height 20
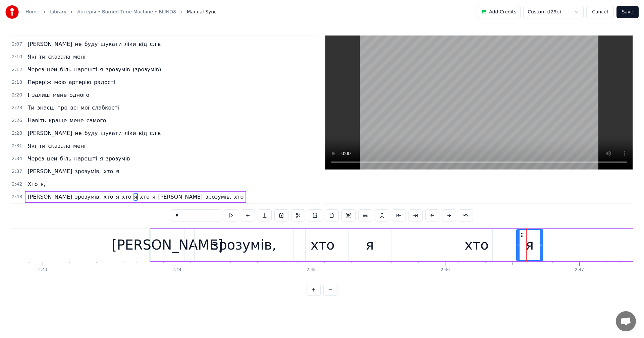
click at [539, 242] on icon at bounding box center [540, 244] width 3 height 5
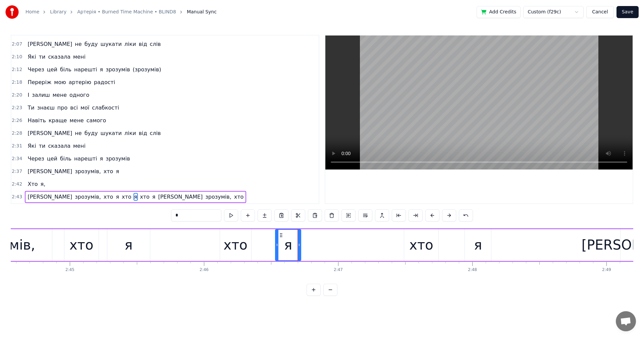
scroll to position [0, 22092]
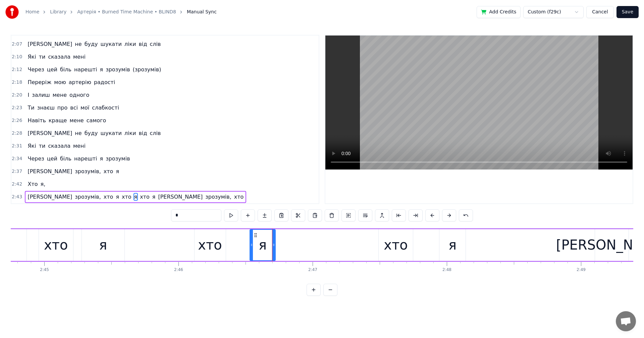
click at [388, 249] on div "хто" at bounding box center [396, 245] width 24 height 20
click at [411, 244] on icon at bounding box center [411, 244] width 3 height 5
click at [455, 243] on div "я" at bounding box center [452, 245] width 8 height 20
click at [461, 244] on icon at bounding box center [460, 244] width 3 height 5
drag, startPoint x: 453, startPoint y: 246, endPoint x: 444, endPoint y: 248, distance: 9.8
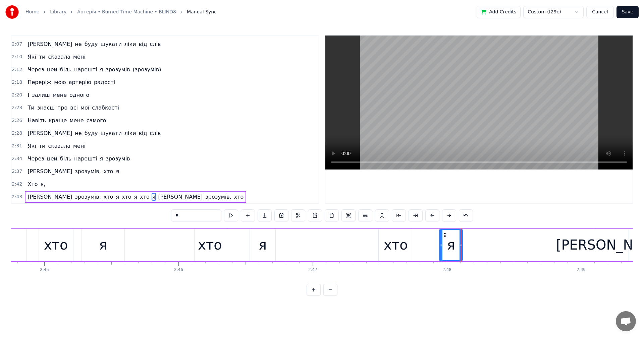
click at [444, 248] on div "я" at bounding box center [450, 245] width 22 height 31
drag, startPoint x: 445, startPoint y: 235, endPoint x: 424, endPoint y: 239, distance: 21.6
click at [441, 235] on icon at bounding box center [441, 235] width 5 height 5
click at [402, 242] on div "хто" at bounding box center [396, 245] width 24 height 20
type input "***"
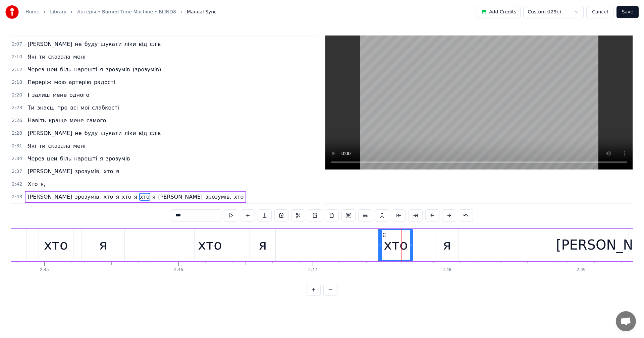
drag, startPoint x: 410, startPoint y: 241, endPoint x: 404, endPoint y: 242, distance: 6.9
click at [410, 242] on div at bounding box center [411, 245] width 3 height 31
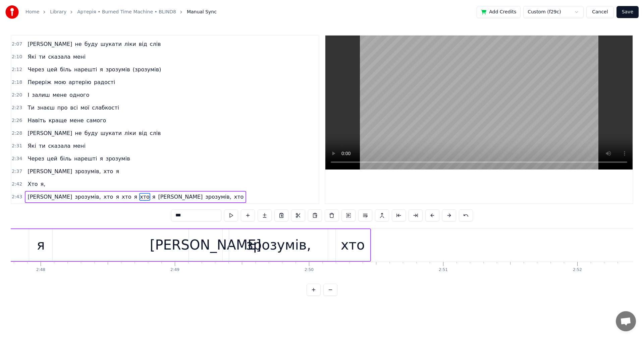
scroll to position [0, 22397]
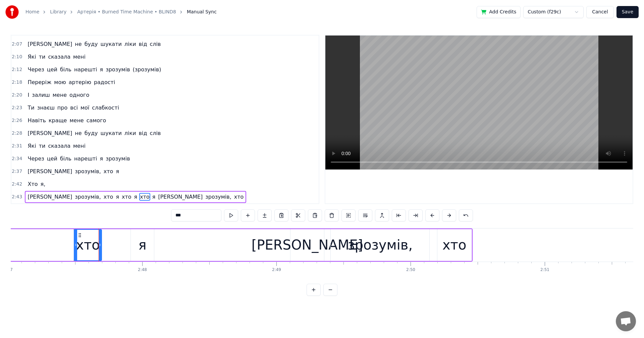
click at [283, 248] on div "Я зрозумів, хто я хто я хто я Я зрозумів, хто" at bounding box center [25, 245] width 893 height 33
click at [479, 103] on video at bounding box center [478, 103] width 307 height 134
click at [480, 103] on video at bounding box center [478, 103] width 307 height 134
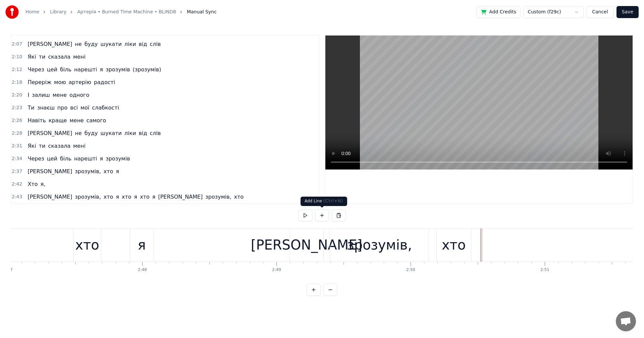
click at [320, 219] on button at bounding box center [322, 216] width 14 height 12
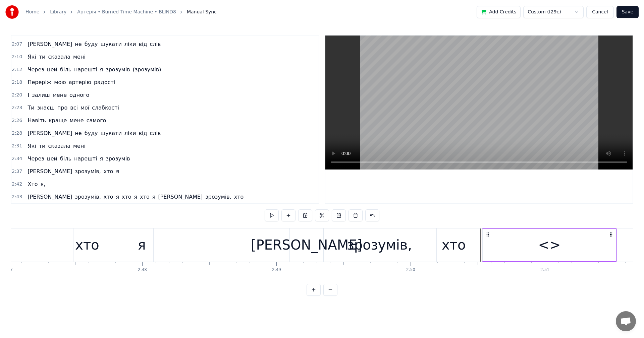
click at [550, 247] on div "<>" at bounding box center [549, 245] width 22 height 20
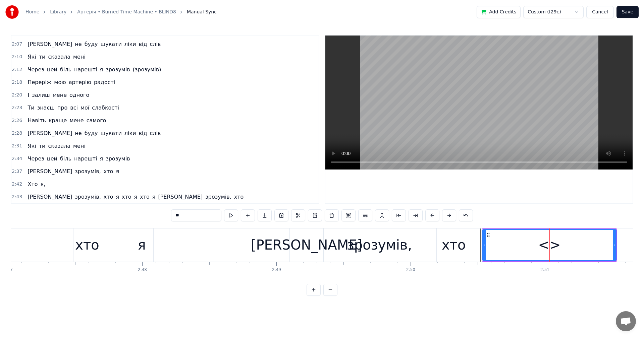
scroll to position [393, 0]
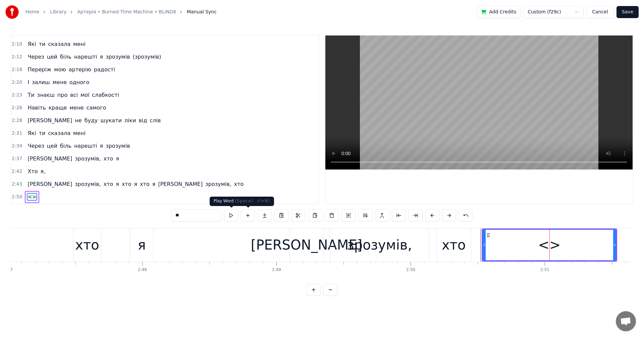
drag, startPoint x: 177, startPoint y: 216, endPoint x: 165, endPoint y: 215, distance: 12.4
click at [165, 215] on div "0:04 Переріж мою артерію радості ОУ 0:21 Знову не сплю, знову шукаю в собі 0:25…" at bounding box center [322, 165] width 622 height 261
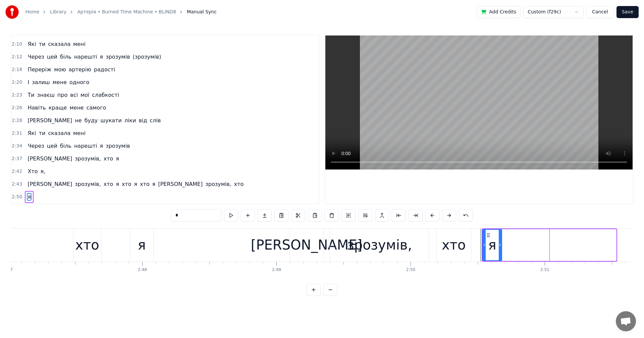
drag, startPoint x: 614, startPoint y: 244, endPoint x: 500, endPoint y: 245, distance: 114.3
click at [500, 245] on icon at bounding box center [500, 244] width 3 height 5
type input "*"
click at [287, 242] on div "Я зрозумів, хто я хто я хто я Я зрозумів, хто" at bounding box center [25, 245] width 893 height 33
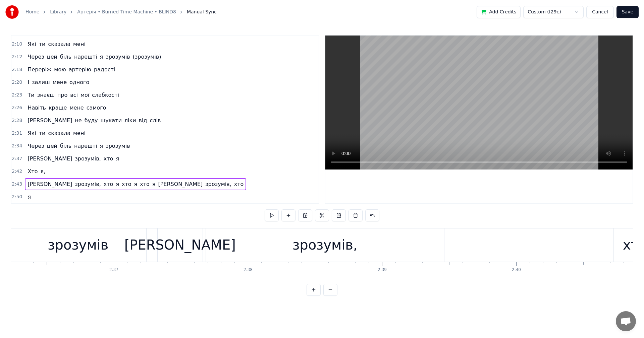
scroll to position [0, 20887]
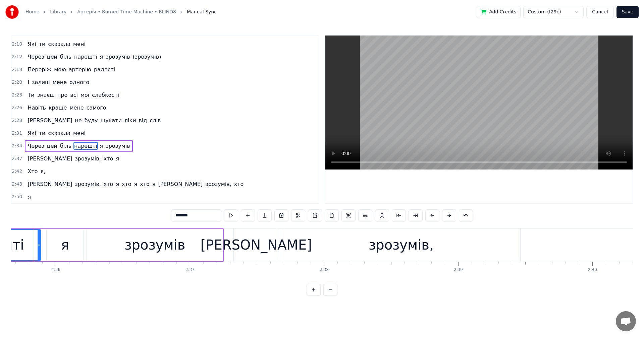
scroll to position [0, 20864]
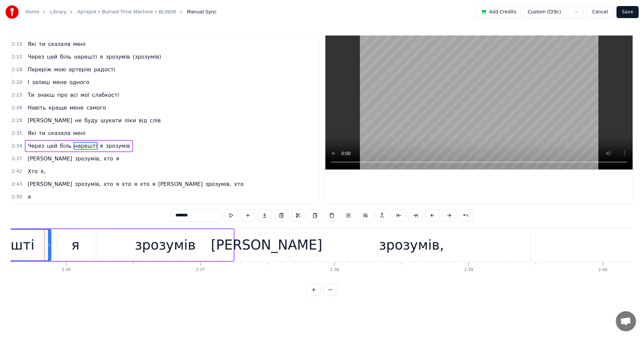
click at [463, 97] on video at bounding box center [478, 103] width 307 height 134
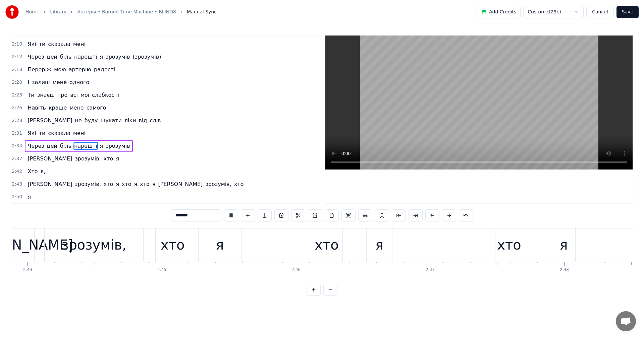
scroll to position [0, 21999]
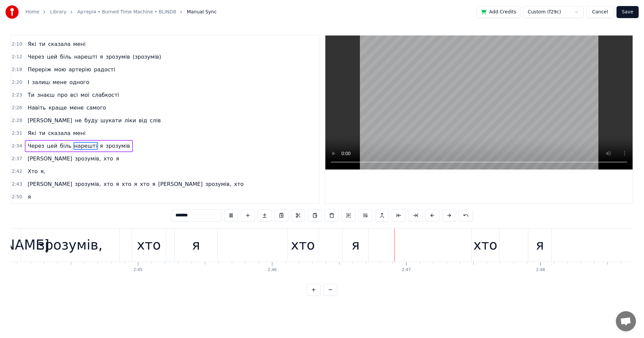
click at [488, 123] on video at bounding box center [478, 103] width 307 height 134
click at [293, 240] on div "хто" at bounding box center [303, 245] width 24 height 20
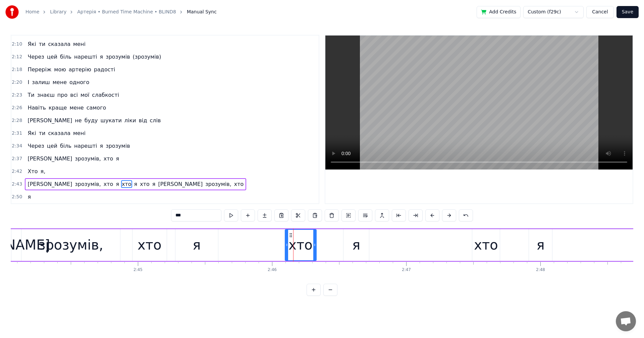
click at [290, 235] on icon at bounding box center [290, 235] width 5 height 5
click at [356, 245] on div "я" at bounding box center [356, 245] width 8 height 20
type input "*"
drag, startPoint x: 349, startPoint y: 235, endPoint x: 344, endPoint y: 235, distance: 5.0
click at [343, 235] on circle at bounding box center [343, 235] width 0 height 0
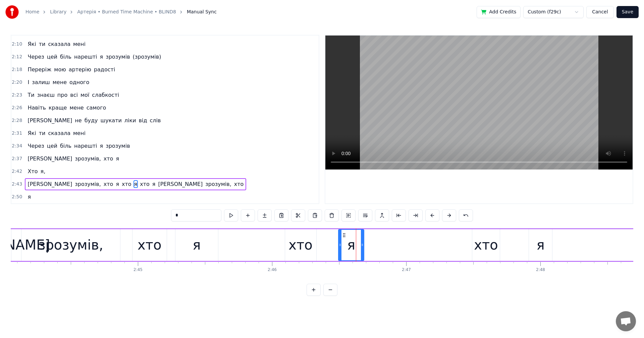
click at [265, 242] on div "Я зрозумів, хто я хто я хто я Я зрозумів, хто" at bounding box center [423, 245] width 893 height 33
click at [491, 91] on video at bounding box center [478, 103] width 307 height 134
click at [489, 91] on video at bounding box center [478, 103] width 307 height 134
click at [480, 243] on div "хто" at bounding box center [486, 245] width 24 height 20
drag, startPoint x: 477, startPoint y: 235, endPoint x: 473, endPoint y: 235, distance: 4.7
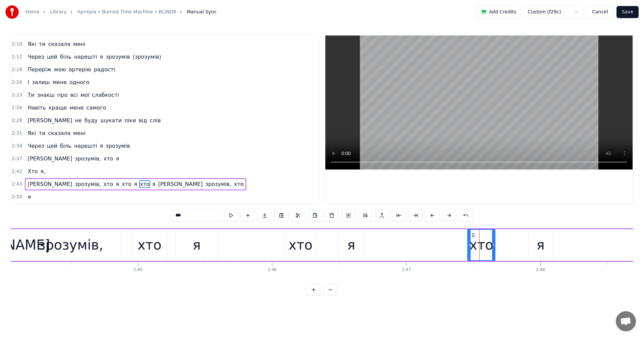
click at [472, 235] on circle at bounding box center [472, 235] width 0 height 0
click at [537, 244] on div "я" at bounding box center [540, 245] width 8 height 20
type input "*"
drag, startPoint x: 534, startPoint y: 236, endPoint x: 526, endPoint y: 236, distance: 8.4
click at [526, 236] on icon at bounding box center [527, 235] width 5 height 5
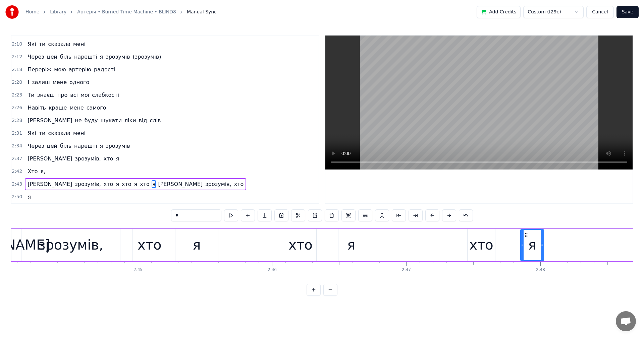
click at [428, 245] on div "Я зрозумів, хто я хто я хто я Я зрозумів, хто" at bounding box center [423, 245] width 893 height 33
click at [486, 112] on video at bounding box center [478, 103] width 307 height 134
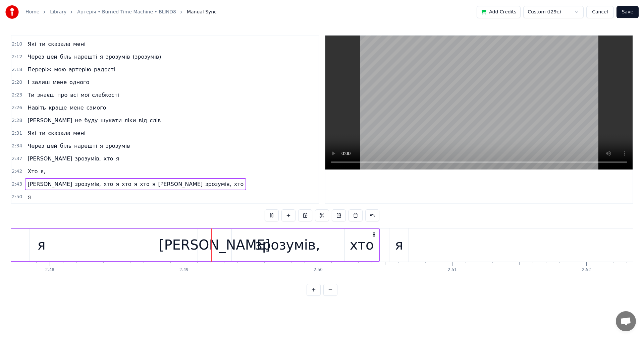
scroll to position [0, 22498]
click at [476, 111] on video at bounding box center [478, 103] width 307 height 134
click at [492, 99] on video at bounding box center [478, 103] width 307 height 134
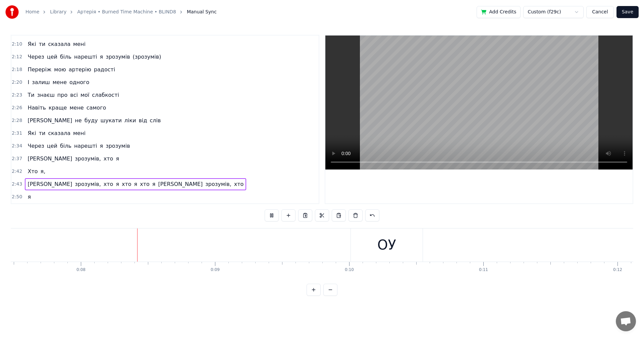
scroll to position [0, 1024]
click at [515, 122] on video at bounding box center [478, 103] width 307 height 134
click at [518, 117] on video at bounding box center [478, 103] width 307 height 134
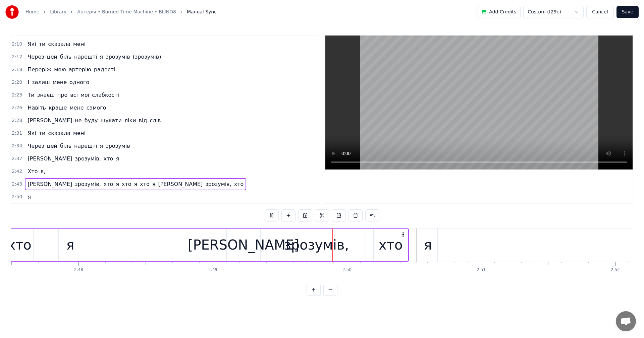
scroll to position [0, 22498]
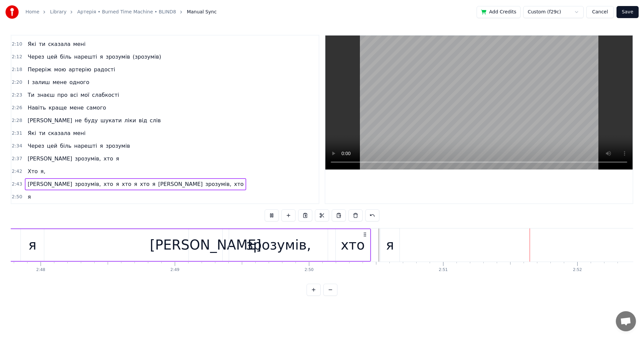
click at [492, 102] on video at bounding box center [478, 103] width 307 height 134
click at [628, 11] on button "Save" at bounding box center [627, 12] width 22 height 12
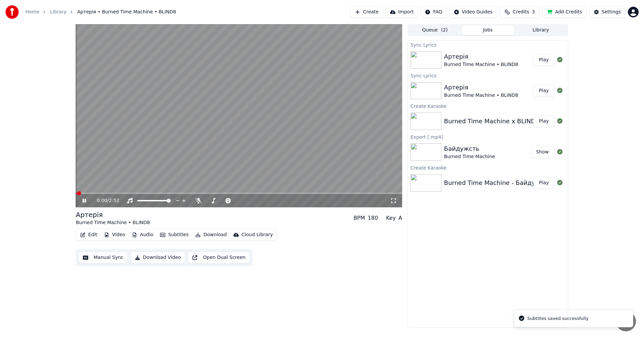
click at [349, 194] on span at bounding box center [239, 193] width 326 height 1
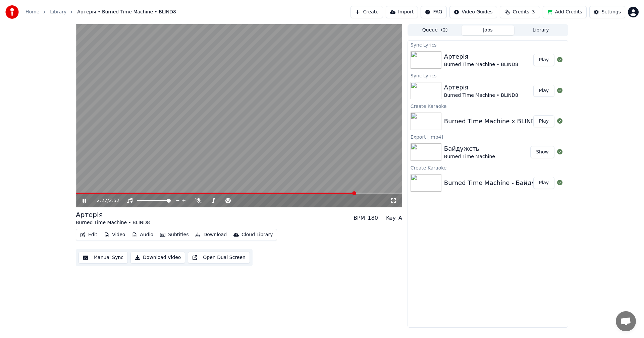
click at [352, 192] on span at bounding box center [354, 193] width 4 height 4
click at [337, 135] on video at bounding box center [239, 115] width 326 height 183
click at [148, 260] on button "Download Video" at bounding box center [157, 258] width 55 height 12
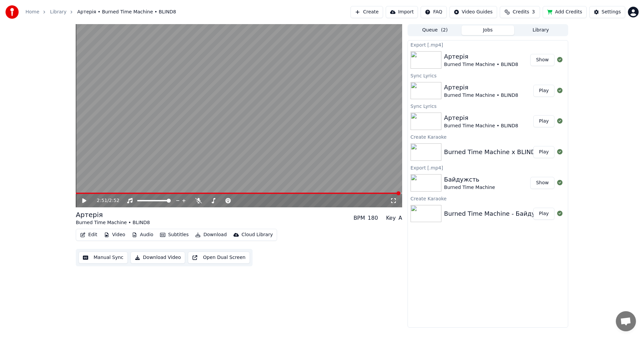
click at [540, 62] on button "Show" at bounding box center [542, 60] width 24 height 12
click at [634, 11] on html "Home Library [GEOGRAPHIC_DATA] • Burned Time Machine • BLIND8 Create Import FAQ…" at bounding box center [322, 169] width 644 height 338
click at [601, 65] on div "Sign Out" at bounding box center [603, 70] width 77 height 11
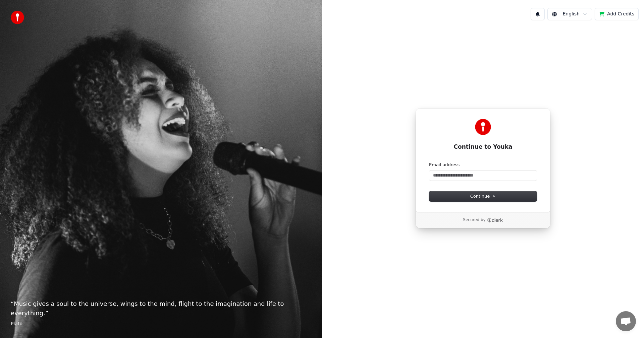
click at [566, 191] on div "Continue to Youka Continue with Google or Email address Continue Secured by" at bounding box center [483, 168] width 322 height 286
